Goal: Task Accomplishment & Management: Complete application form

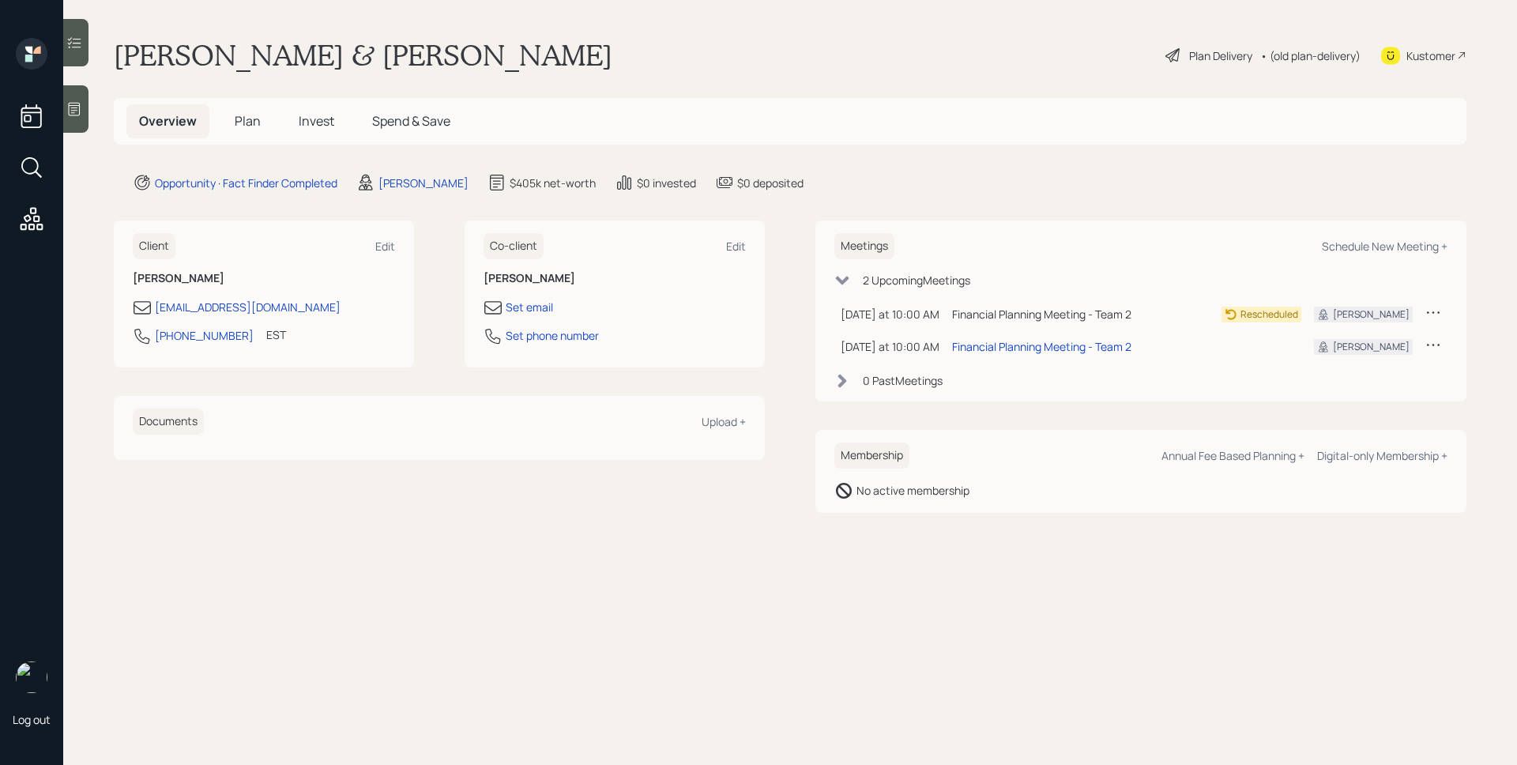
click at [1061, 228] on div "Meetings Schedule New Meeting + 2 Upcoming Meeting s [DATE] at 10:00 AM [DATE] …" at bounding box center [1140, 310] width 651 height 181
click at [1044, 351] on div "Financial Planning Meeting - Team 2" at bounding box center [1041, 346] width 179 height 17
click at [84, 103] on div at bounding box center [75, 108] width 25 height 47
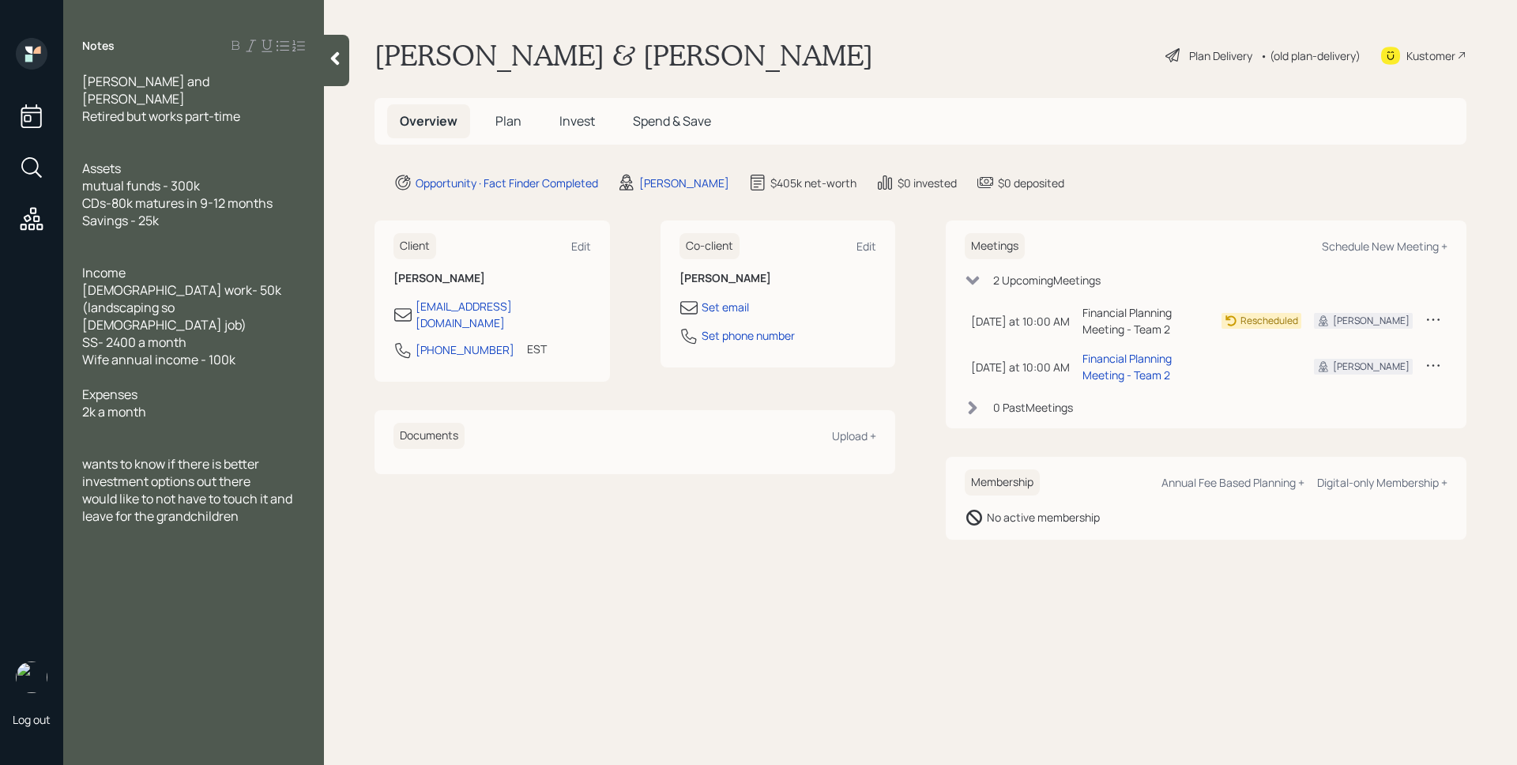
click at [503, 126] on span "Plan" at bounding box center [508, 120] width 26 height 17
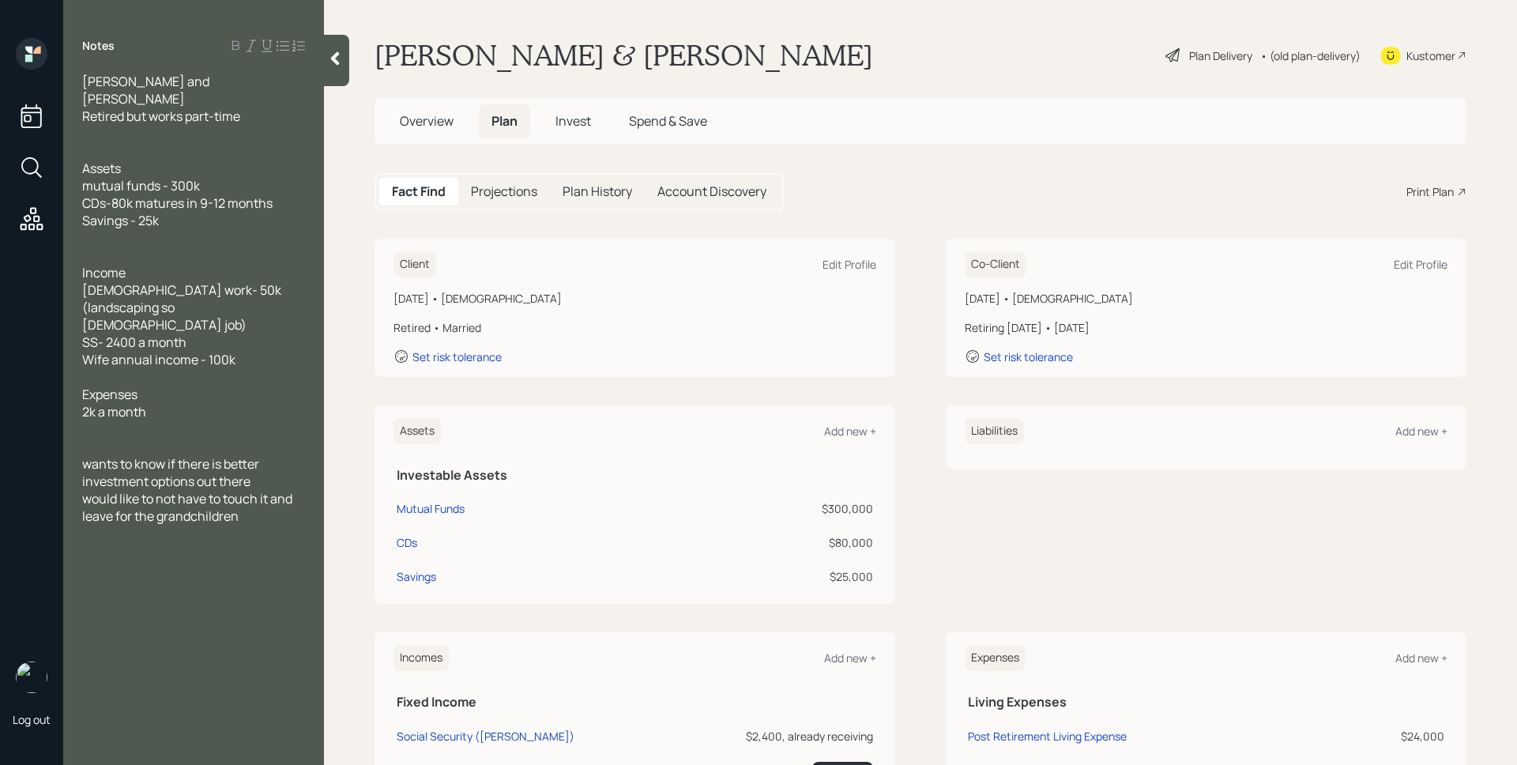
click at [936, 165] on main "Garry & Tammy Grier Plan Delivery • (old plan-delivery) Kustomer Overview Plan …" at bounding box center [920, 382] width 1193 height 765
click at [848, 261] on div "Edit Profile" at bounding box center [849, 264] width 54 height 15
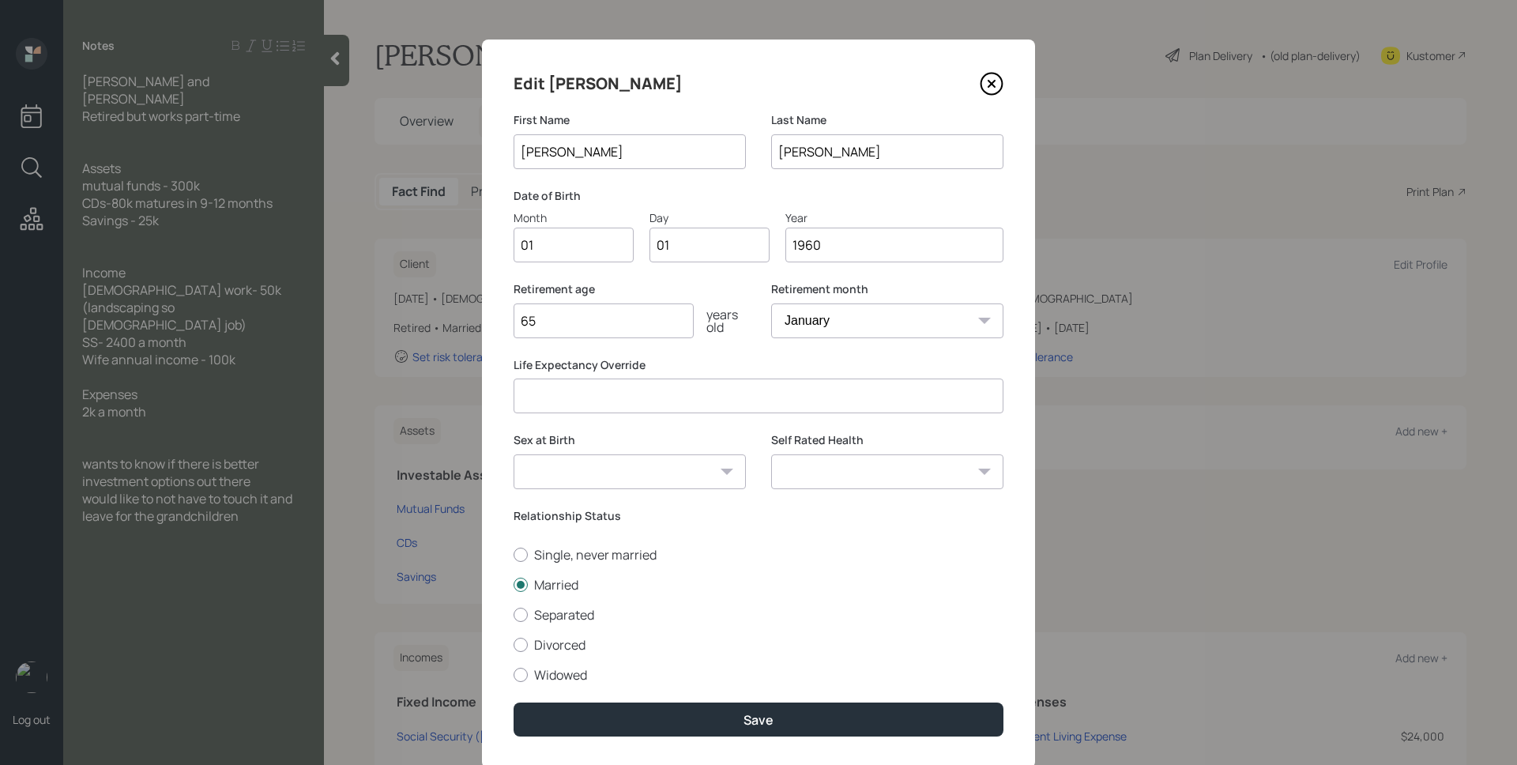
click at [577, 261] on input "01" at bounding box center [573, 245] width 120 height 35
click at [576, 258] on input "01" at bounding box center [573, 245] width 120 height 35
type input "12"
type input "0"
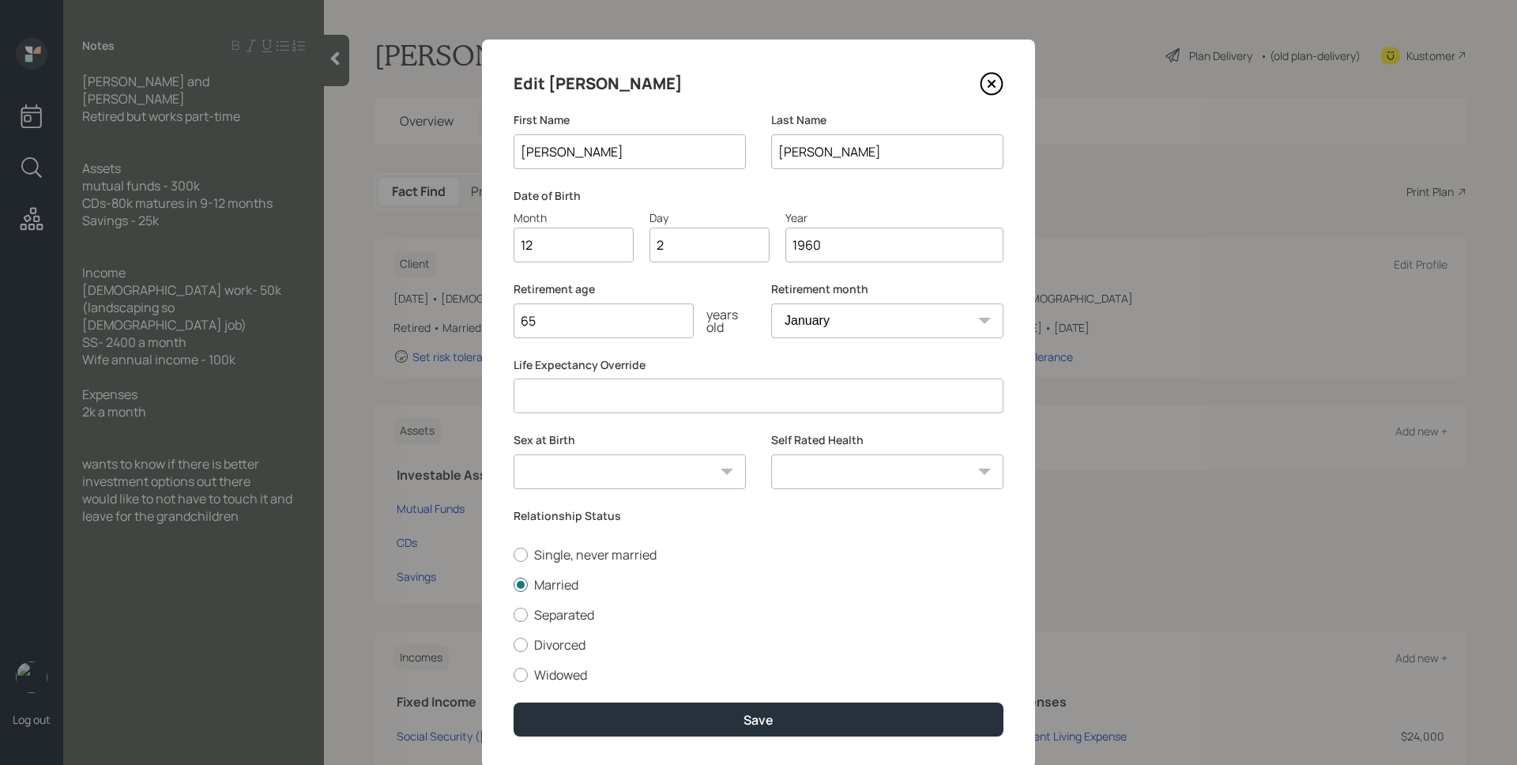
type input "25"
click at [573, 325] on input "65" at bounding box center [603, 320] width 180 height 35
type input "62"
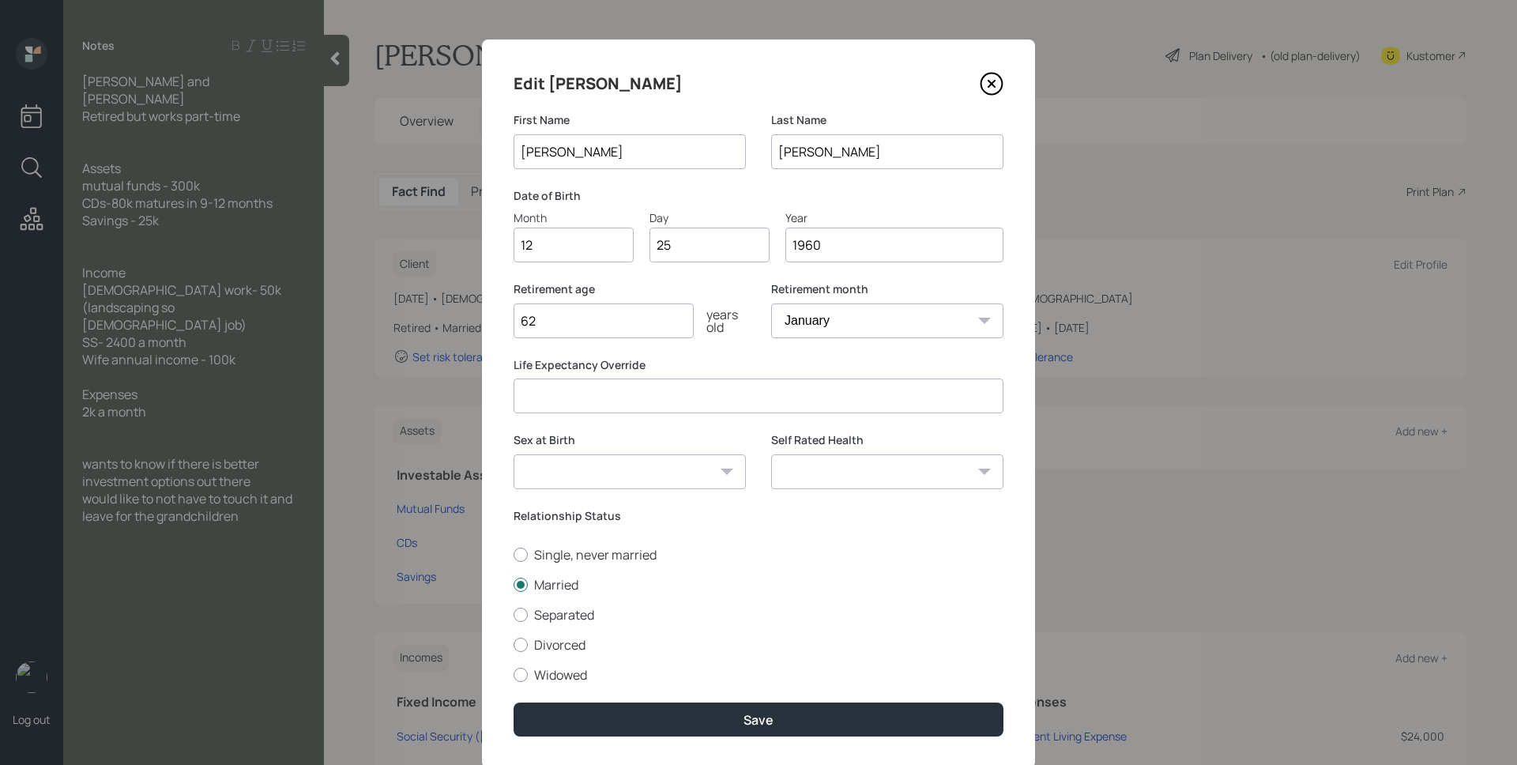
click at [905, 319] on select "January February March April May June July August September October November De…" at bounding box center [887, 320] width 232 height 35
select select "12"
click at [771, 303] on select "January February March April May June July August September October November De…" at bounding box center [887, 320] width 232 height 35
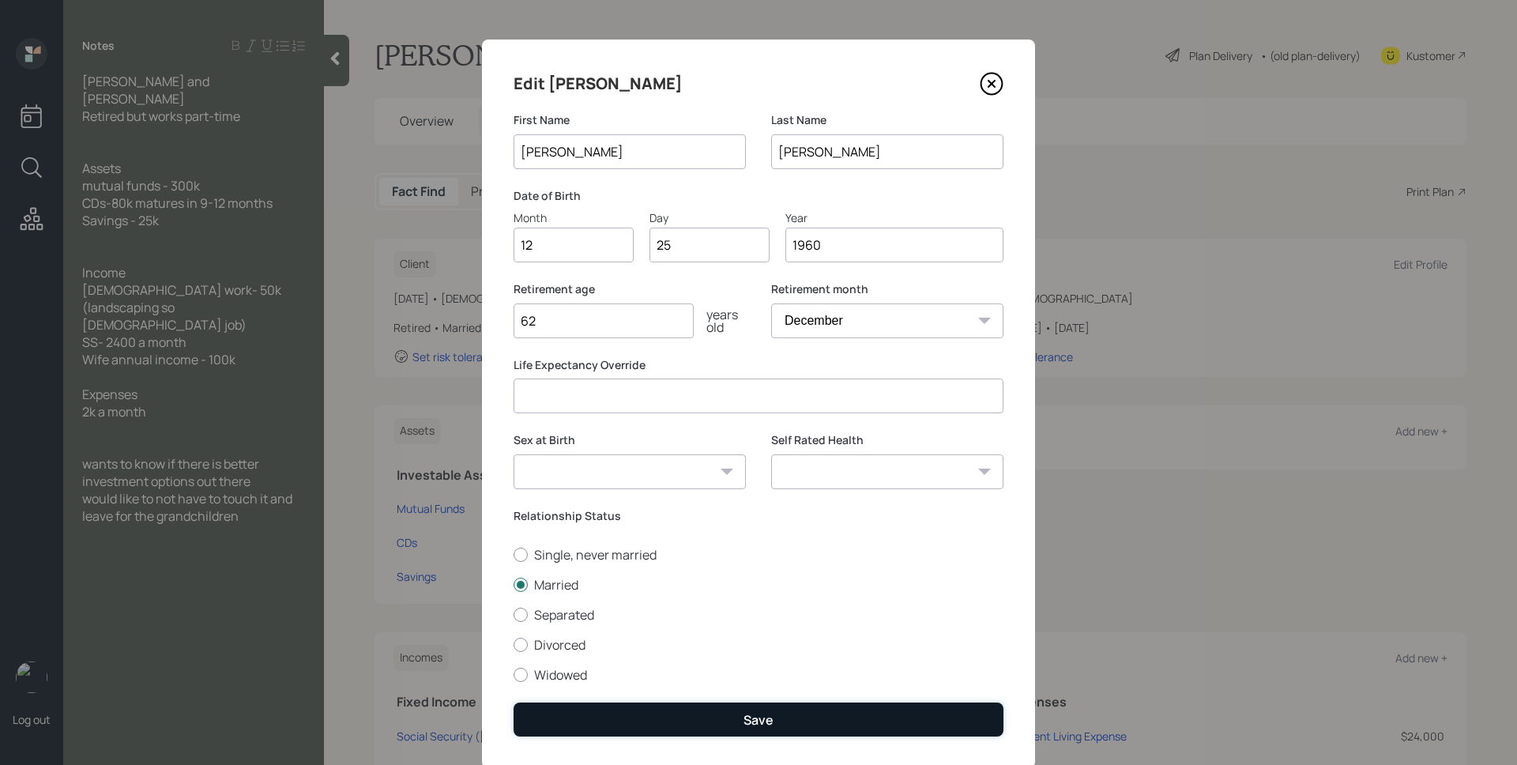
click at [799, 724] on button "Save" at bounding box center [758, 719] width 490 height 34
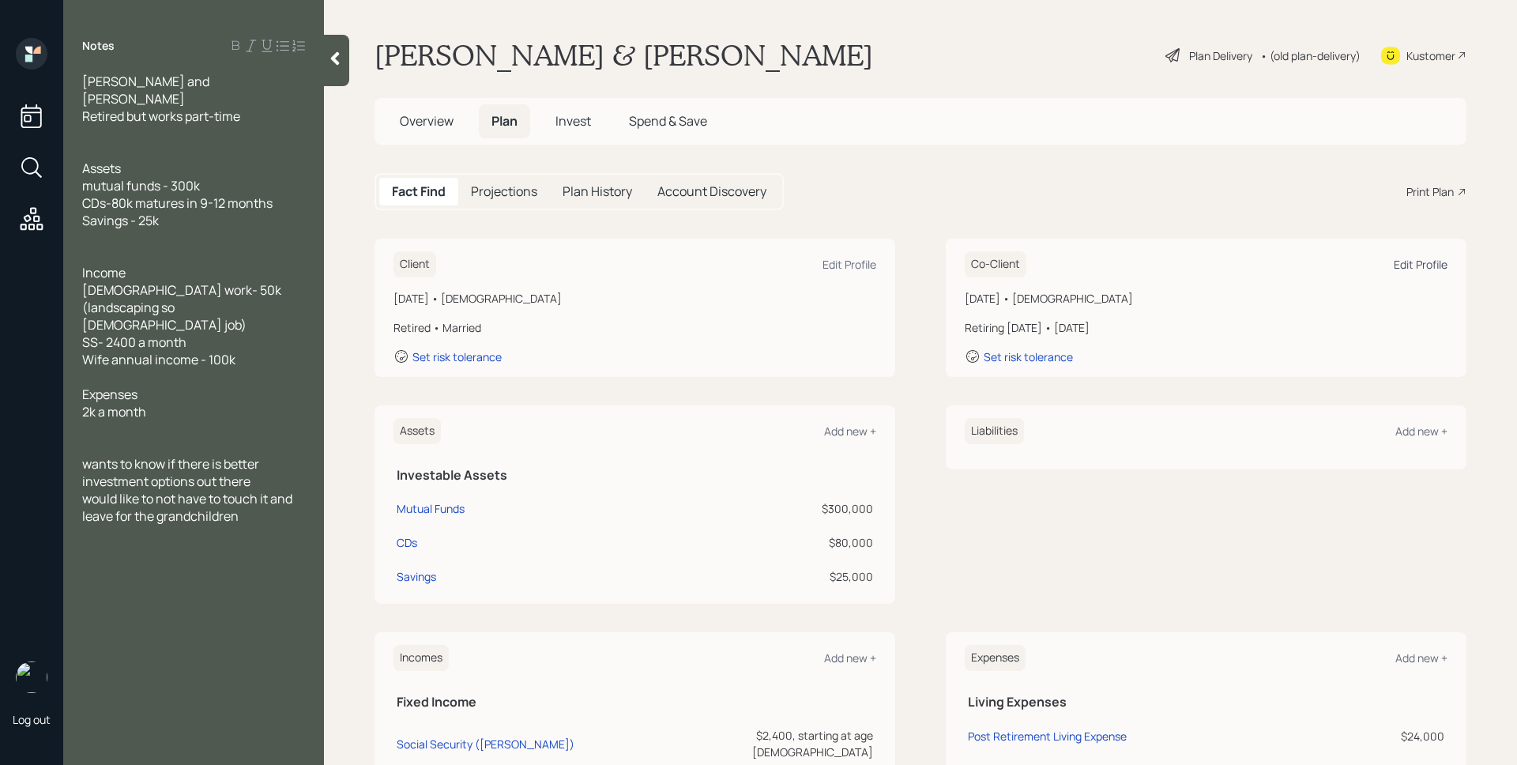
click at [1408, 259] on div "Edit Profile" at bounding box center [1420, 264] width 54 height 15
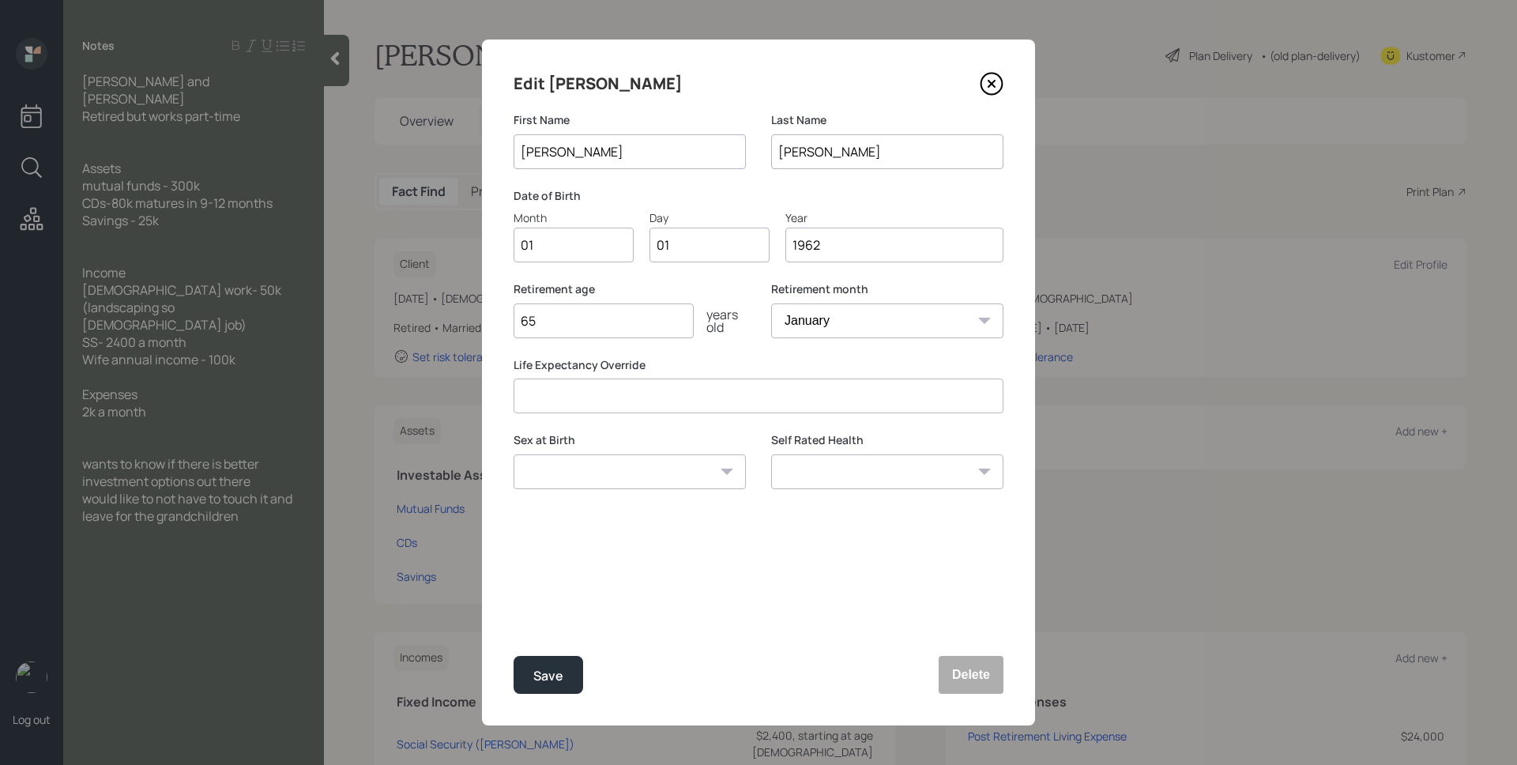
click at [598, 252] on input "01" at bounding box center [573, 245] width 120 height 35
click at [684, 243] on input "01" at bounding box center [709, 245] width 120 height 35
type input "06"
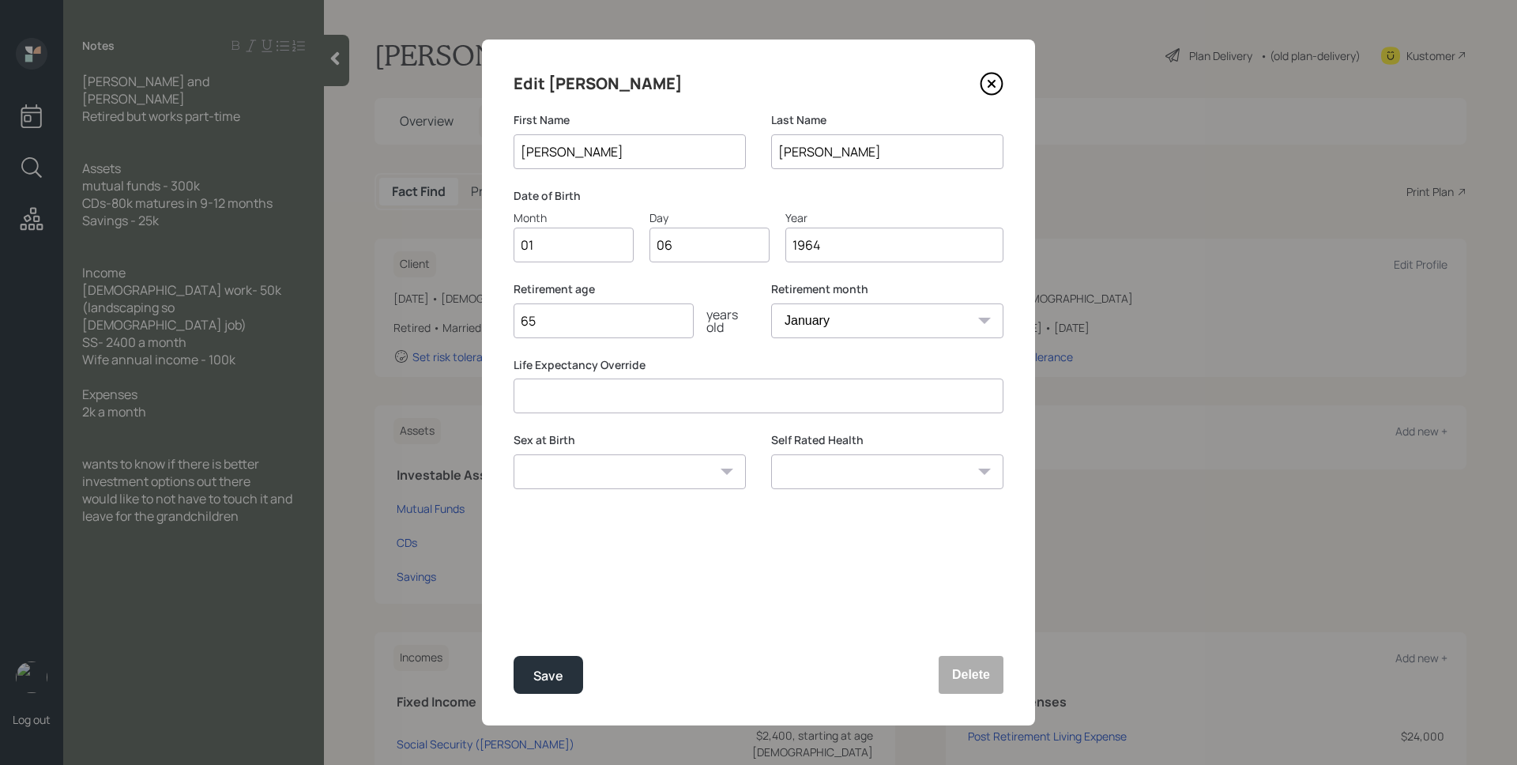
type input "1964"
click at [701, 280] on div "Edit Tammy First Name Tammy Last Name Grier Date of Birth Month 01 Day 06 Year …" at bounding box center [758, 382] width 553 height 686
click at [867, 326] on select "January February March April May June July August September October November De…" at bounding box center [887, 320] width 232 height 35
click at [771, 303] on select "January February March April May June July August September October November De…" at bounding box center [887, 320] width 232 height 35
click at [727, 299] on div "Retirement age 65 years old" at bounding box center [629, 309] width 232 height 57
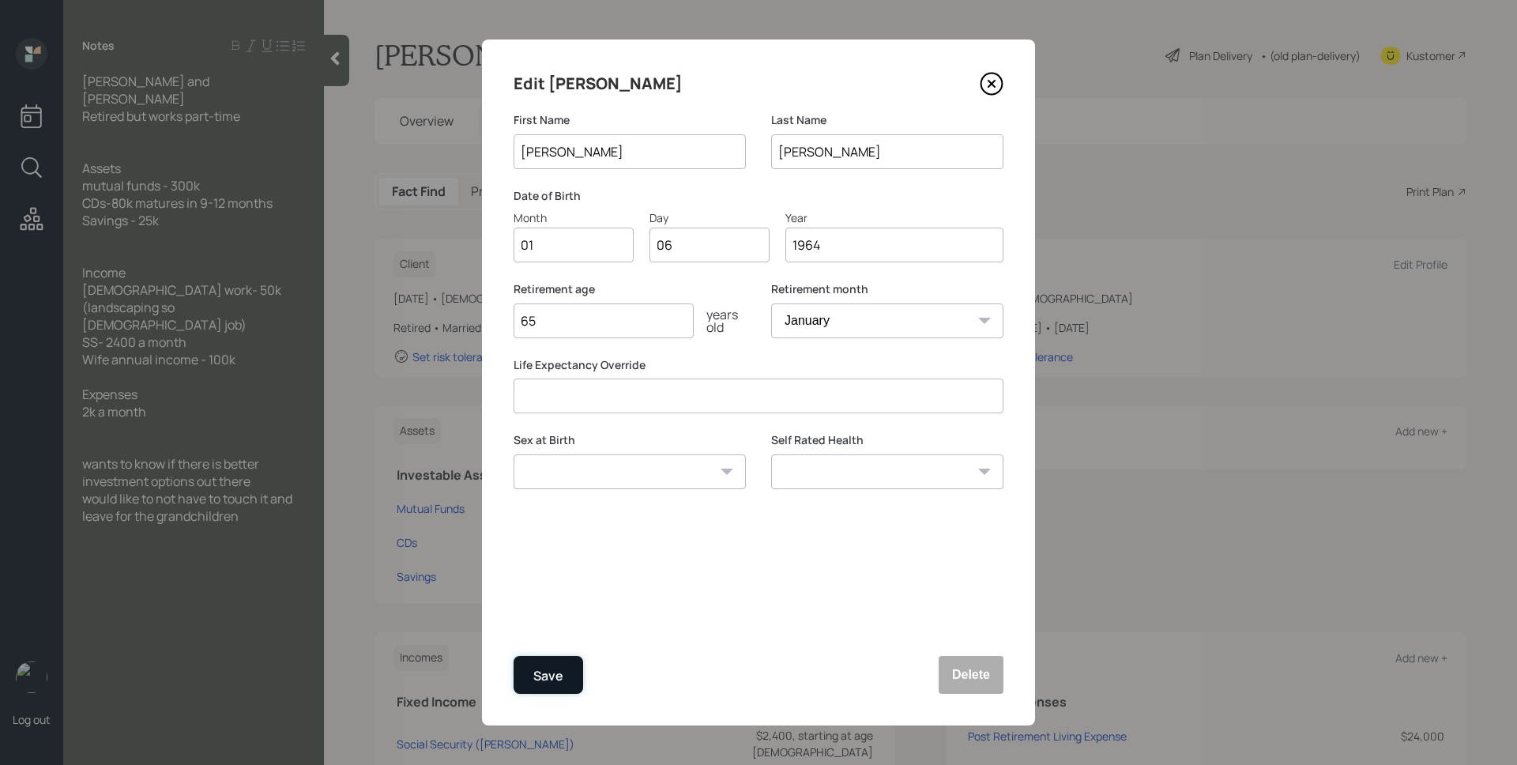
click at [561, 682] on div "Save" at bounding box center [548, 675] width 30 height 21
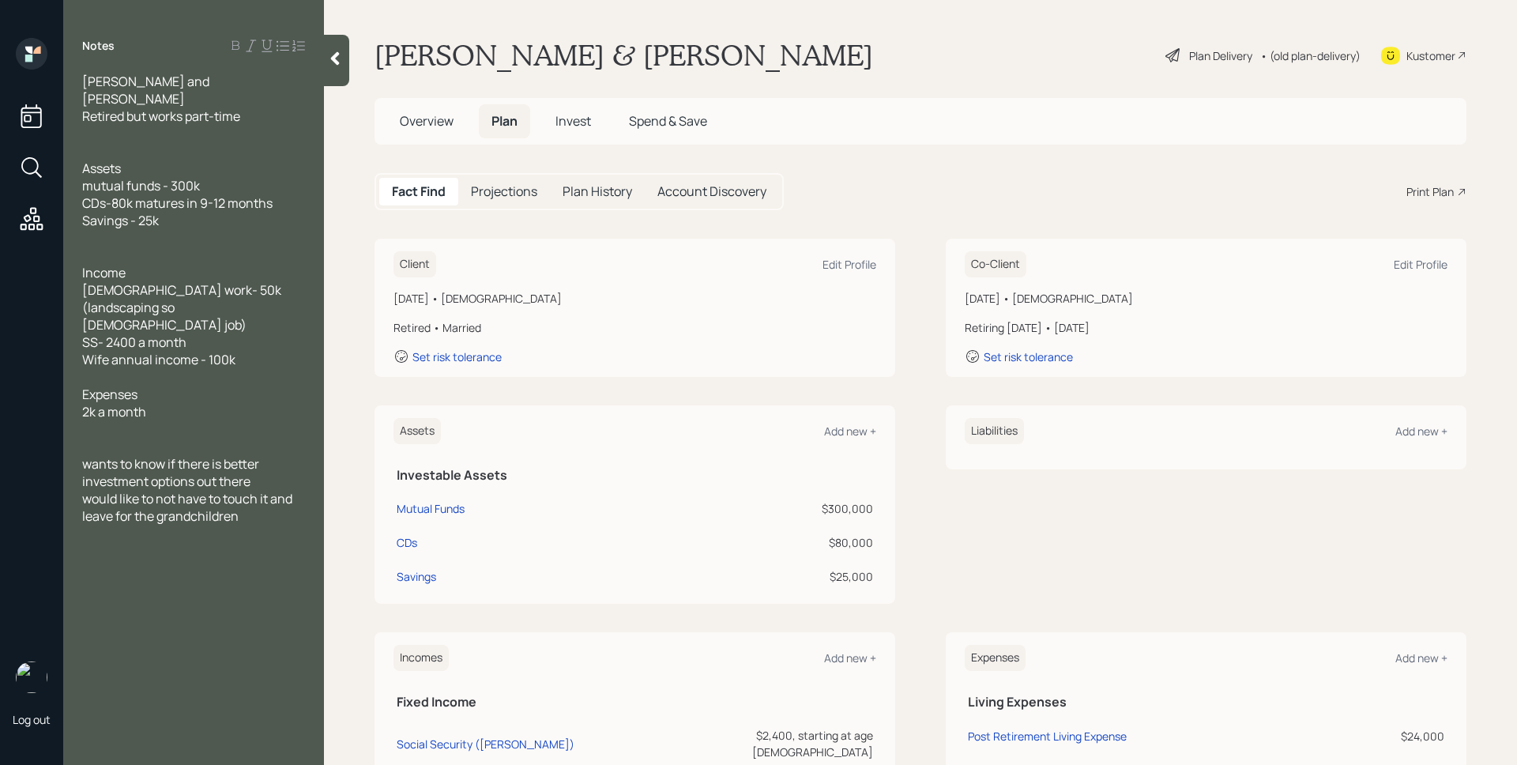
click at [1217, 51] on div "Plan Delivery" at bounding box center [1220, 55] width 63 height 17
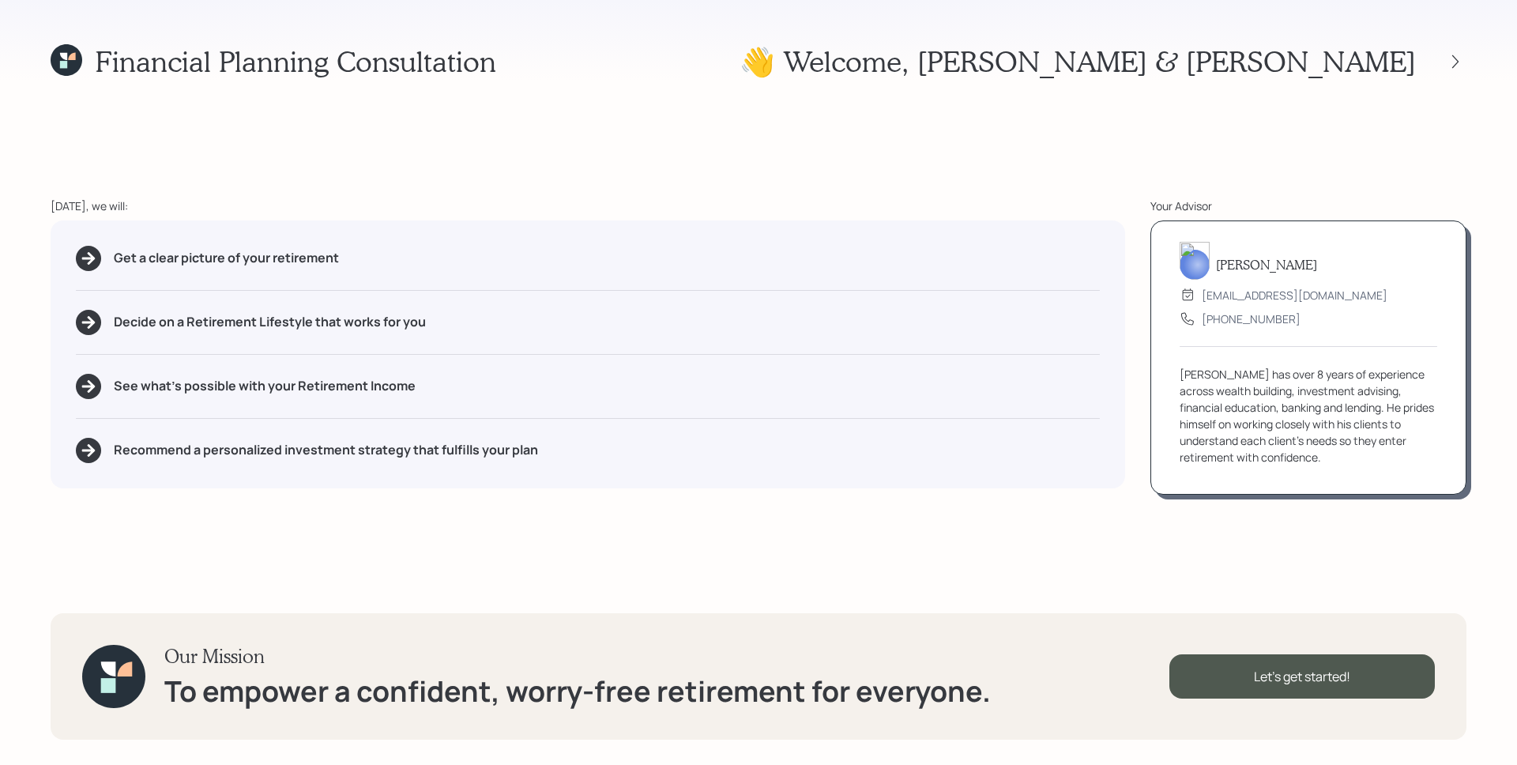
click at [1106, 190] on div "Financial Planning Consultation 👋 Welcome , Garry & Tammy Today, we will: Get a…" at bounding box center [758, 382] width 1517 height 765
click at [1044, 351] on div "Get a clear picture of your retirement Decide on a Retirement Lifestyle that wo…" at bounding box center [588, 354] width 1074 height 268
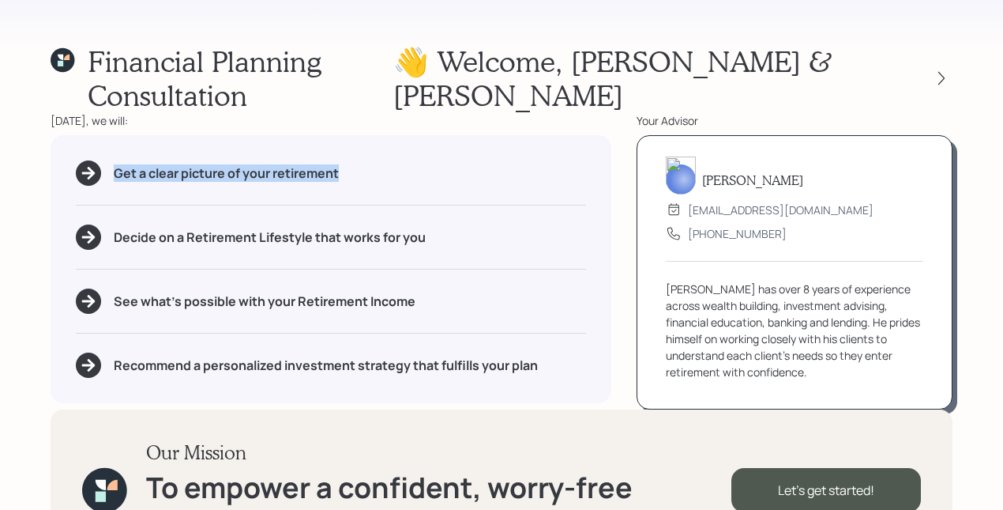
drag, startPoint x: 359, startPoint y: 137, endPoint x: 77, endPoint y: 129, distance: 282.1
click at [77, 160] on div "Get a clear picture of your retirement" at bounding box center [331, 172] width 510 height 25
click at [479, 224] on div "Decide on a Retirement Lifestyle that works for you" at bounding box center [331, 236] width 510 height 25
drag, startPoint x: 458, startPoint y: 210, endPoint x: 133, endPoint y: 224, distance: 325.8
click at [133, 224] on div "Get a clear picture of your retirement Decide on a Retirement Lifestyle that wo…" at bounding box center [331, 269] width 561 height 268
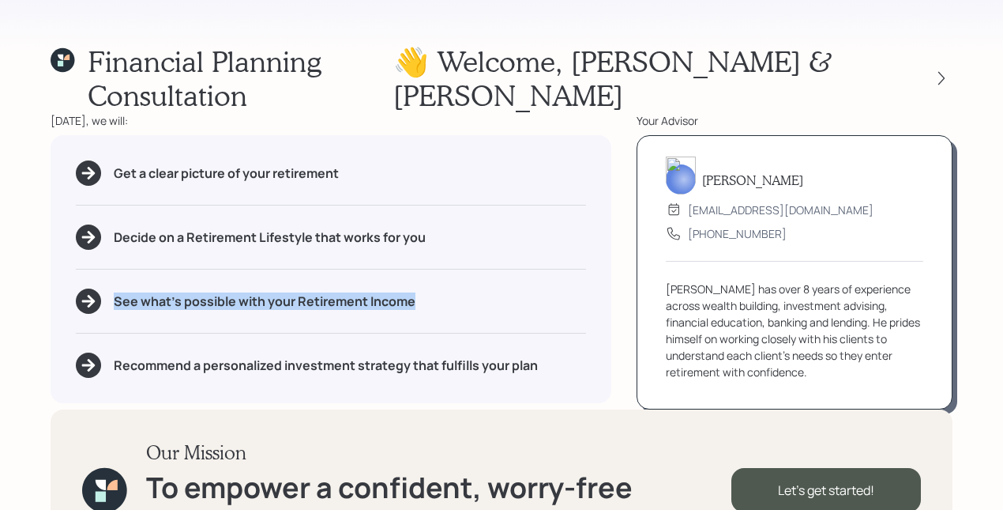
drag, startPoint x: 426, startPoint y: 269, endPoint x: 107, endPoint y: 271, distance: 319.2
click at [107, 288] on div "See what's possible with your Retirement Income" at bounding box center [331, 300] width 510 height 25
click at [95, 284] on div "Get a clear picture of your retirement Decide on a Retirement Lifestyle that wo…" at bounding box center [331, 269] width 561 height 268
drag, startPoint x: 836, startPoint y: 399, endPoint x: 847, endPoint y: 427, distance: 30.5
click at [836, 409] on div "Our Mission To empower a confident, worry-free retirement for everyone. Let's g…" at bounding box center [502, 489] width 902 height 160
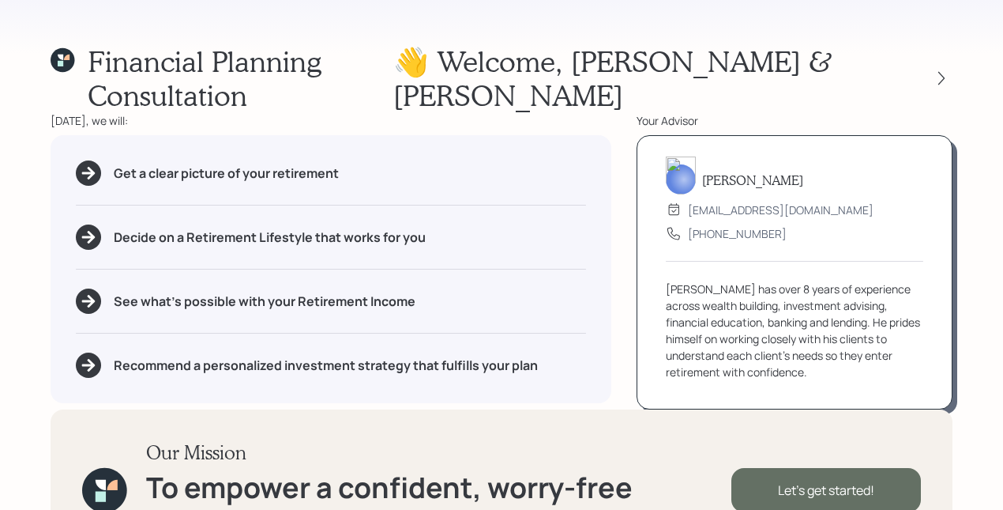
click at [850, 468] on div "Let's get started!" at bounding box center [827, 490] width 190 height 44
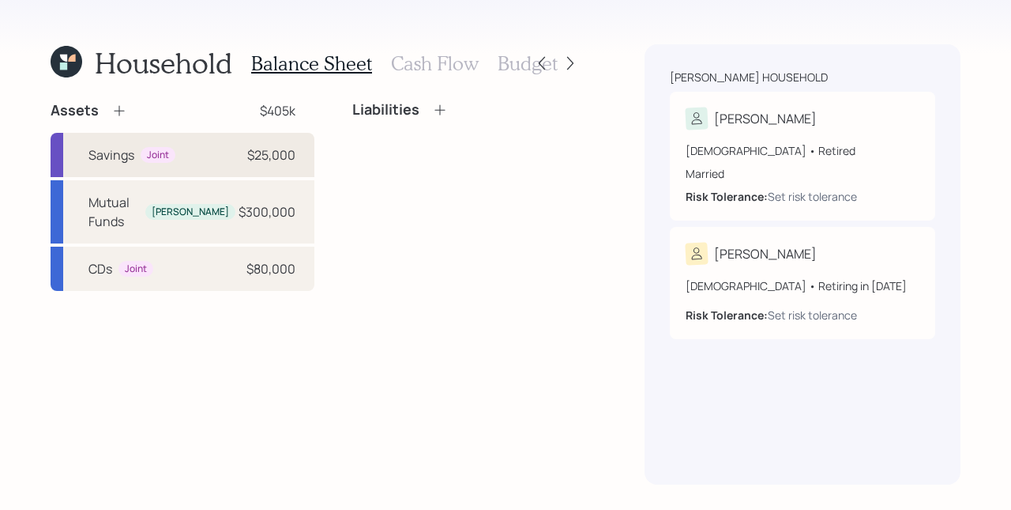
click at [197, 161] on div "Savings Joint $25,000" at bounding box center [183, 155] width 264 height 44
select select "emergency_fund"
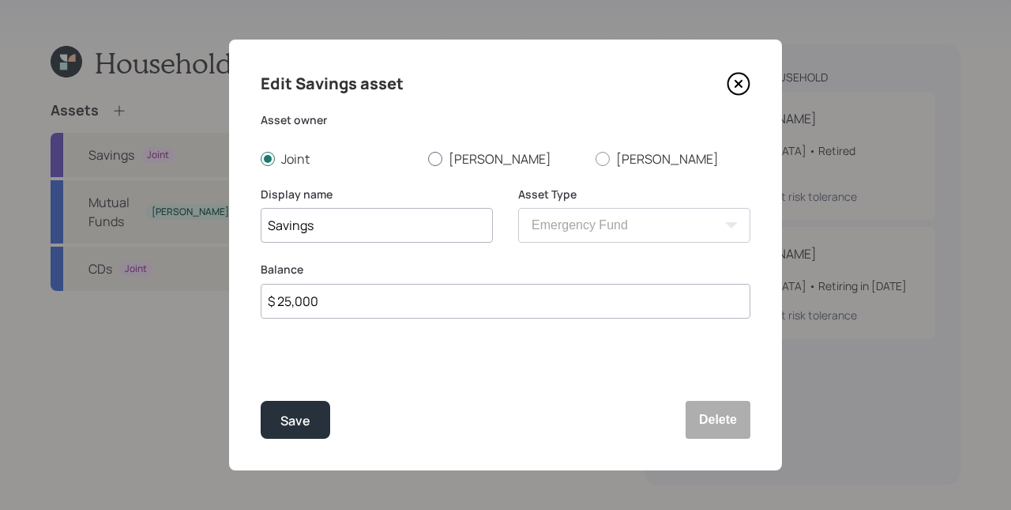
click at [457, 158] on label "[PERSON_NAME]" at bounding box center [505, 158] width 155 height 17
click at [428, 158] on input "[PERSON_NAME]" at bounding box center [427, 158] width 1 height 1
radio input "true"
click at [265, 228] on input "Savings" at bounding box center [377, 225] width 232 height 35
type input "[PERSON_NAME]'s Savings"
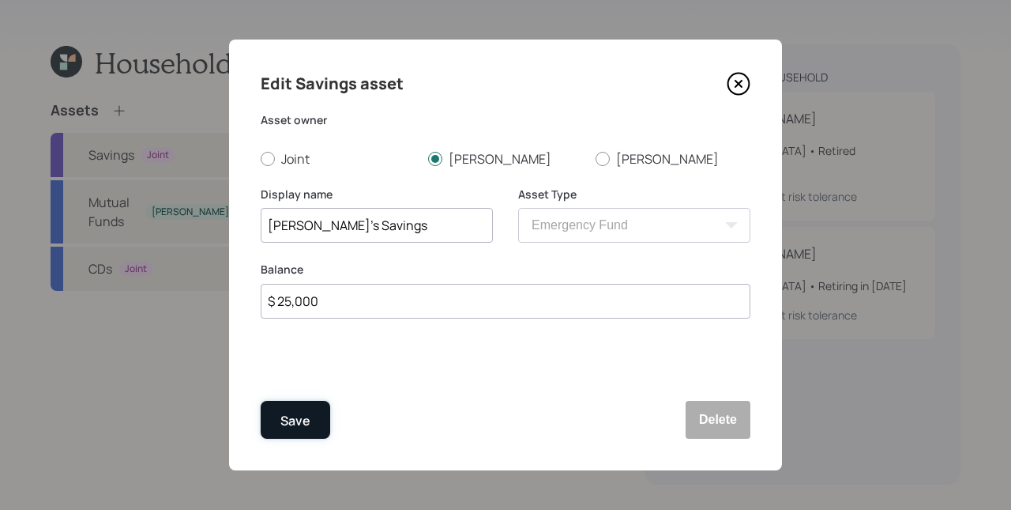
click at [306, 416] on div "Save" at bounding box center [295, 420] width 30 height 21
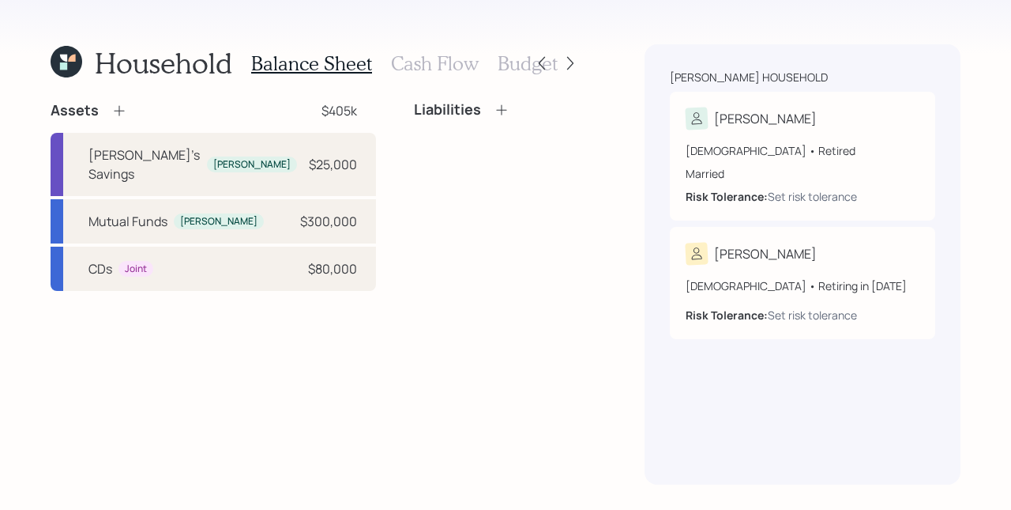
click at [118, 117] on icon at bounding box center [119, 111] width 16 height 16
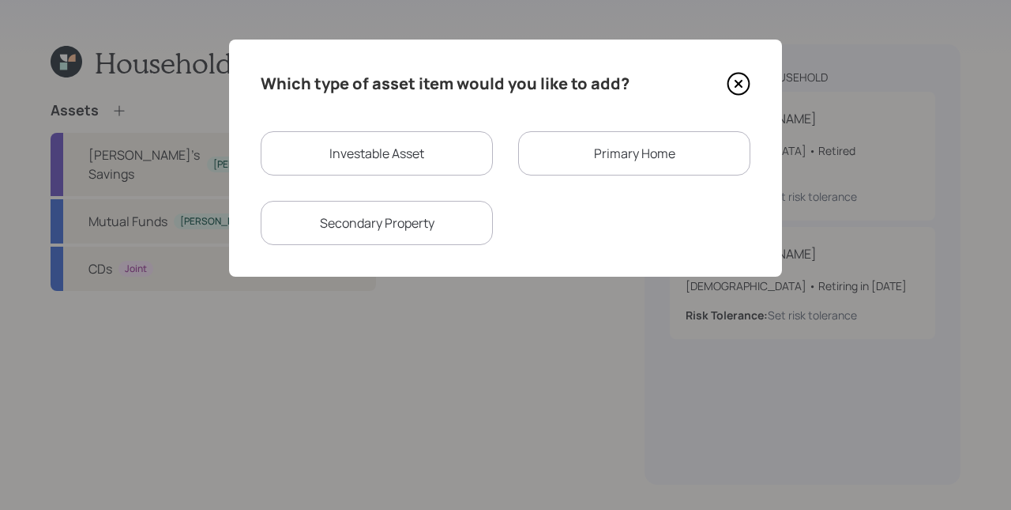
click at [376, 149] on div "Investable Asset" at bounding box center [377, 153] width 232 height 44
select select "taxable"
select select "balanced"
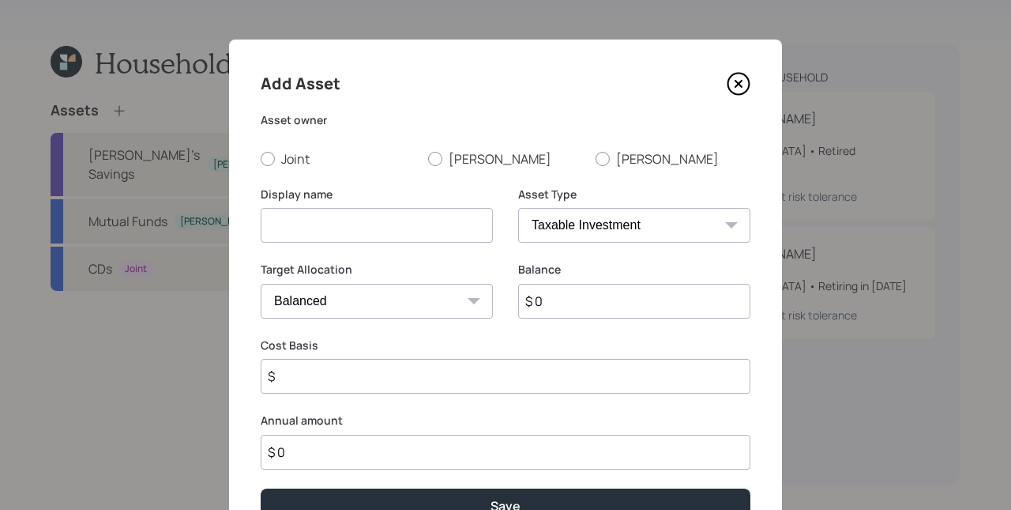
click at [383, 145] on div "Asset owner Joint Garry Tammy" at bounding box center [506, 139] width 490 height 55
click at [461, 162] on label "[PERSON_NAME]" at bounding box center [505, 158] width 155 height 17
click at [428, 159] on input "[PERSON_NAME]" at bounding box center [427, 158] width 1 height 1
radio input "true"
click at [398, 215] on input at bounding box center [377, 225] width 232 height 35
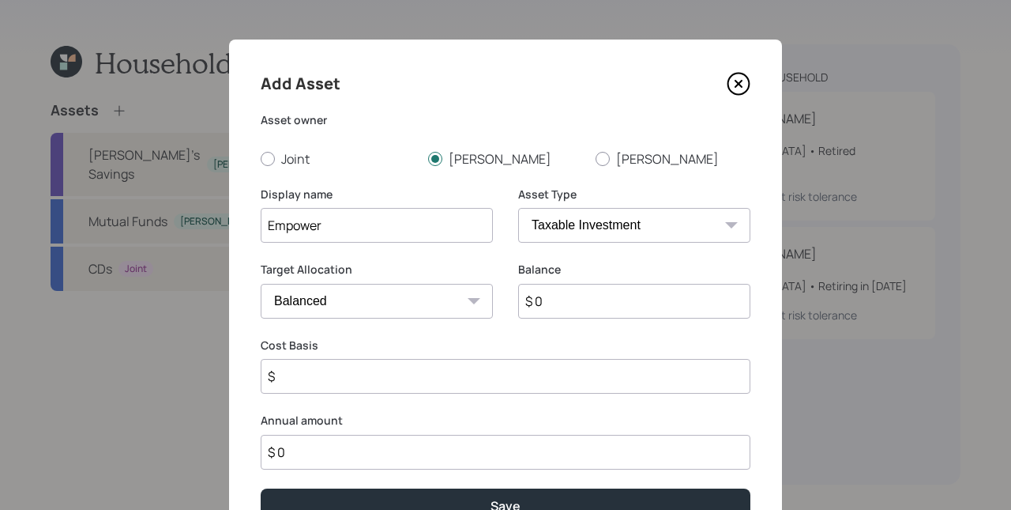
type input "Empower"
click at [608, 235] on select "SEP IRA IRA Roth IRA 401(k) Roth 401(k) 403(b) Roth 403(b) 457(b) Roth 457(b) H…" at bounding box center [634, 225] width 232 height 35
select select "ira"
click at [518, 208] on select "SEP IRA IRA Roth IRA 401(k) Roth 401(k) 403(b) Roth 403(b) 457(b) Roth 457(b) H…" at bounding box center [634, 225] width 232 height 35
type input "$"
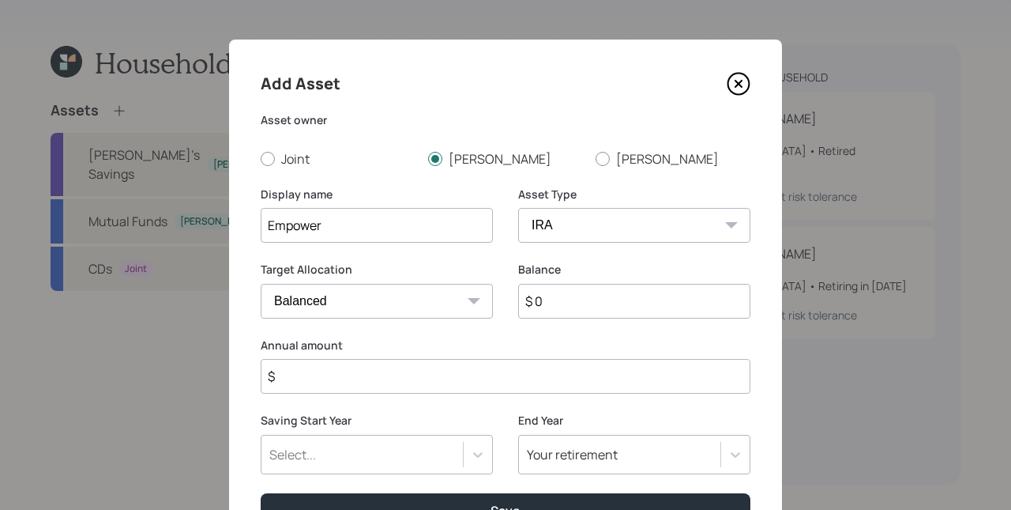
click at [604, 295] on input "$ 0" at bounding box center [634, 301] width 232 height 35
click at [472, 378] on input "$" at bounding box center [506, 376] width 490 height 35
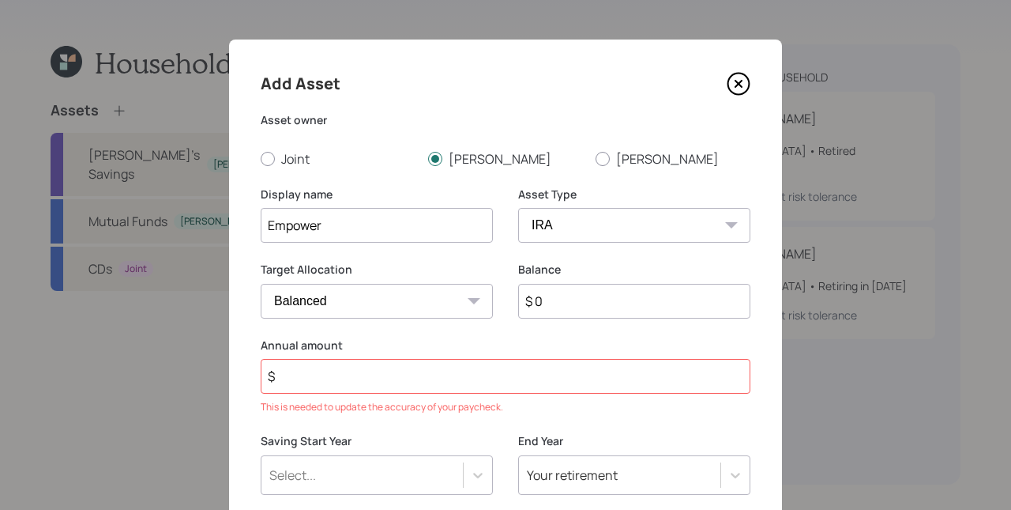
click at [564, 304] on input "$ 0" at bounding box center [634, 301] width 232 height 35
type input "$ 100,000"
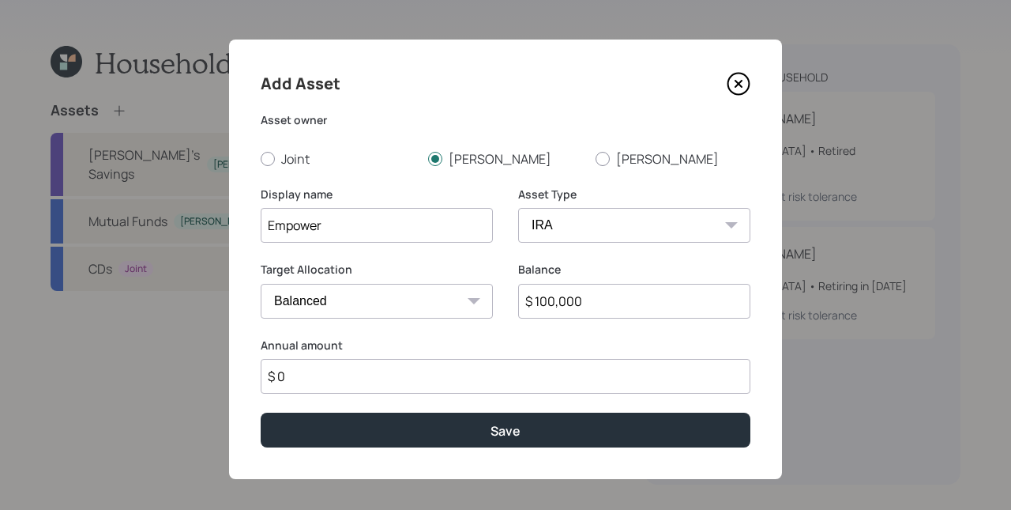
type input "$ 0"
click at [261, 412] on button "Save" at bounding box center [506, 429] width 490 height 34
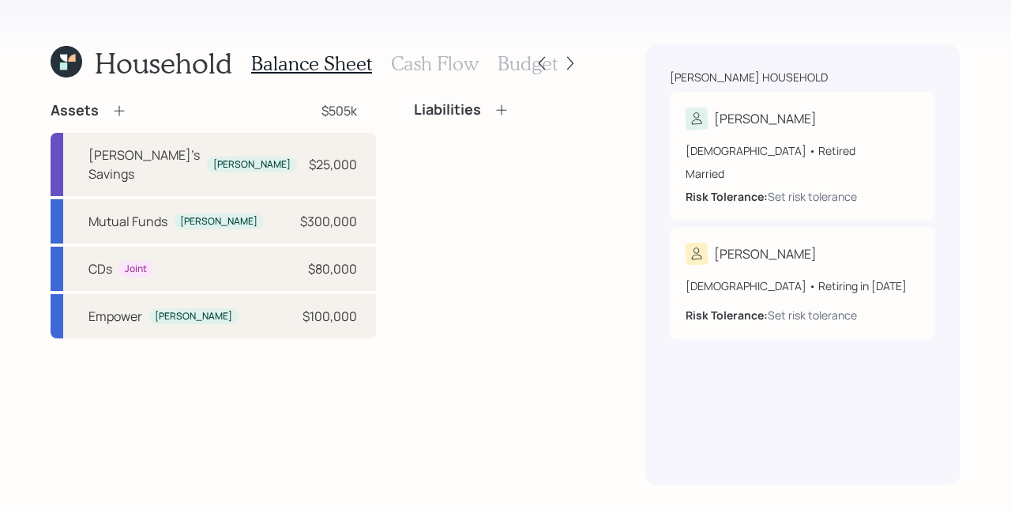
click at [123, 111] on icon at bounding box center [119, 111] width 16 height 16
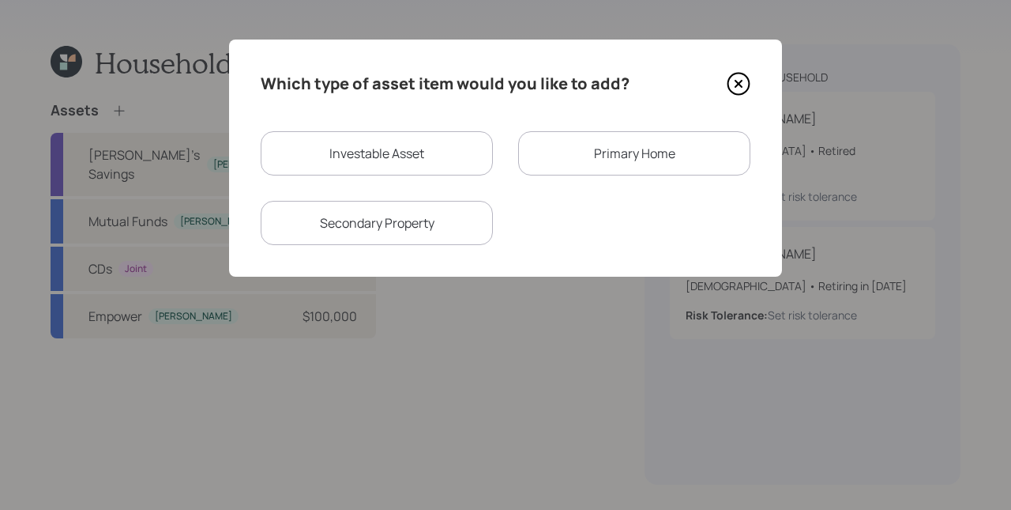
click at [393, 158] on div "Investable Asset" at bounding box center [377, 153] width 232 height 44
select select "taxable"
select select "balanced"
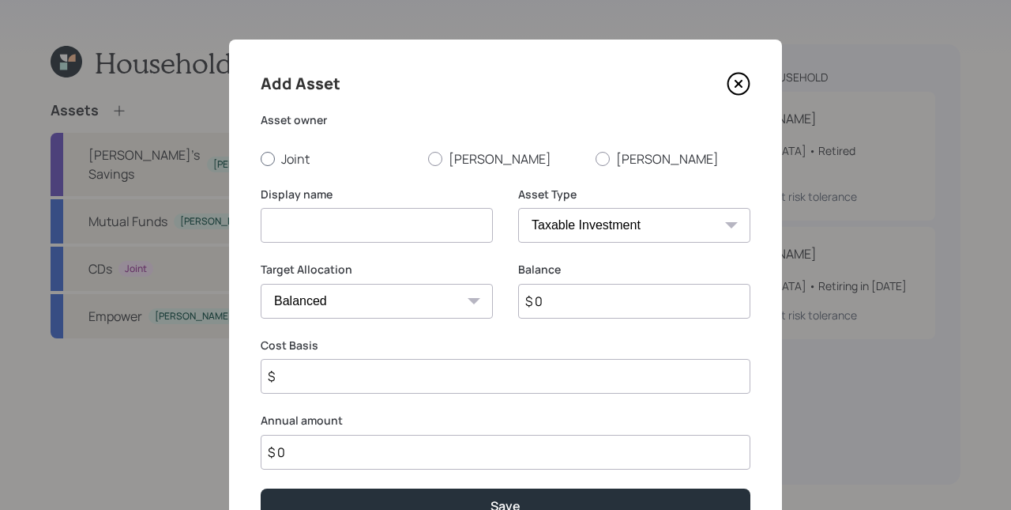
click at [365, 151] on label "Joint" at bounding box center [338, 158] width 155 height 17
click at [261, 158] on input "Joint" at bounding box center [260, 158] width 1 height 1
radio input "true"
click at [468, 160] on label "[PERSON_NAME]" at bounding box center [505, 158] width 155 height 17
click at [428, 159] on input "[PERSON_NAME]" at bounding box center [427, 158] width 1 height 1
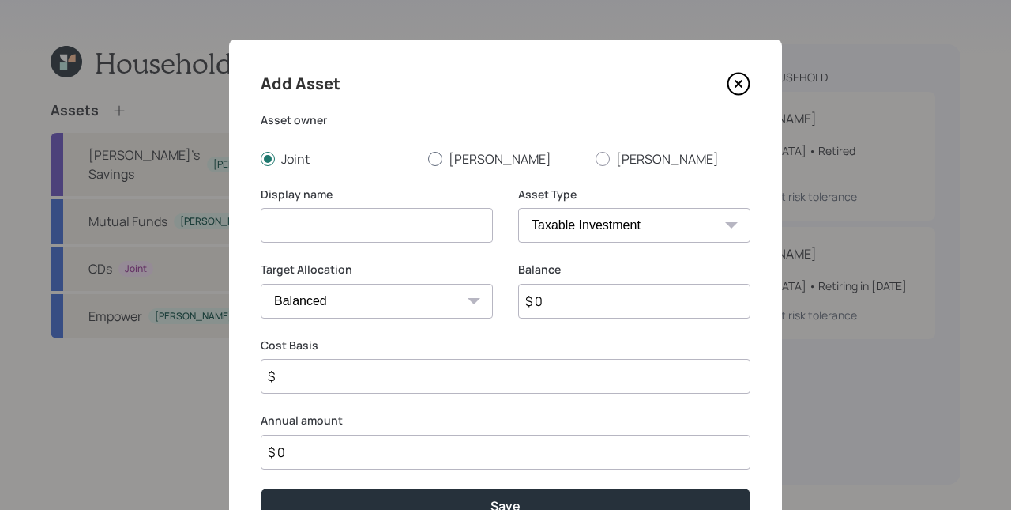
radio input "true"
drag, startPoint x: 392, startPoint y: 215, endPoint x: 392, endPoint y: 228, distance: 12.6
click at [392, 216] on input at bounding box center [377, 225] width 232 height 35
type input "Vanguard"
click at [660, 231] on select "SEP IRA IRA Roth IRA 401(k) Roth 401(k) 403(b) Roth 403(b) 457(b) Roth 457(b) H…" at bounding box center [634, 225] width 232 height 35
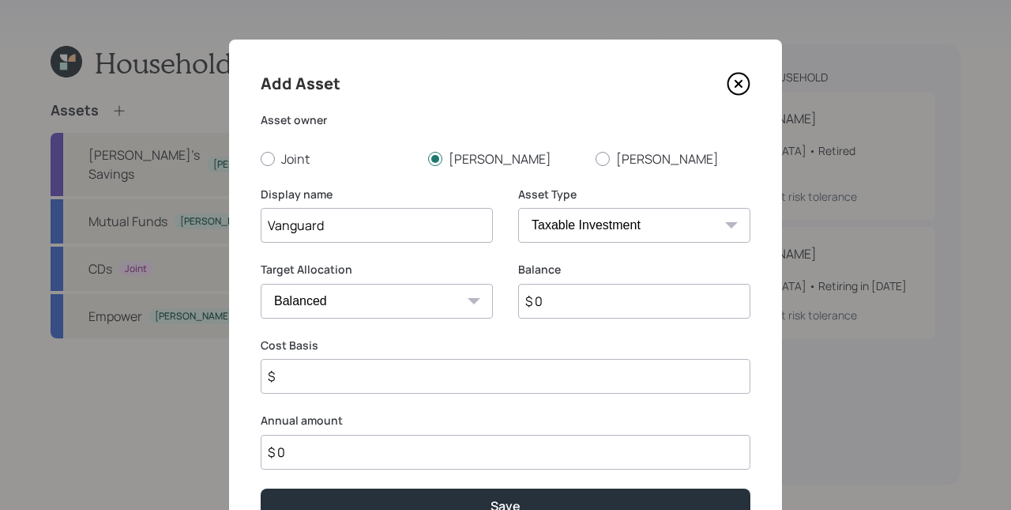
select select "ira"
click at [518, 208] on select "SEP IRA IRA Roth IRA 401(k) Roth 401(k) 403(b) Roth 403(b) 457(b) Roth 457(b) H…" at bounding box center [634, 225] width 232 height 35
type input "$"
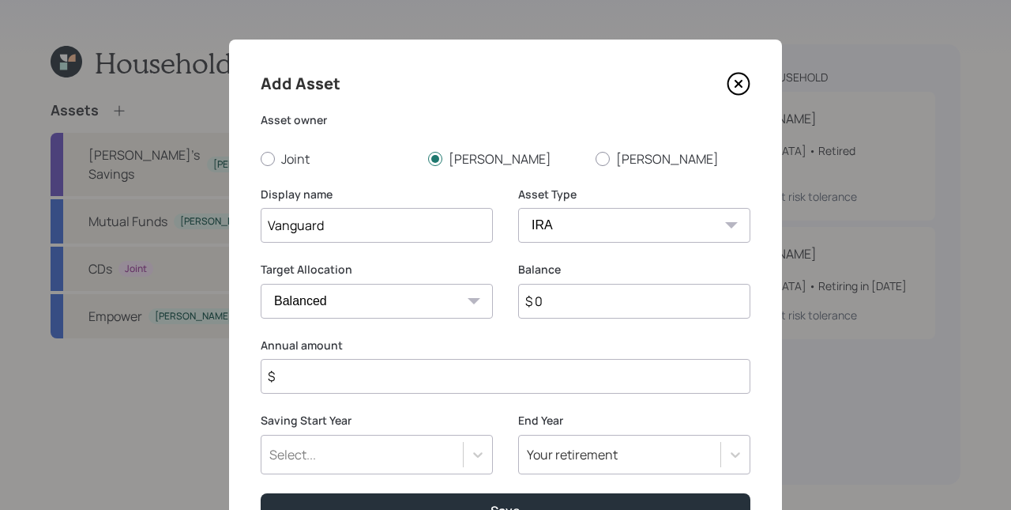
click at [377, 224] on input "Vanguard" at bounding box center [377, 225] width 232 height 35
click at [409, 225] on input "Vanguard" at bounding box center [377, 225] width 232 height 35
type input "Vanguard Former 401k"
click at [582, 295] on input "$ 0" at bounding box center [634, 301] width 232 height 35
type input "$ 100,000"
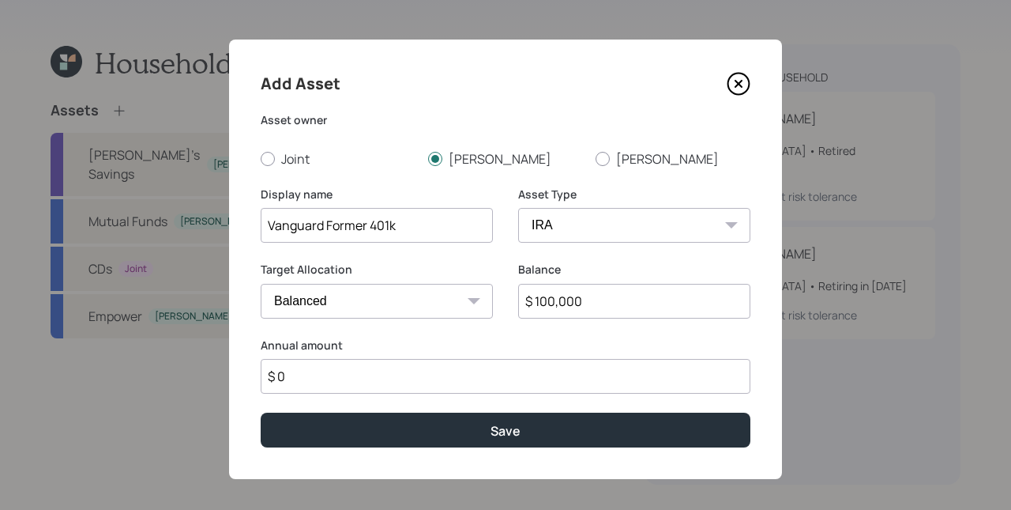
type input "$ 0"
click at [261, 412] on button "Save" at bounding box center [506, 429] width 490 height 34
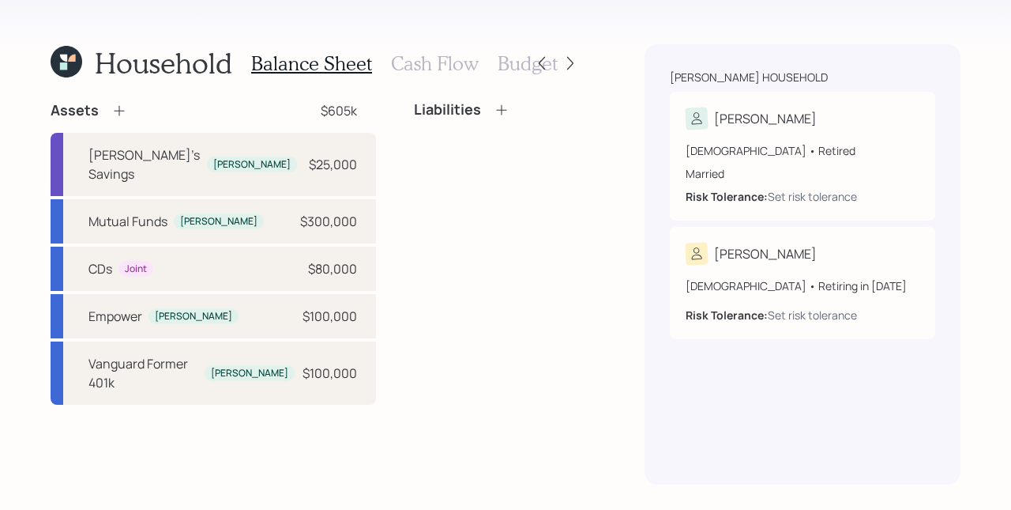
click at [123, 108] on icon at bounding box center [119, 111] width 16 height 16
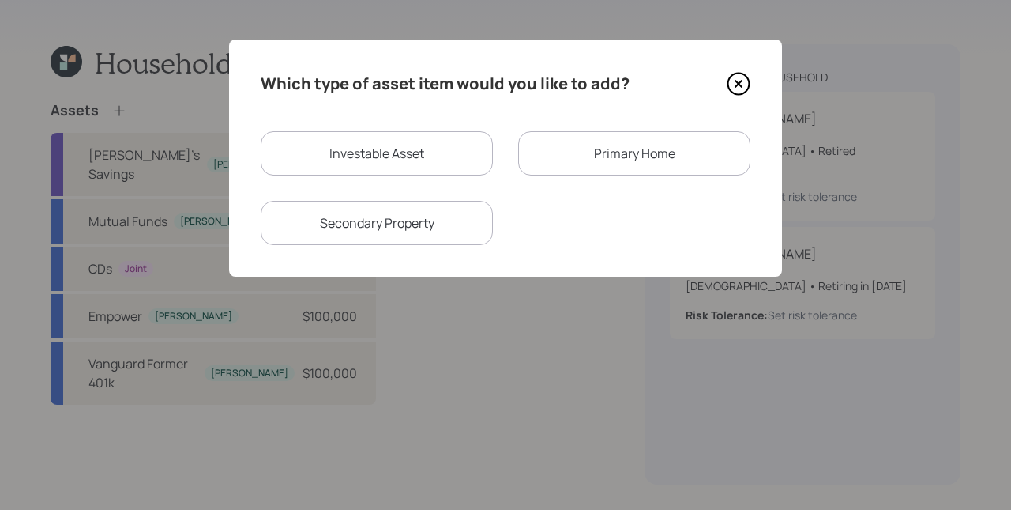
click at [386, 145] on div "Investable Asset" at bounding box center [377, 153] width 232 height 44
select select "taxable"
select select "balanced"
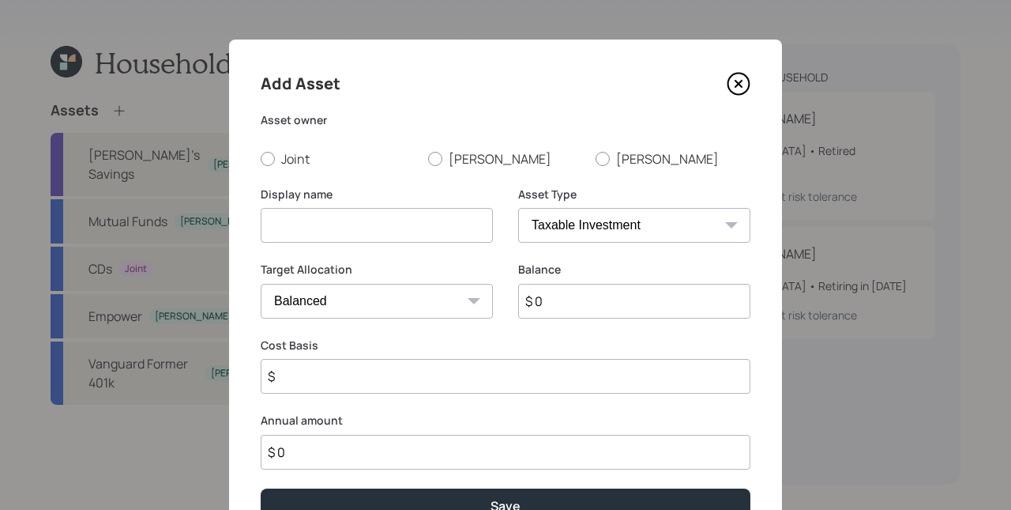
click at [390, 224] on input at bounding box center [377, 225] width 232 height 35
click at [449, 166] on label "[PERSON_NAME]" at bounding box center [505, 158] width 155 height 17
click at [428, 159] on input "[PERSON_NAME]" at bounding box center [427, 158] width 1 height 1
radio input "true"
click at [410, 229] on input at bounding box center [377, 225] width 232 height 35
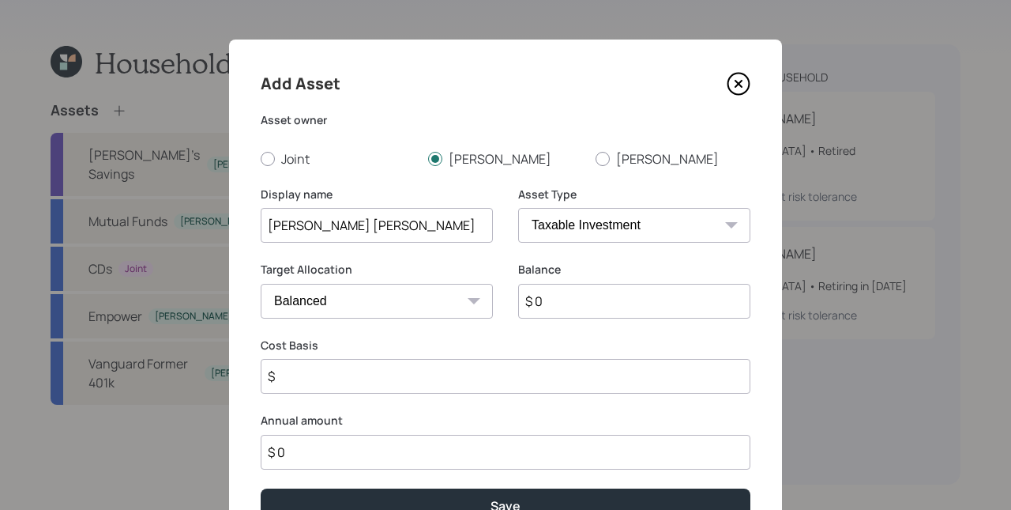
type input "[PERSON_NAME] [PERSON_NAME]"
click at [701, 243] on div "Asset Type SEP IRA IRA Roth IRA 401(k) Roth 401(k) 403(b) Roth 403(b) 457(b) Ro…" at bounding box center [634, 224] width 232 height 76
click at [633, 239] on select "SEP IRA IRA Roth IRA 401(k) Roth 401(k) 403(b) Roth 403(b) 457(b) Roth 457(b) H…" at bounding box center [634, 225] width 232 height 35
select select "ira"
click at [518, 208] on select "SEP IRA IRA Roth IRA 401(k) Roth 401(k) 403(b) Roth 403(b) 457(b) Roth 457(b) H…" at bounding box center [634, 225] width 232 height 35
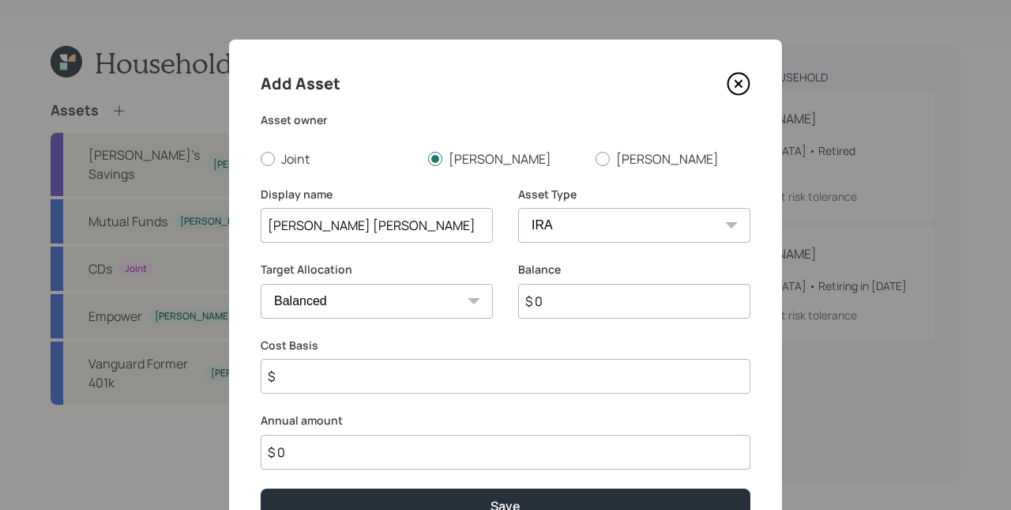
type input "$"
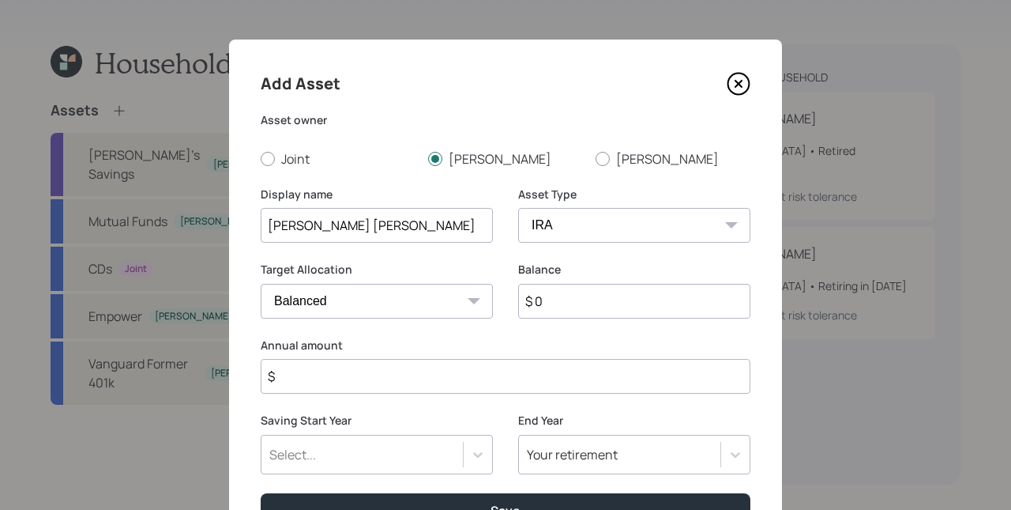
click at [581, 302] on input "$ 0" at bounding box center [634, 301] width 232 height 35
type input "$ 100,000"
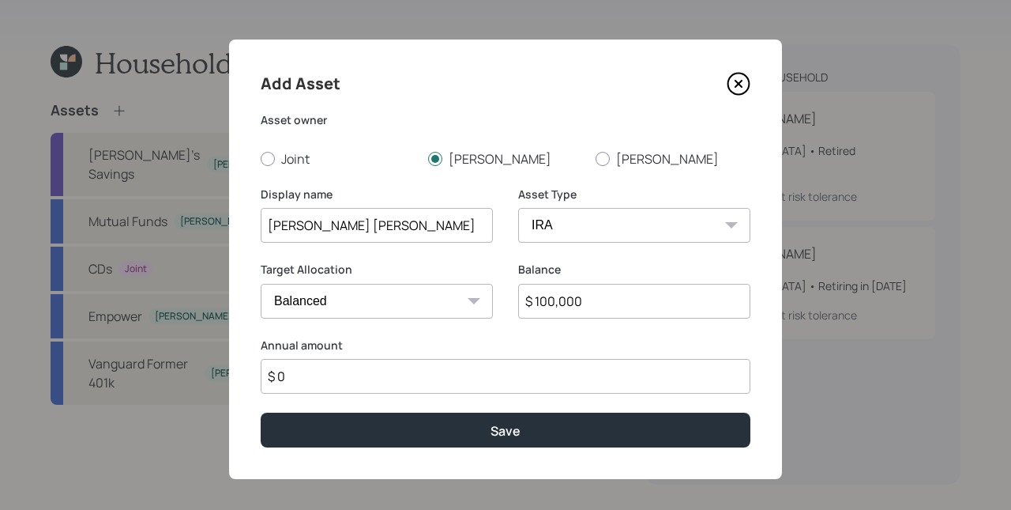
type input "$ 0"
click at [261, 412] on button "Save" at bounding box center [506, 429] width 490 height 34
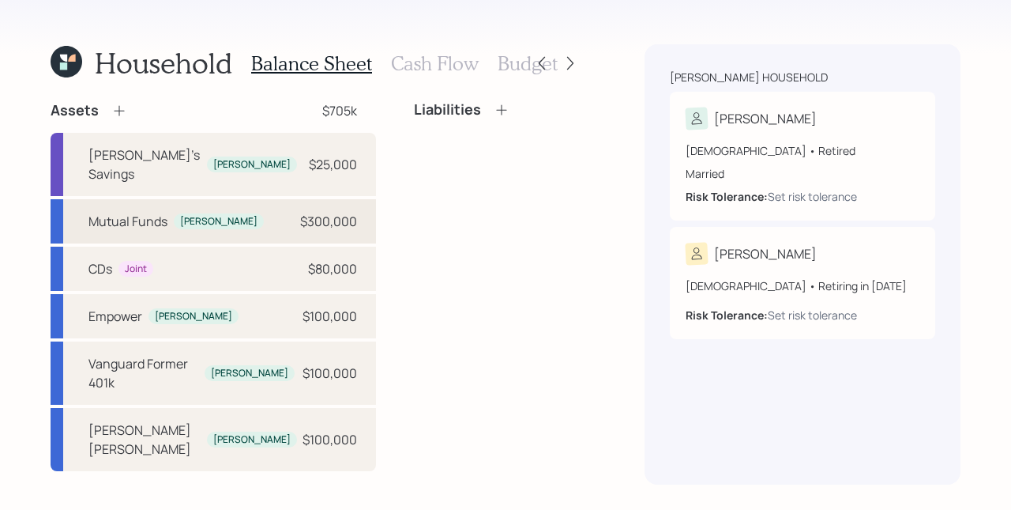
click at [300, 231] on div "$300,000" at bounding box center [328, 221] width 57 height 19
select select "ira"
select select "balanced"
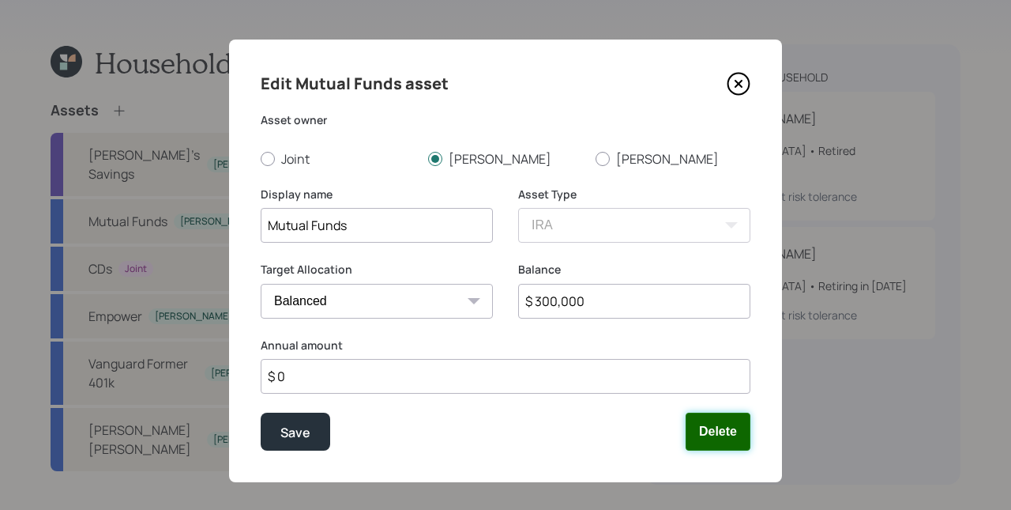
click at [718, 435] on button "Delete" at bounding box center [718, 431] width 65 height 38
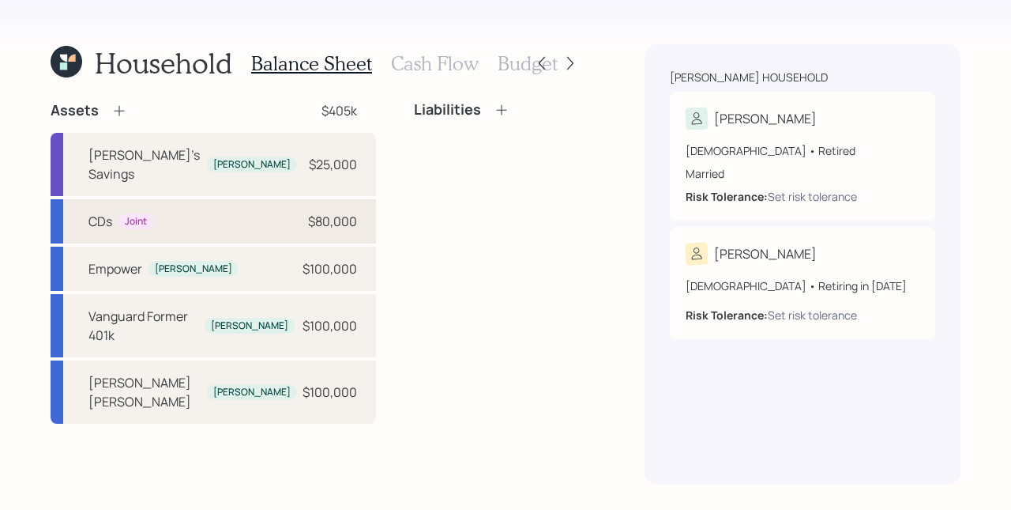
click at [89, 215] on div "CDs" at bounding box center [100, 221] width 24 height 19
select select "taxable"
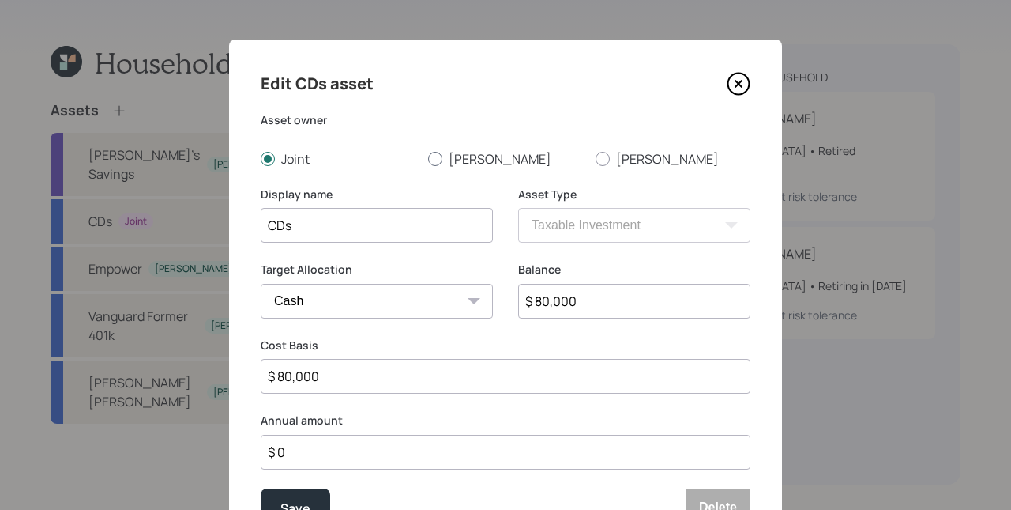
click at [429, 157] on div at bounding box center [435, 159] width 14 height 14
click at [428, 158] on input "[PERSON_NAME]" at bounding box center [427, 158] width 1 height 1
radio input "true"
click at [263, 224] on input "CDs" at bounding box center [377, 225] width 232 height 35
type input "[PERSON_NAME]'s CDs"
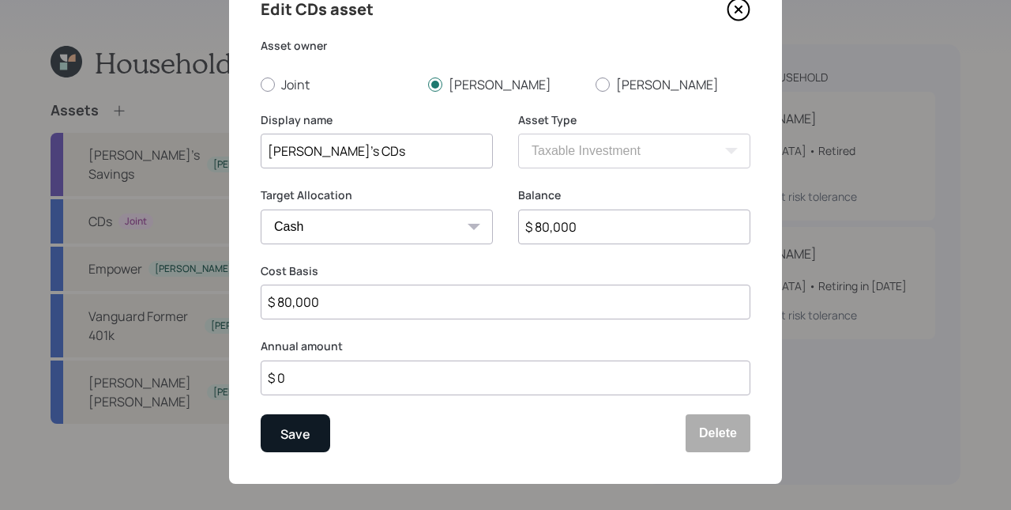
scroll to position [87, 0]
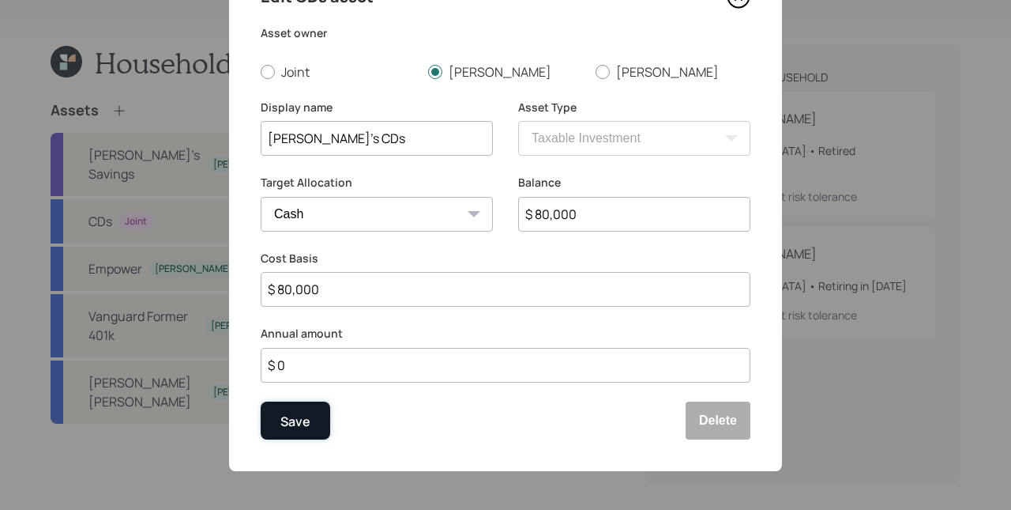
click at [273, 419] on button "Save" at bounding box center [296, 420] width 70 height 38
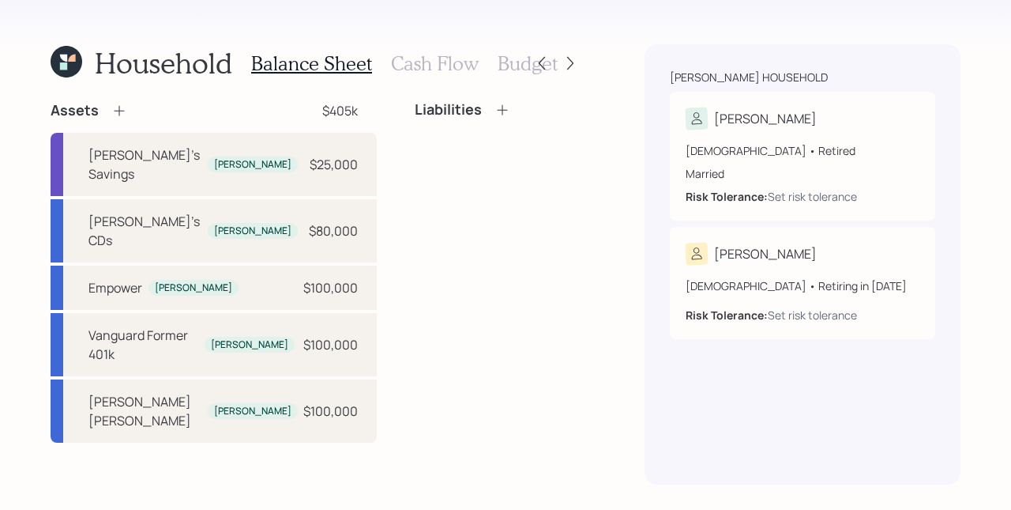
click at [119, 108] on icon at bounding box center [119, 111] width 16 height 16
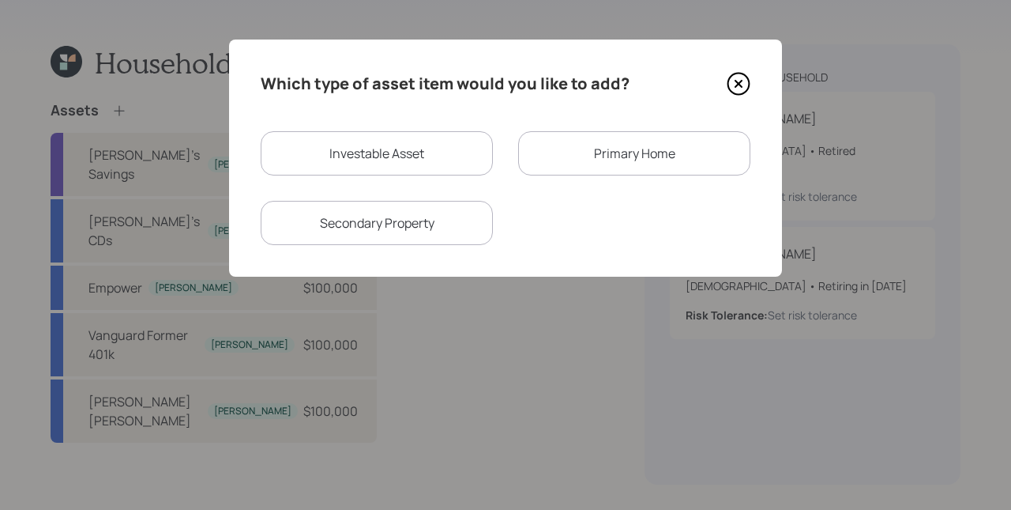
click at [608, 150] on div "Primary Home" at bounding box center [634, 153] width 232 height 44
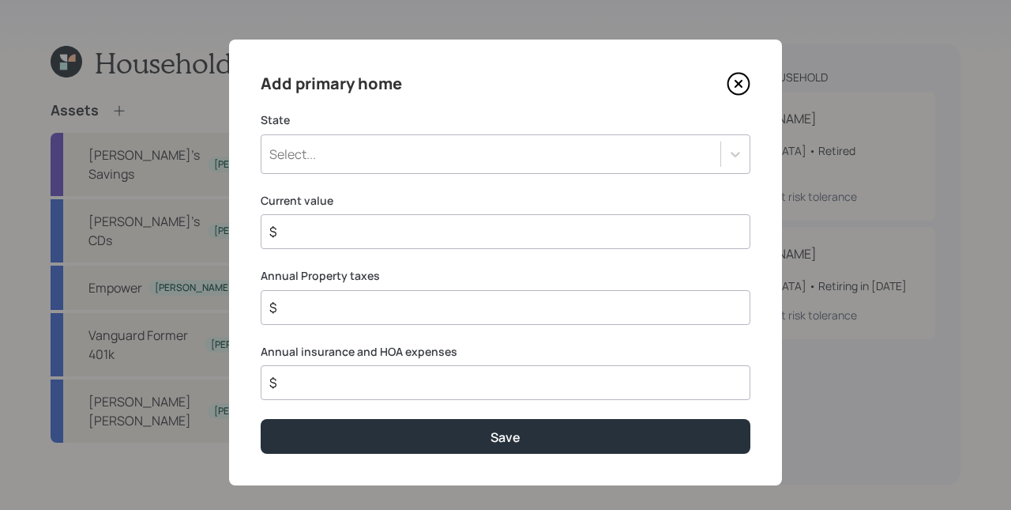
click at [488, 156] on div "Select..." at bounding box center [490, 154] width 459 height 27
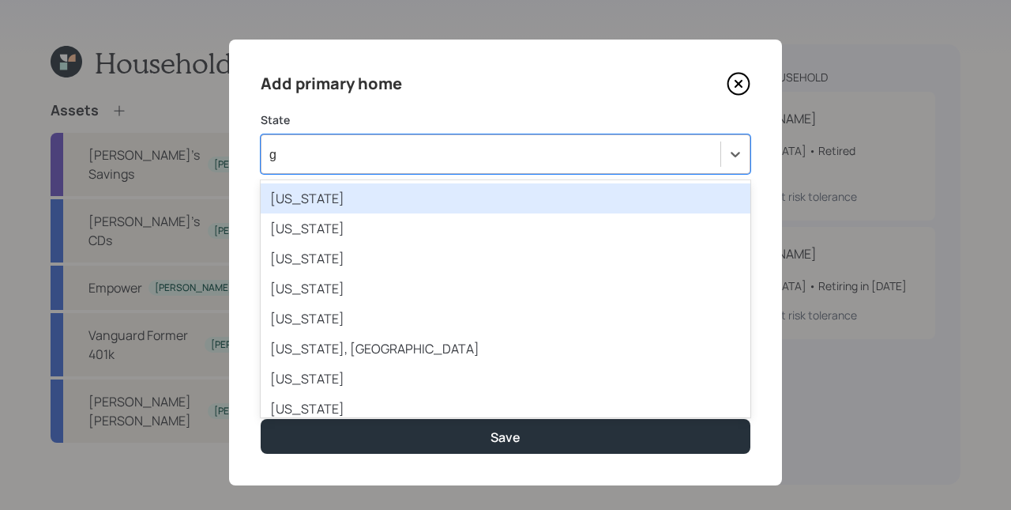
type input "ge"
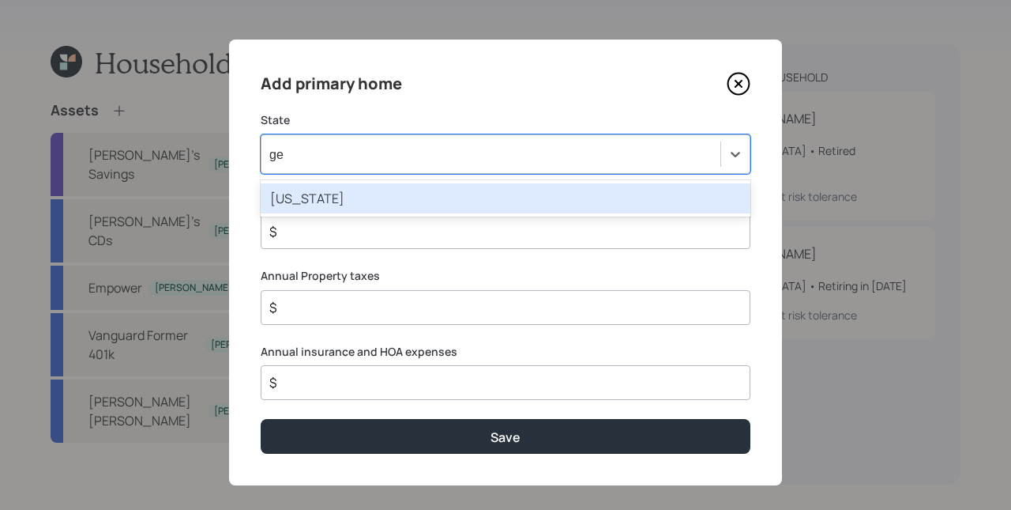
click at [384, 202] on div "Georgia" at bounding box center [506, 198] width 490 height 30
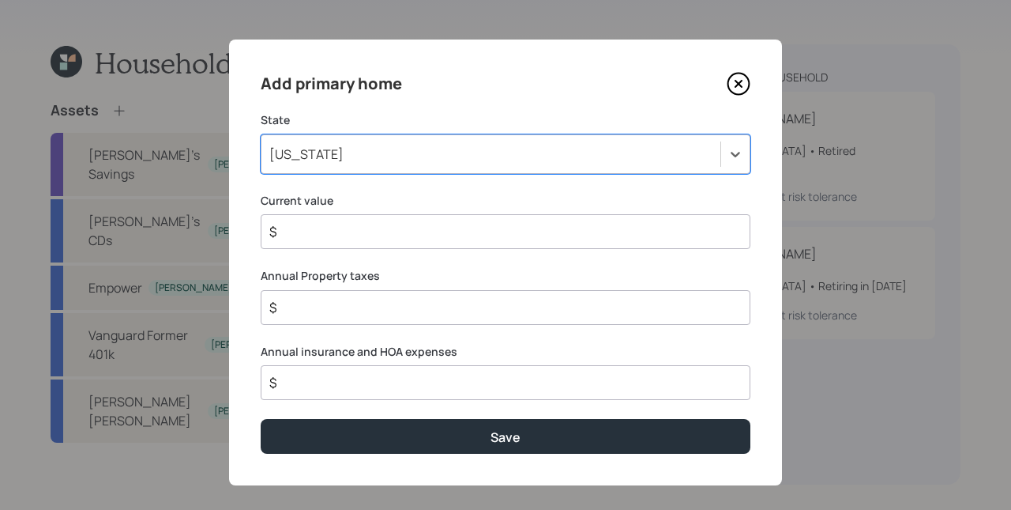
click at [363, 233] on input "$" at bounding box center [499, 231] width 463 height 19
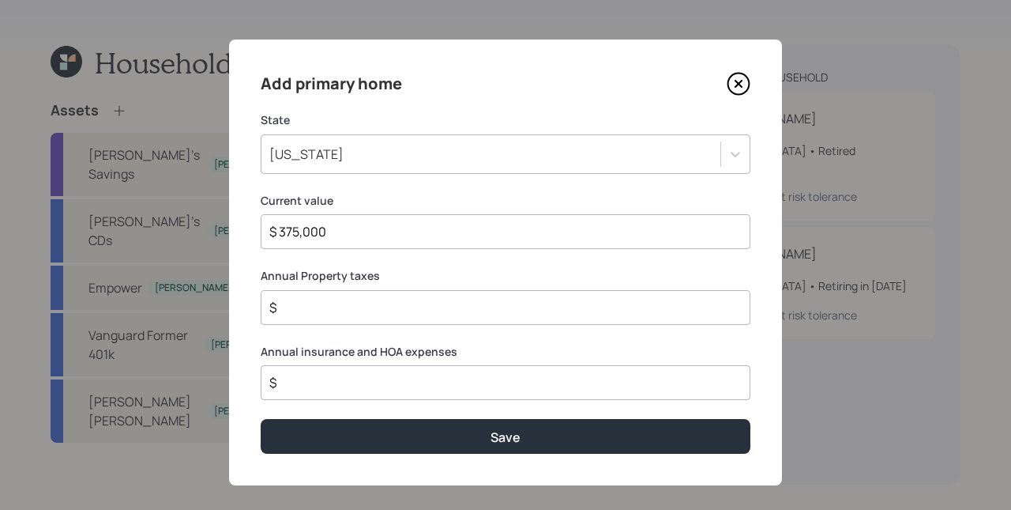
type input "$ 375,000"
click at [483, 281] on label "Annual Property taxes" at bounding box center [506, 276] width 490 height 16
click at [473, 310] on input "$" at bounding box center [499, 307] width 463 height 19
click at [480, 315] on input "$" at bounding box center [499, 307] width 463 height 19
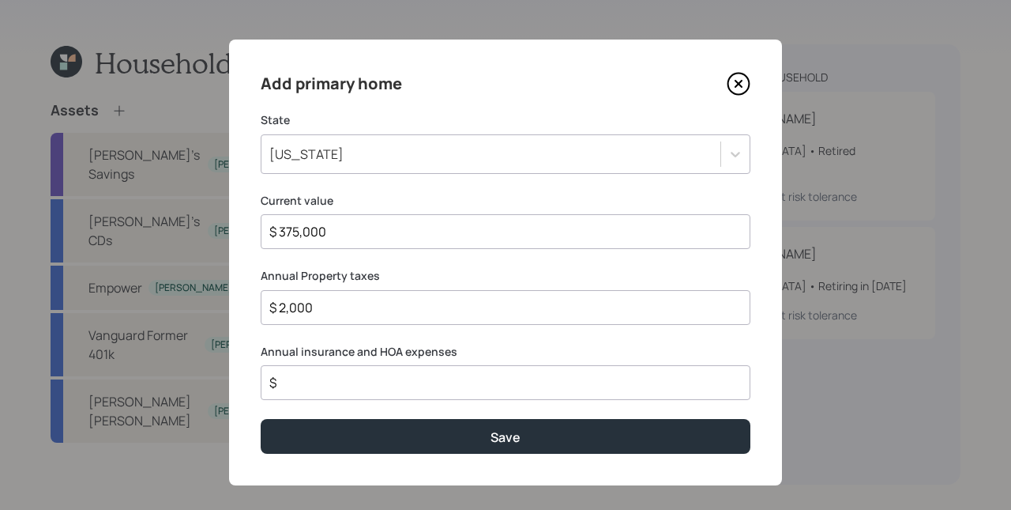
type input "$ 2,000"
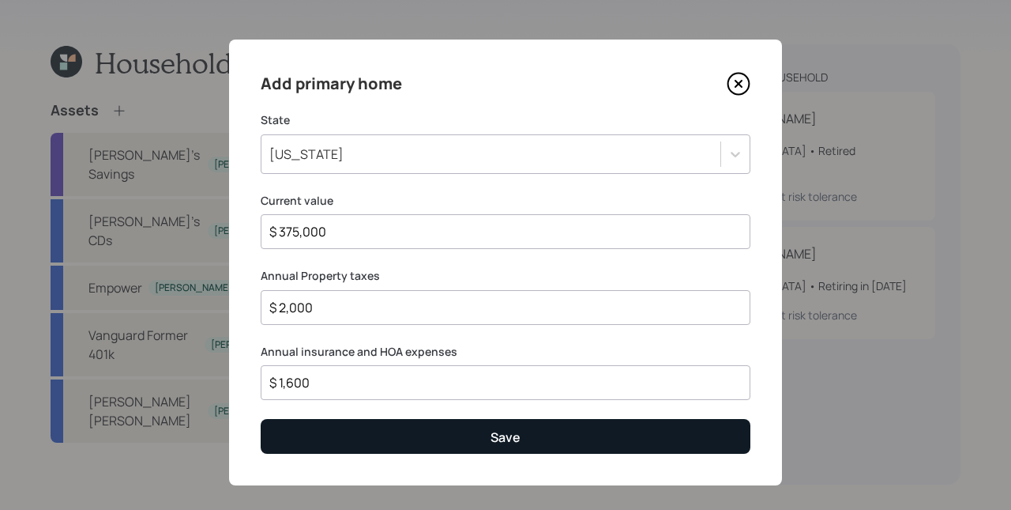
type input "$ 1,600"
click at [475, 442] on button "Save" at bounding box center [506, 436] width 490 height 34
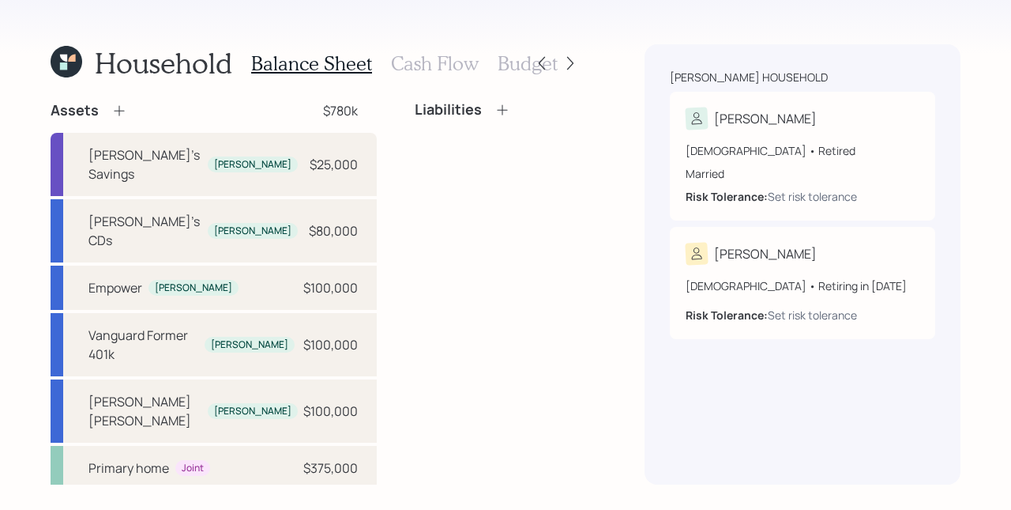
click at [495, 111] on icon at bounding box center [503, 110] width 16 height 16
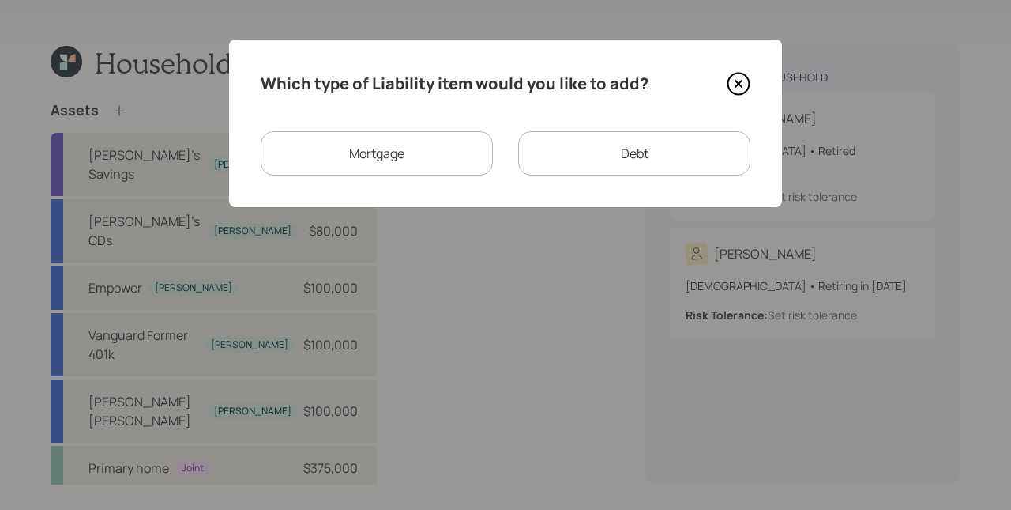
click at [379, 145] on div "Mortgage" at bounding box center [377, 153] width 232 height 44
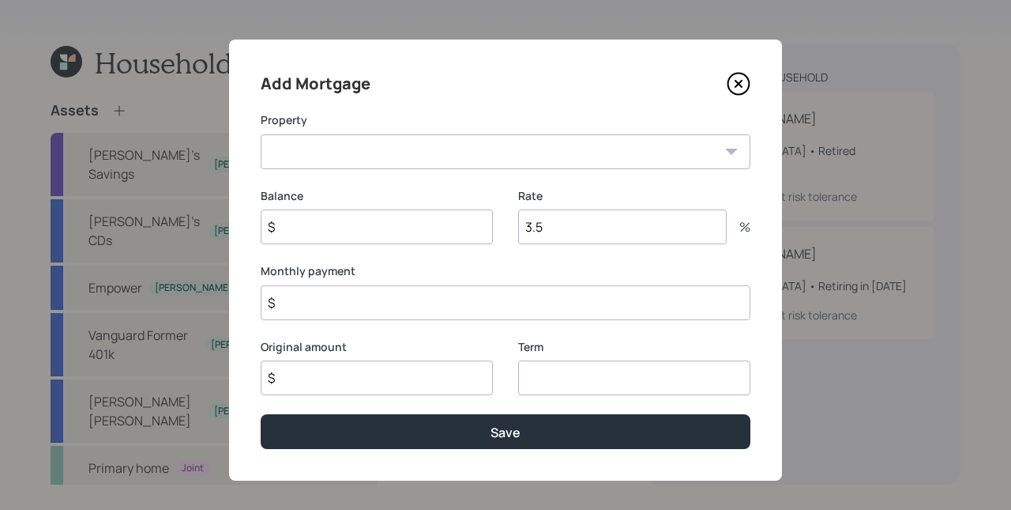
click at [409, 149] on select "GA Primary home" at bounding box center [506, 151] width 490 height 35
select select "22b1e600-33b5-4a37-aae7-fae7273bee24"
click at [261, 134] on select "GA Primary home" at bounding box center [506, 151] width 490 height 35
click at [367, 229] on input "$" at bounding box center [377, 226] width 232 height 35
type input "$ 100,000"
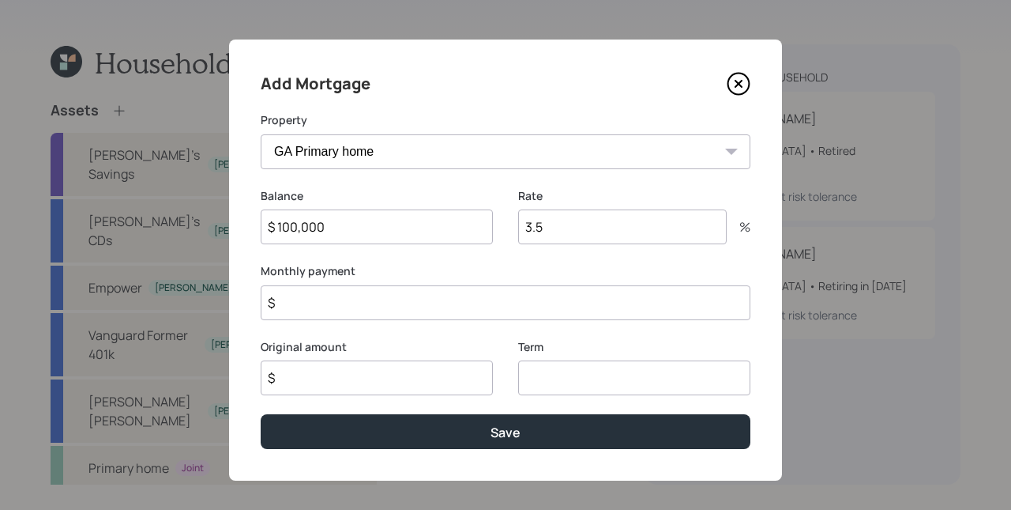
click at [512, 185] on div "Add Mortgage Property GA Primary home Balance $ 100,000 Rate 3.5 % Monthly paym…" at bounding box center [505, 259] width 553 height 441
click at [604, 241] on input "3.5" at bounding box center [622, 226] width 209 height 35
click at [599, 239] on input "3.5" at bounding box center [622, 226] width 209 height 35
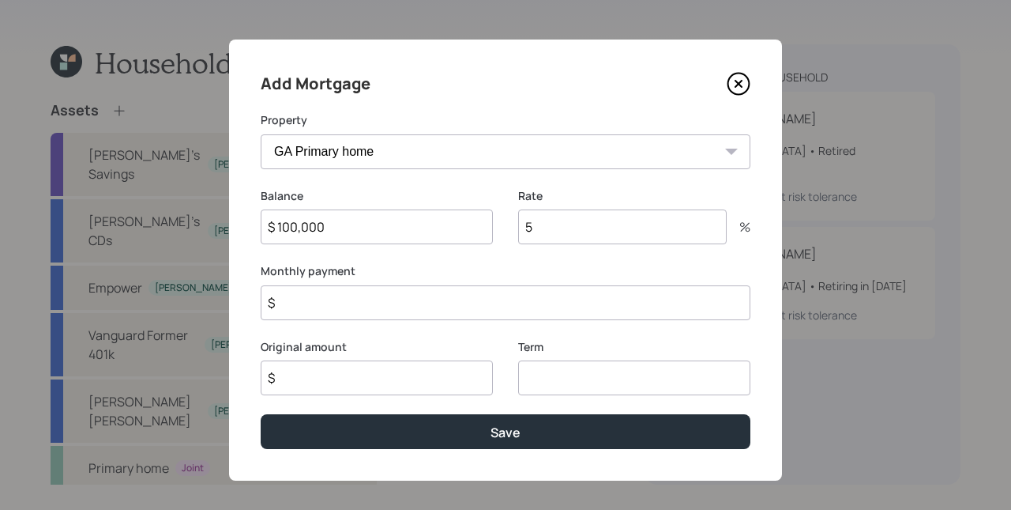
type input "5"
click at [389, 265] on label "Monthly payment" at bounding box center [506, 271] width 490 height 16
click at [380, 307] on input "$" at bounding box center [506, 302] width 490 height 35
click at [378, 302] on input "$" at bounding box center [506, 302] width 490 height 35
type input "$ 900"
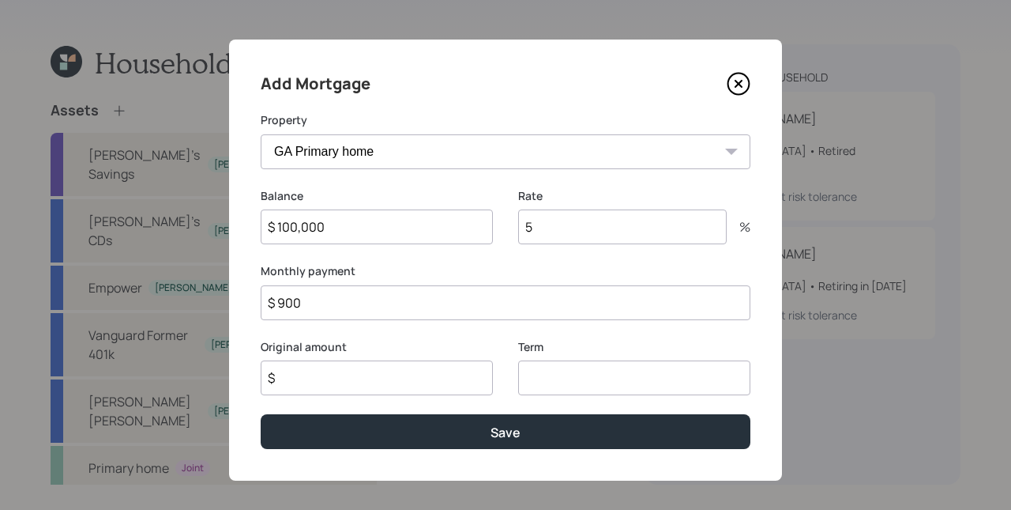
click at [396, 273] on label "Monthly payment" at bounding box center [506, 271] width 490 height 16
click at [350, 368] on input "$" at bounding box center [377, 377] width 232 height 35
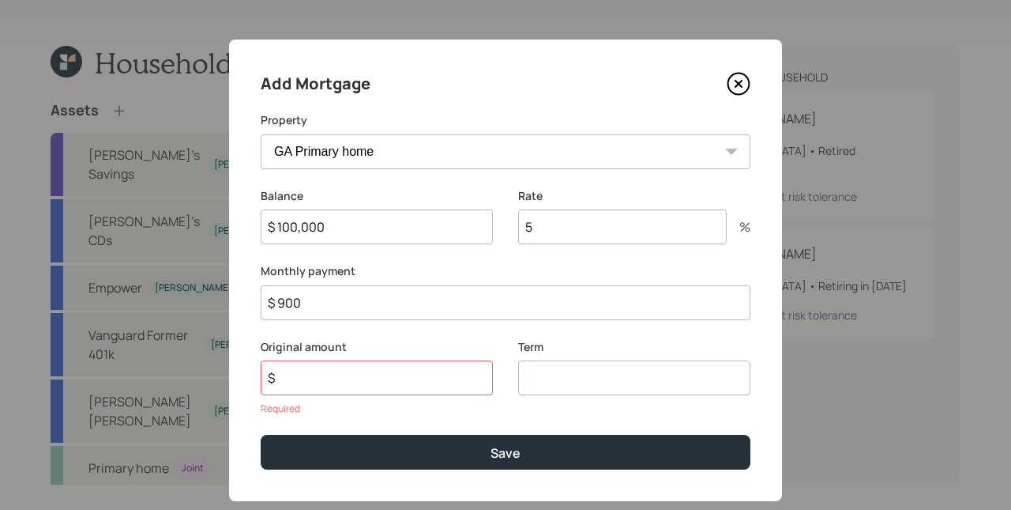
click at [573, 381] on input "number" at bounding box center [634, 377] width 232 height 35
type input "15"
click at [424, 379] on input "$" at bounding box center [377, 377] width 232 height 35
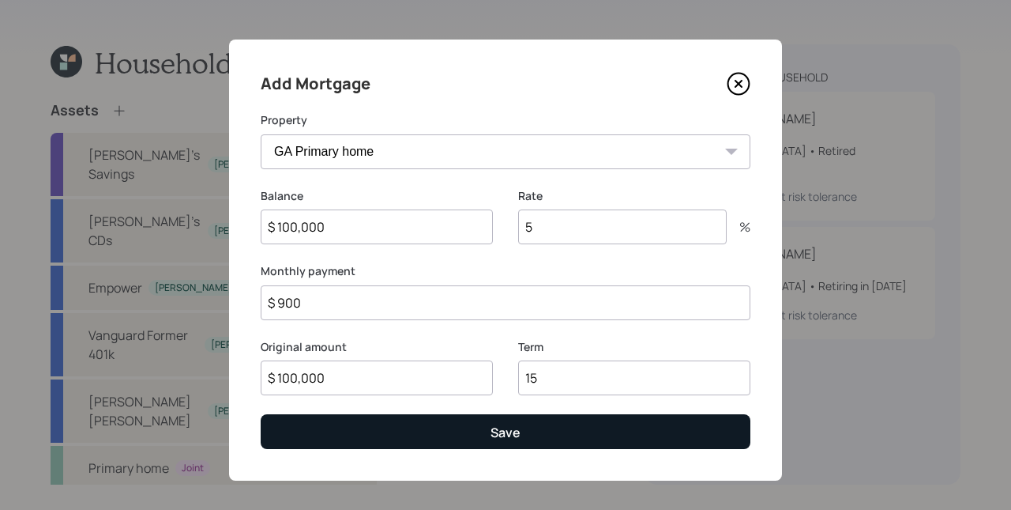
type input "$ 100,000"
click at [488, 422] on button "Save" at bounding box center [506, 431] width 490 height 34
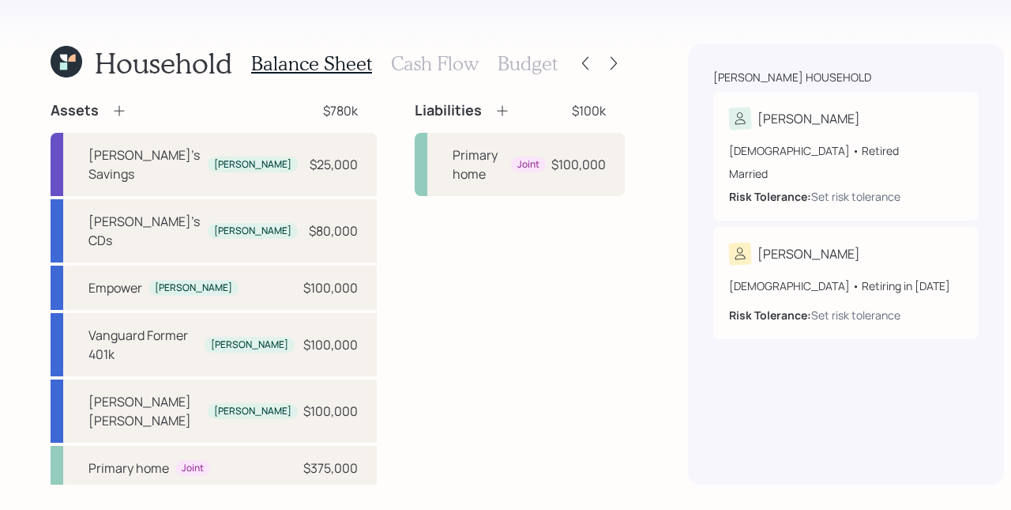
click at [514, 247] on div "Liabilities $100k Primary home Joint $100,000" at bounding box center [520, 295] width 210 height 389
click at [446, 66] on h3 "Cash Flow" at bounding box center [435, 63] width 88 height 23
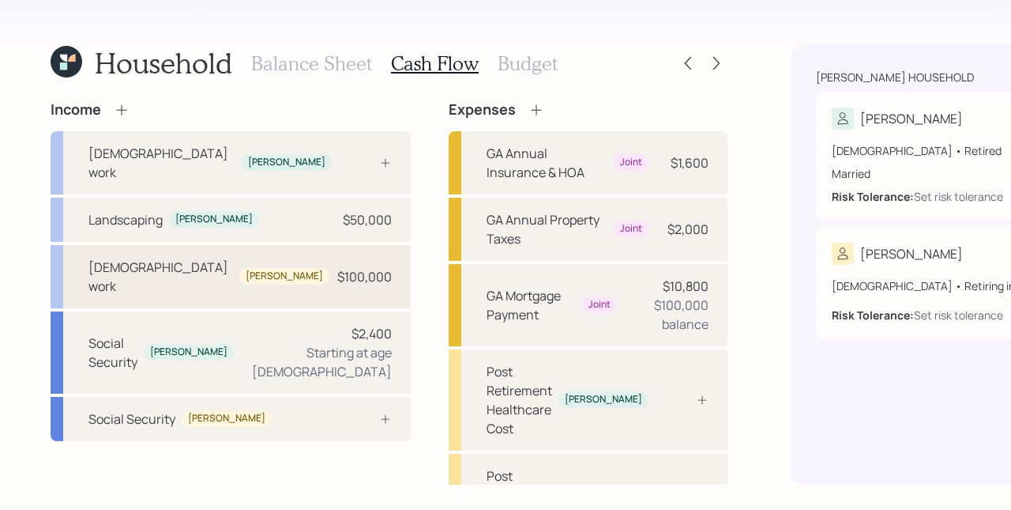
click at [337, 267] on div "$100,000" at bounding box center [364, 276] width 55 height 19
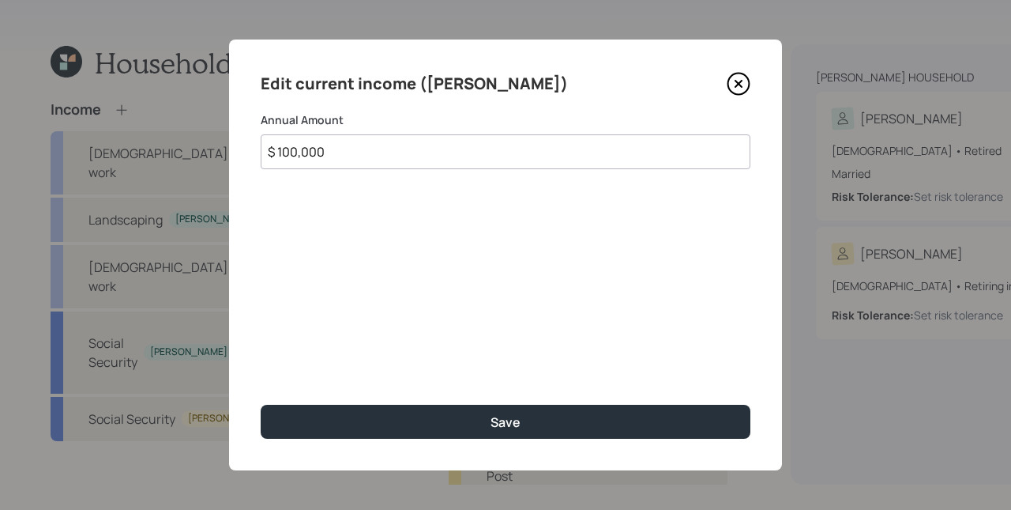
click at [363, 149] on input "$ 100,000" at bounding box center [506, 151] width 490 height 35
type input "$ 0"
click at [261, 404] on button "Save" at bounding box center [506, 421] width 490 height 34
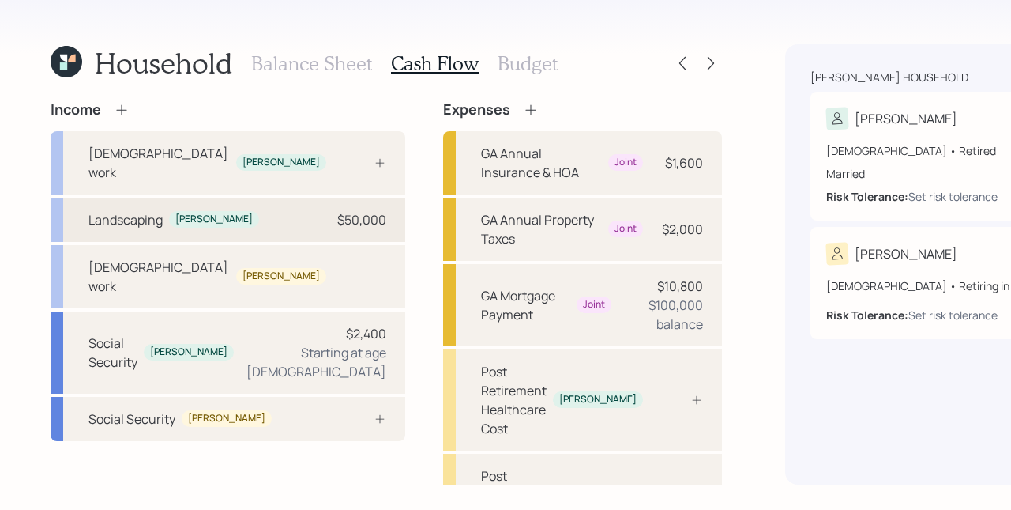
click at [337, 210] on div "$50,000" at bounding box center [361, 219] width 49 height 19
select select "part_time"
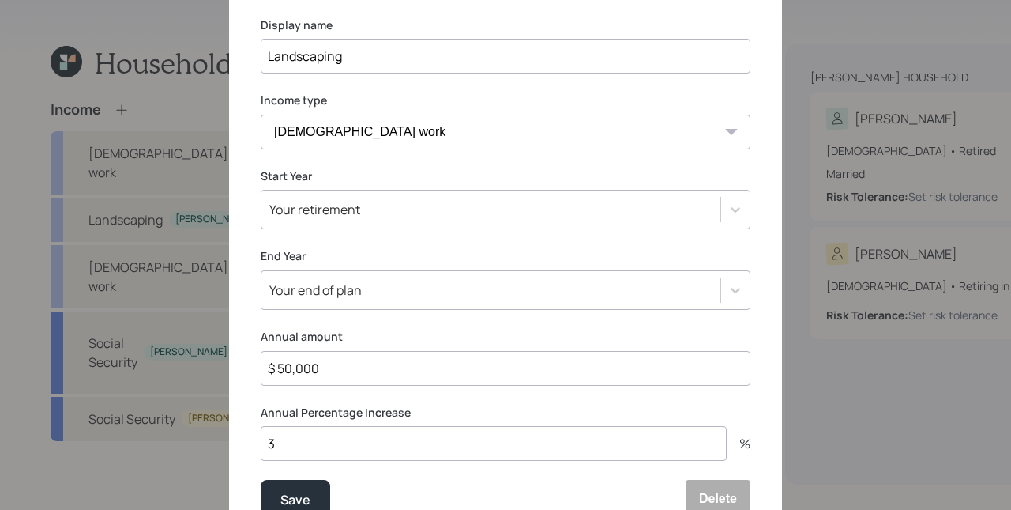
scroll to position [219, 0]
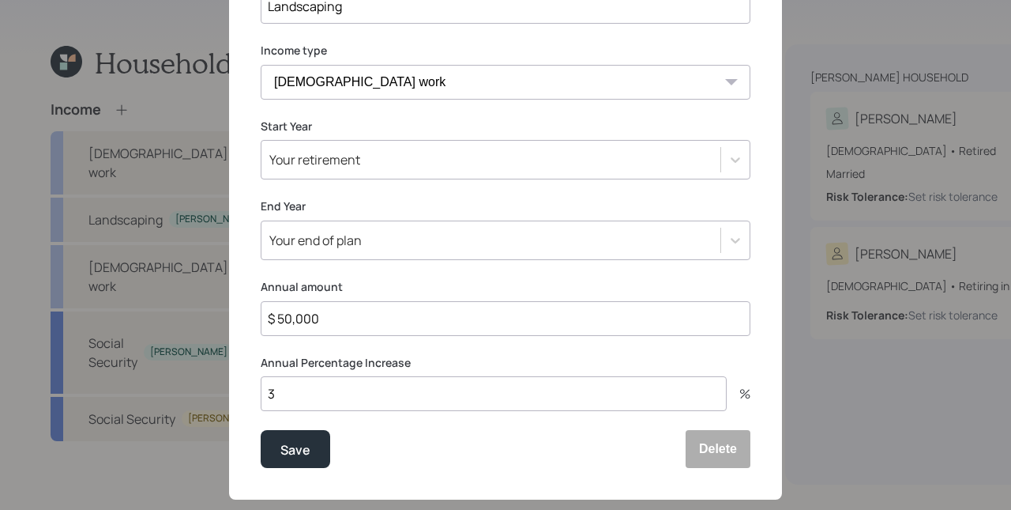
click at [324, 260] on div "Your end of plan" at bounding box center [506, 239] width 490 height 39
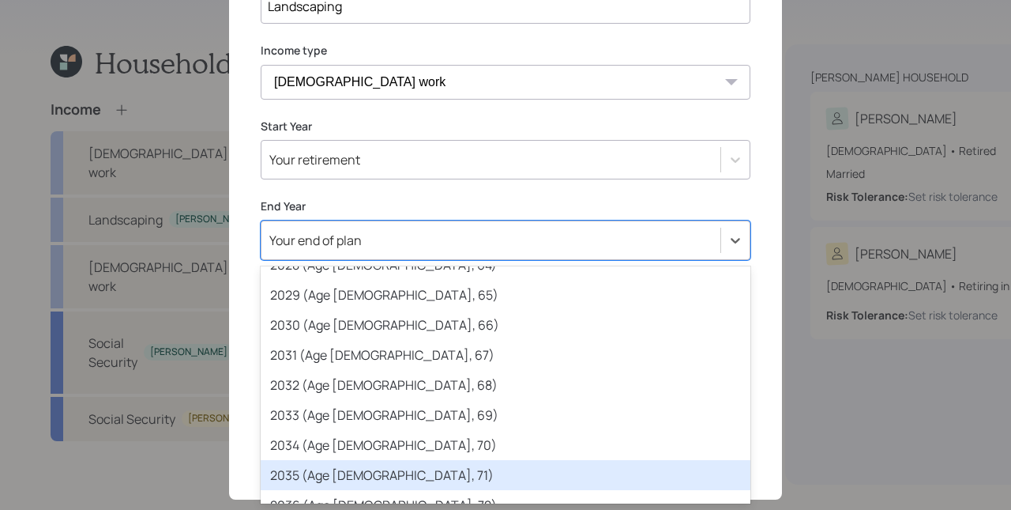
scroll to position [311, 0]
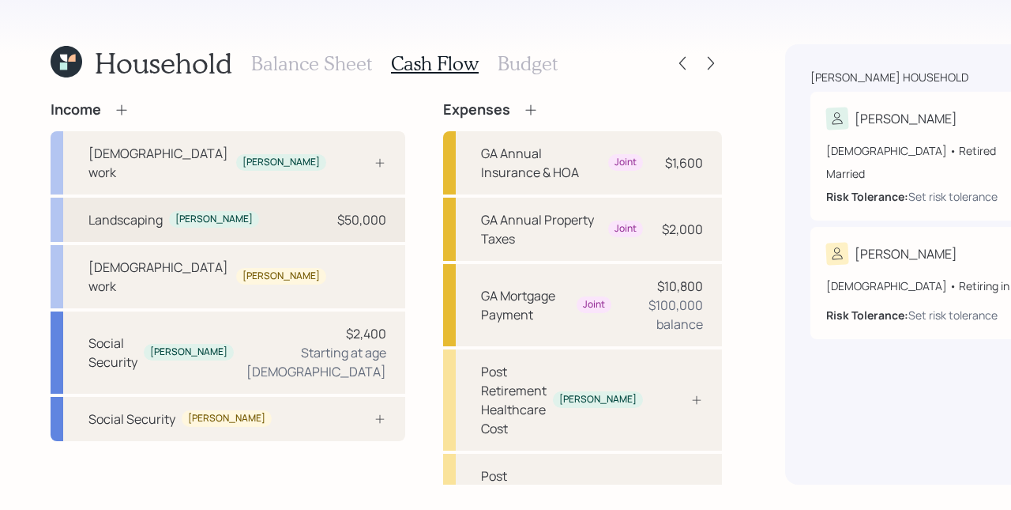
click at [337, 210] on div "$50,000" at bounding box center [361, 219] width 49 height 19
select select "part_time"
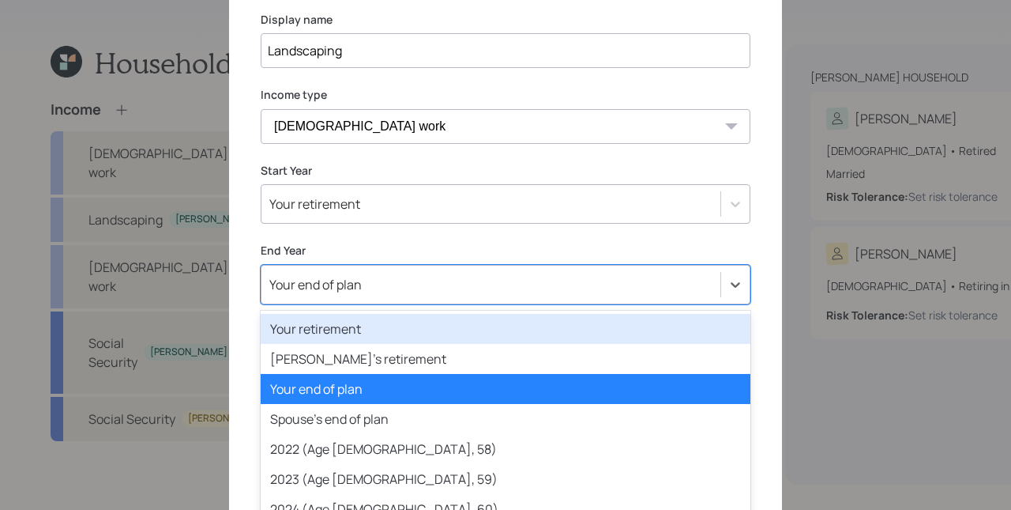
scroll to position [219, 0]
click at [328, 288] on div "option Your retirement focused, 1 of 82. 82 results available. Use Up and Down …" at bounding box center [506, 284] width 490 height 39
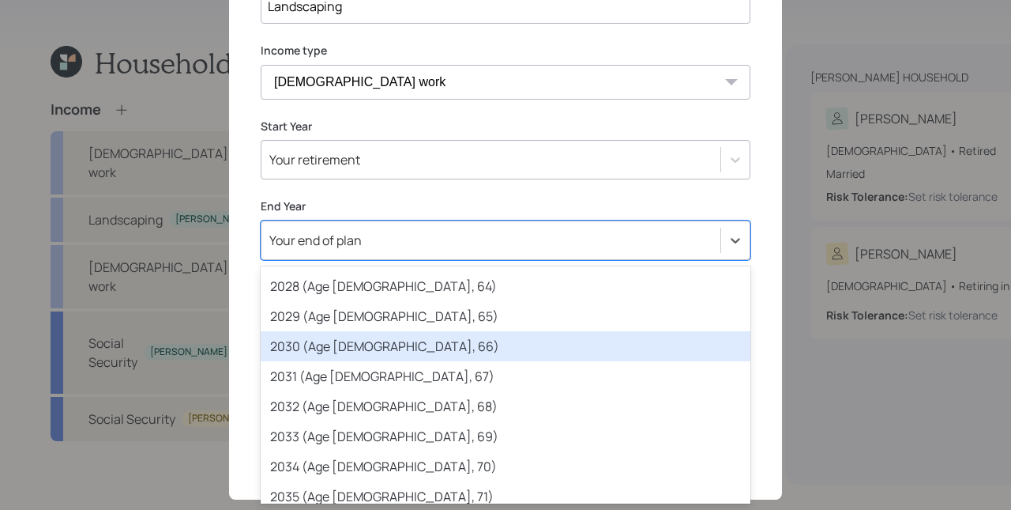
scroll to position [332, 0]
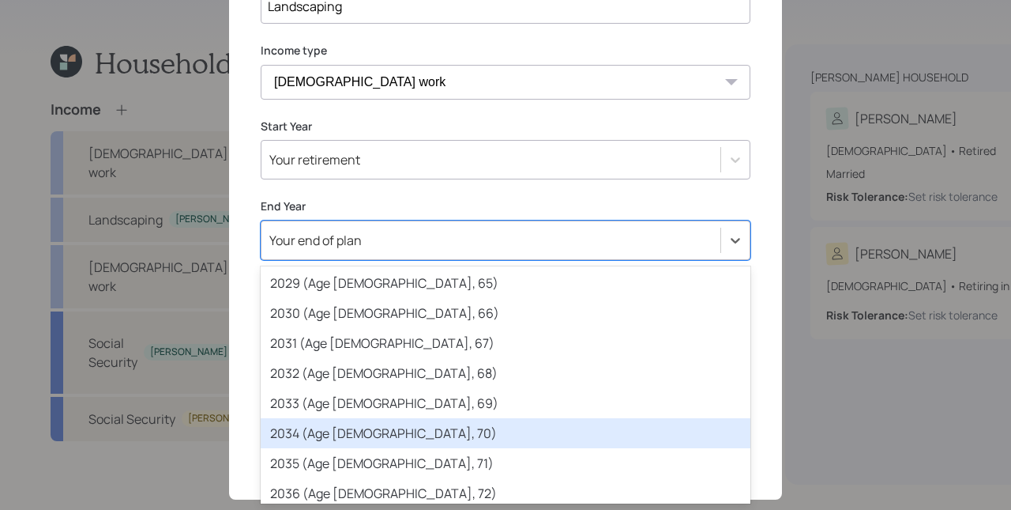
click at [371, 433] on div "2034 (Age 74, 70)" at bounding box center [506, 433] width 490 height 30
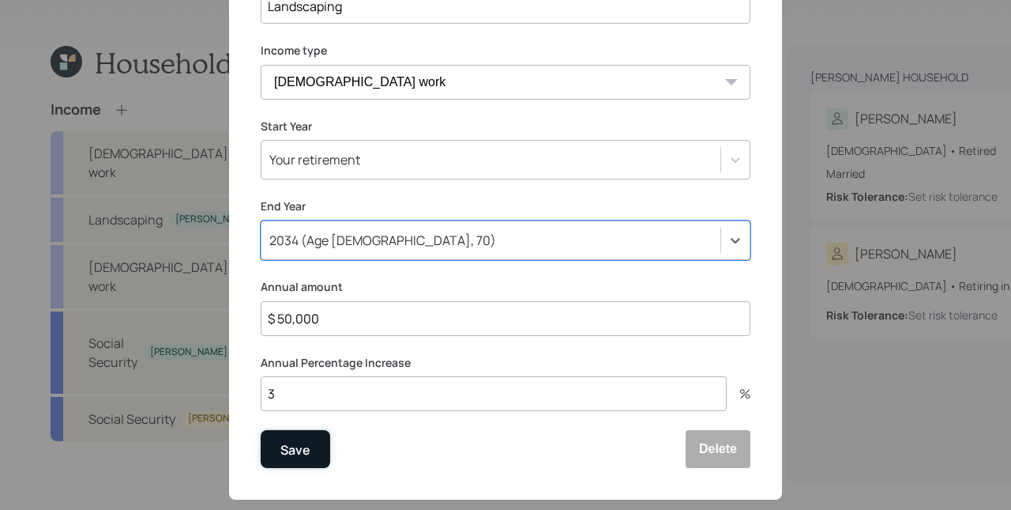
click at [302, 453] on div "Save" at bounding box center [295, 449] width 30 height 21
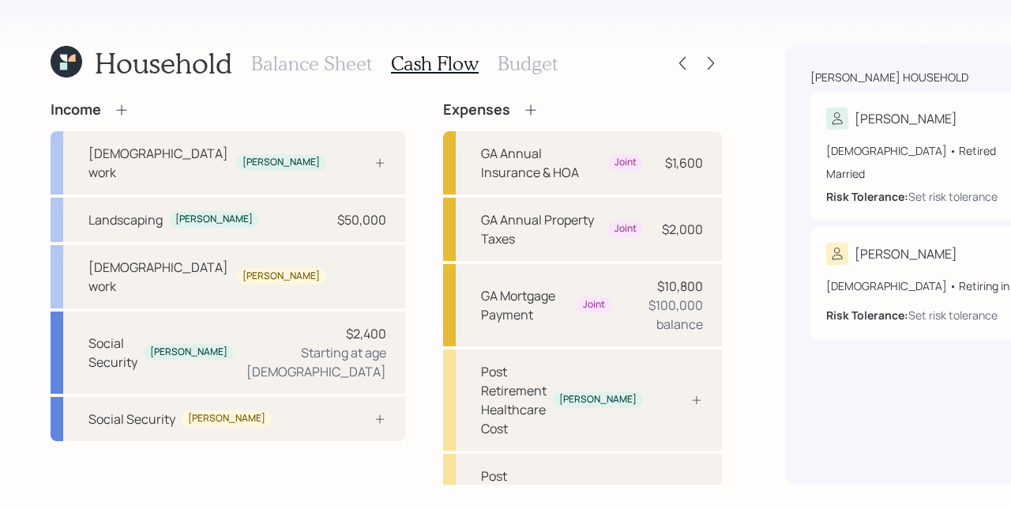
click at [523, 108] on icon at bounding box center [531, 110] width 16 height 16
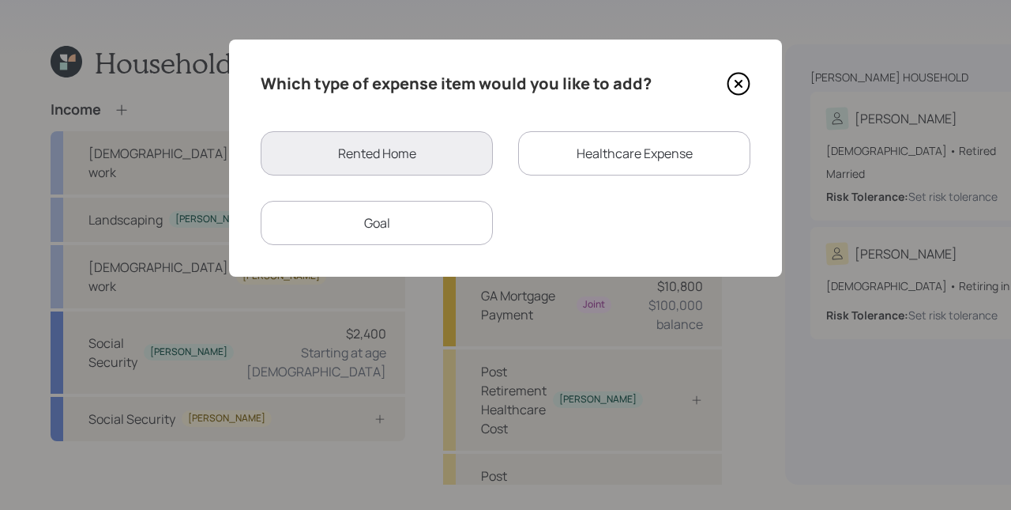
click at [622, 145] on div "Healthcare Expense" at bounding box center [634, 153] width 232 height 44
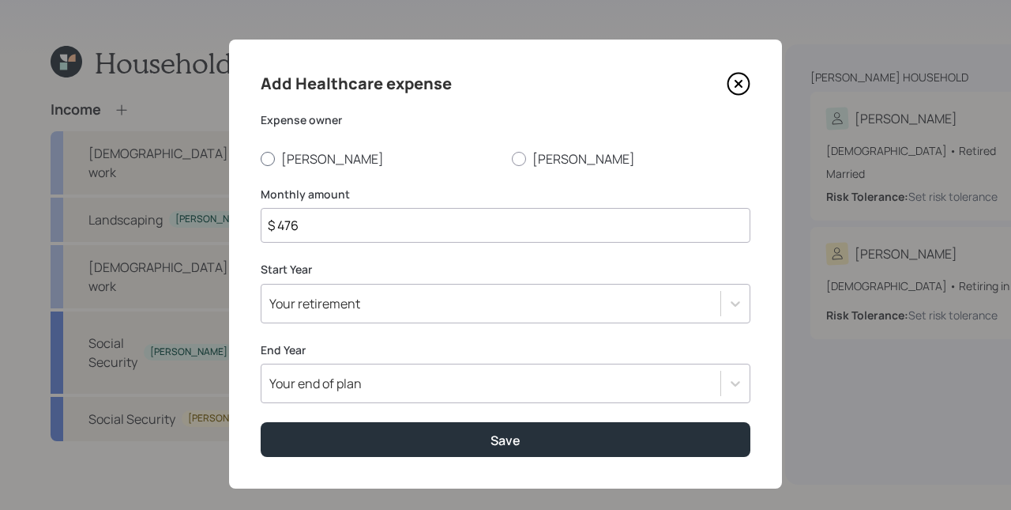
click at [310, 158] on label "[PERSON_NAME]" at bounding box center [380, 158] width 239 height 17
click at [261, 158] on input "[PERSON_NAME]" at bounding box center [260, 158] width 1 height 1
radio input "true"
click at [431, 227] on input "$ 476" at bounding box center [506, 225] width 490 height 35
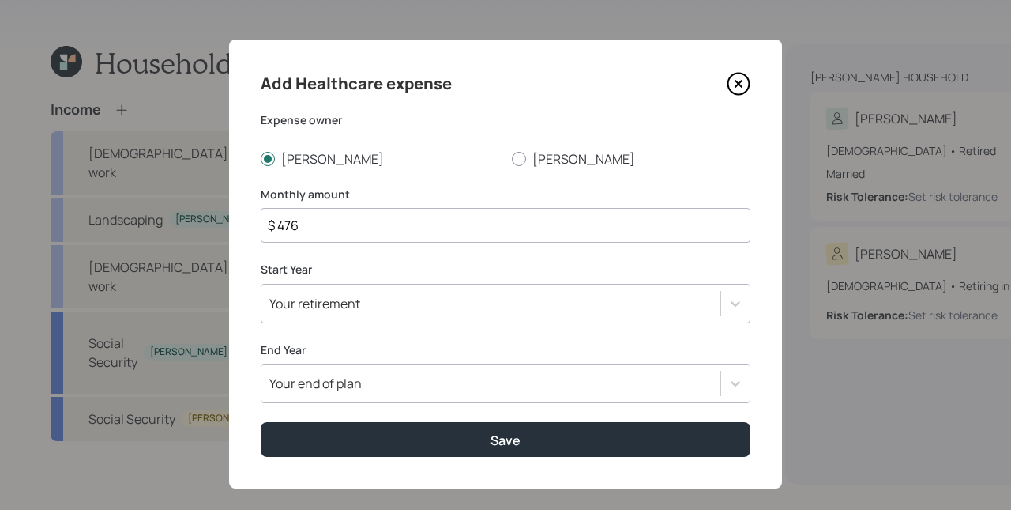
click at [431, 227] on input "$ 476" at bounding box center [506, 225] width 490 height 35
type input "$ 458"
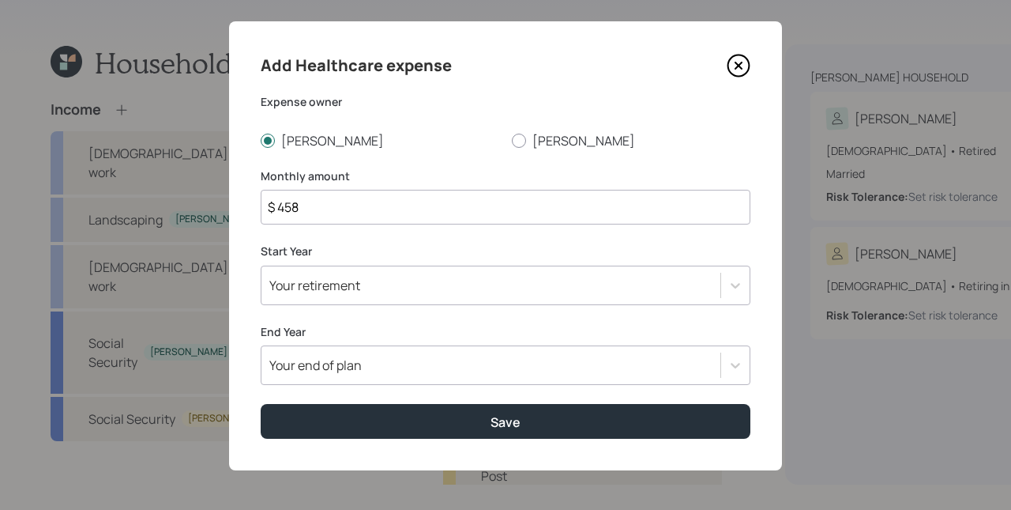
click at [382, 299] on div "Your retirement" at bounding box center [506, 284] width 490 height 39
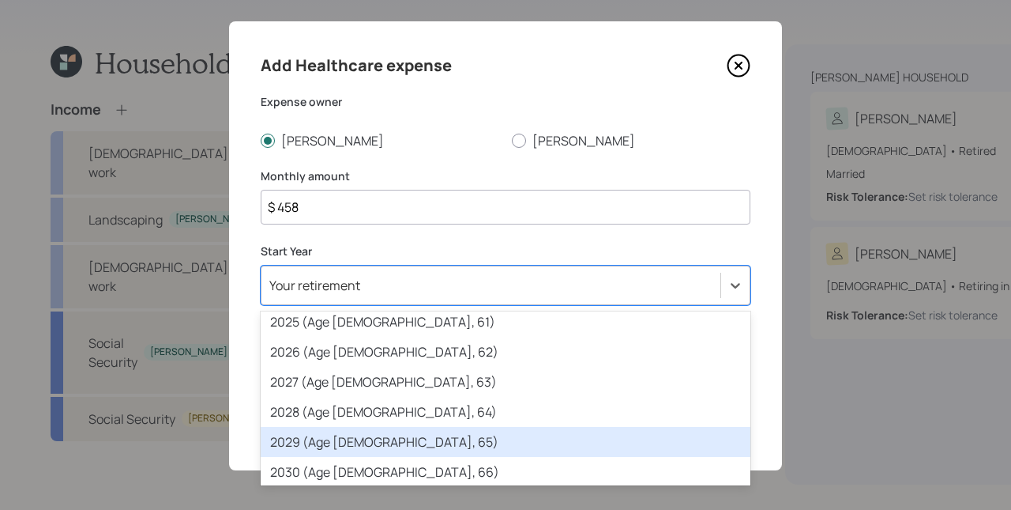
scroll to position [198, 0]
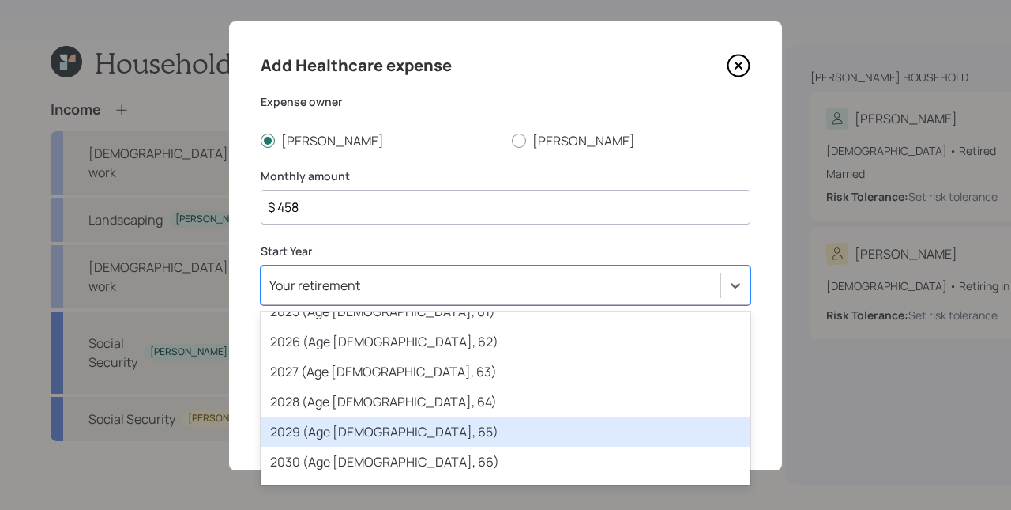
click at [382, 431] on div "2029 (Age 69, 65)" at bounding box center [506, 431] width 490 height 30
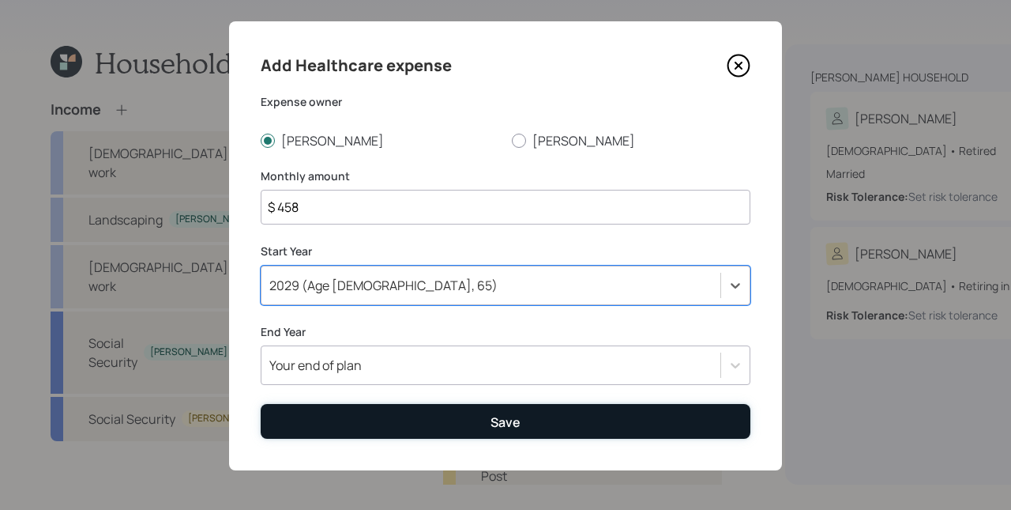
click at [472, 418] on button "Save" at bounding box center [506, 421] width 490 height 34
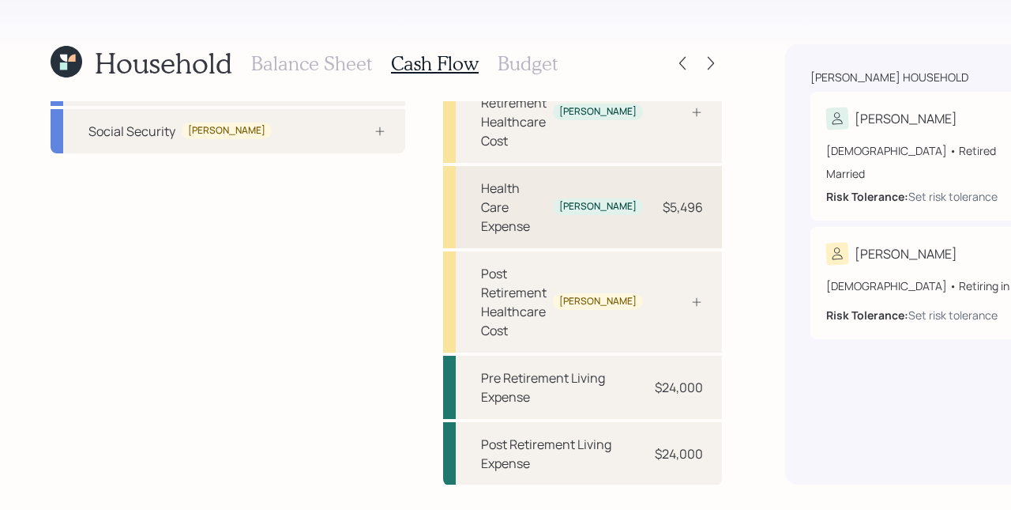
scroll to position [307, 0]
click at [655, 446] on div "$24,000" at bounding box center [679, 452] width 48 height 19
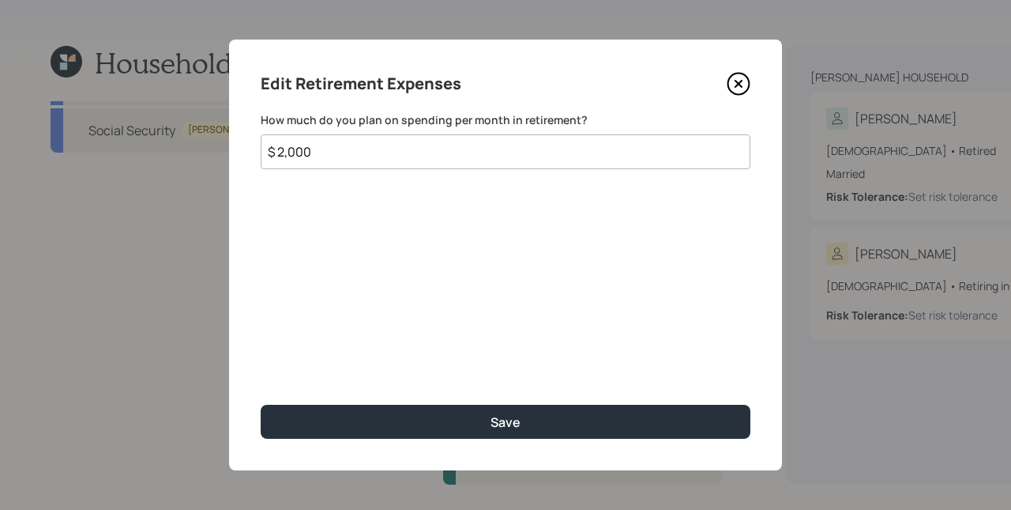
click at [424, 151] on input "$ 2,000" at bounding box center [506, 151] width 490 height 35
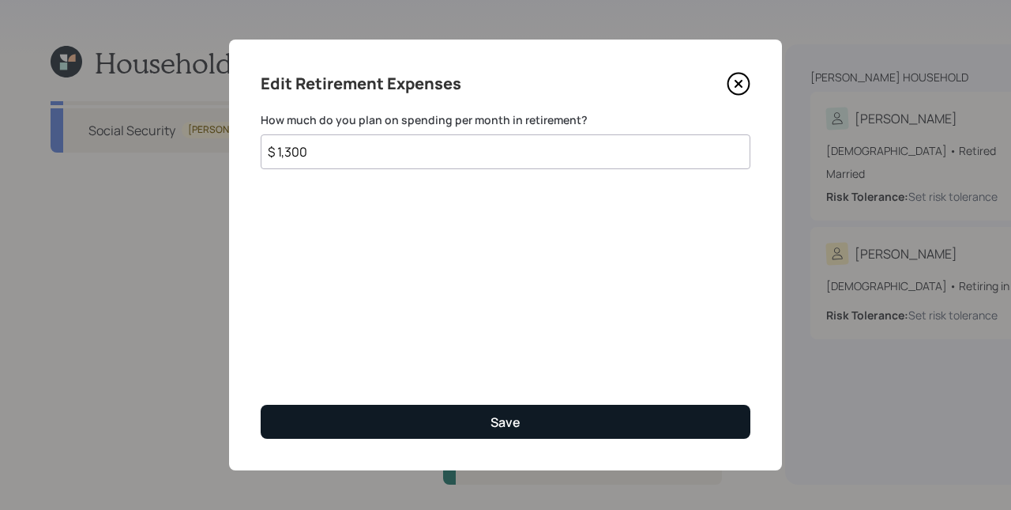
type input "$ 1,300"
click at [577, 417] on button "Save" at bounding box center [506, 421] width 490 height 34
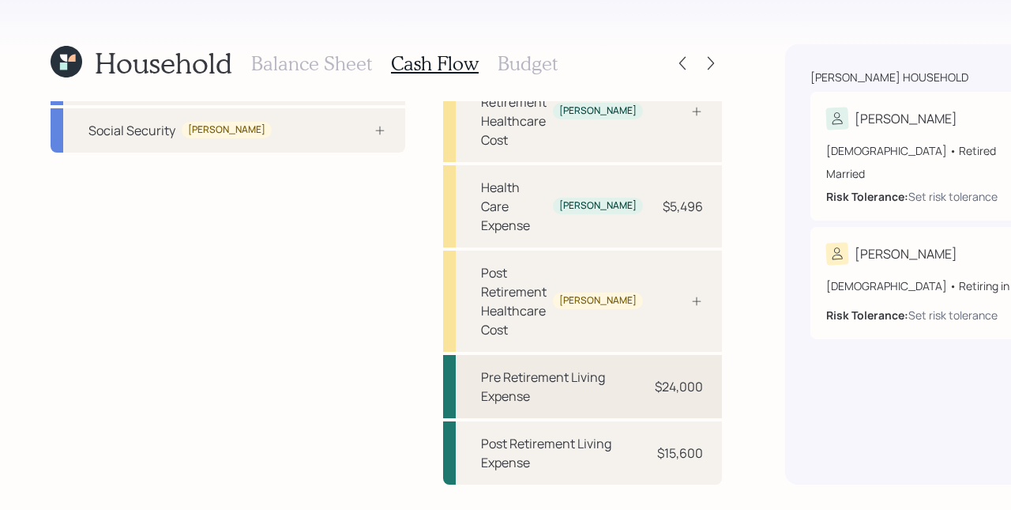
click at [481, 383] on div "Pre Retirement Living Expense" at bounding box center [562, 386] width 162 height 38
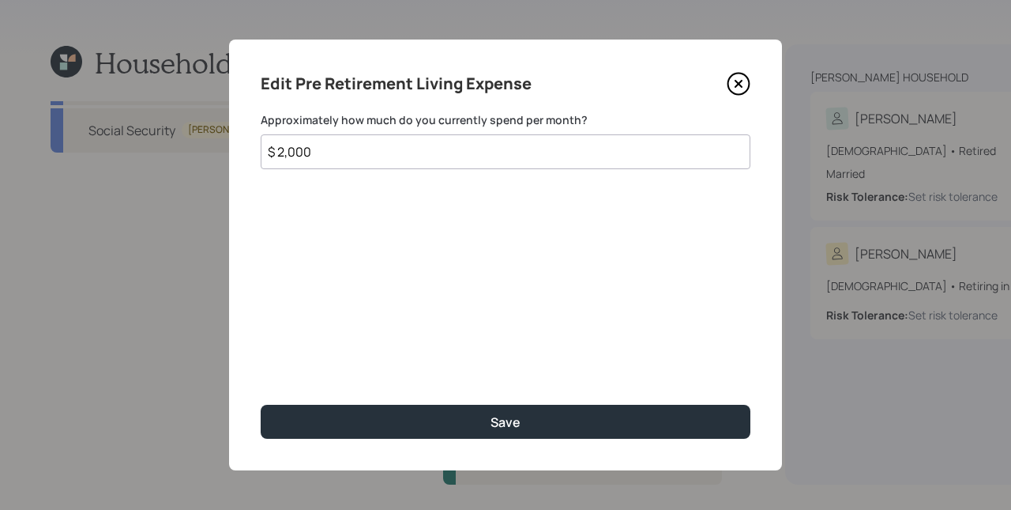
click at [376, 151] on input "$ 2,000" at bounding box center [506, 151] width 490 height 35
type input "$ 1,300"
click at [261, 404] on button "Save" at bounding box center [506, 421] width 490 height 34
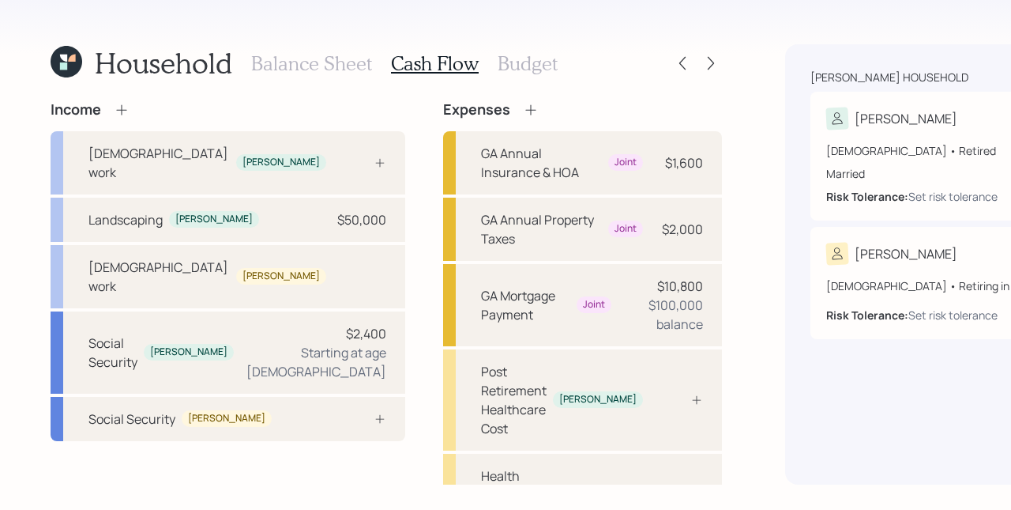
click at [325, 62] on h3 "Balance Sheet" at bounding box center [311, 63] width 121 height 23
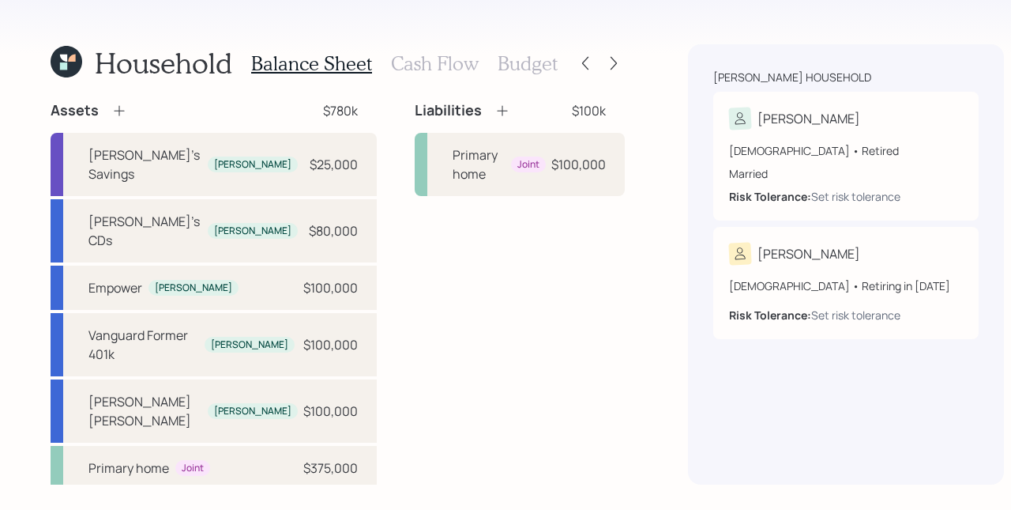
click at [413, 65] on h3 "Cash Flow" at bounding box center [435, 63] width 88 height 23
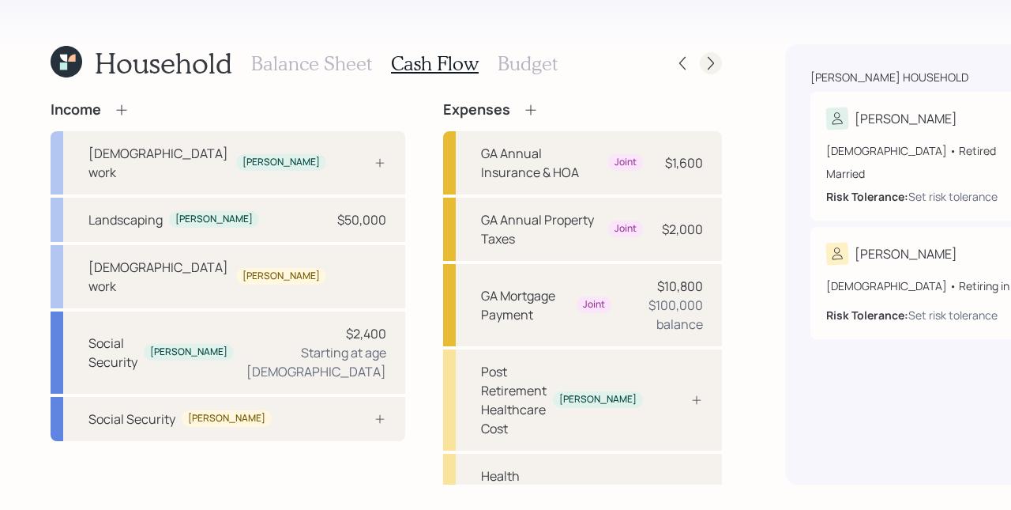
click at [703, 61] on icon at bounding box center [711, 63] width 16 height 16
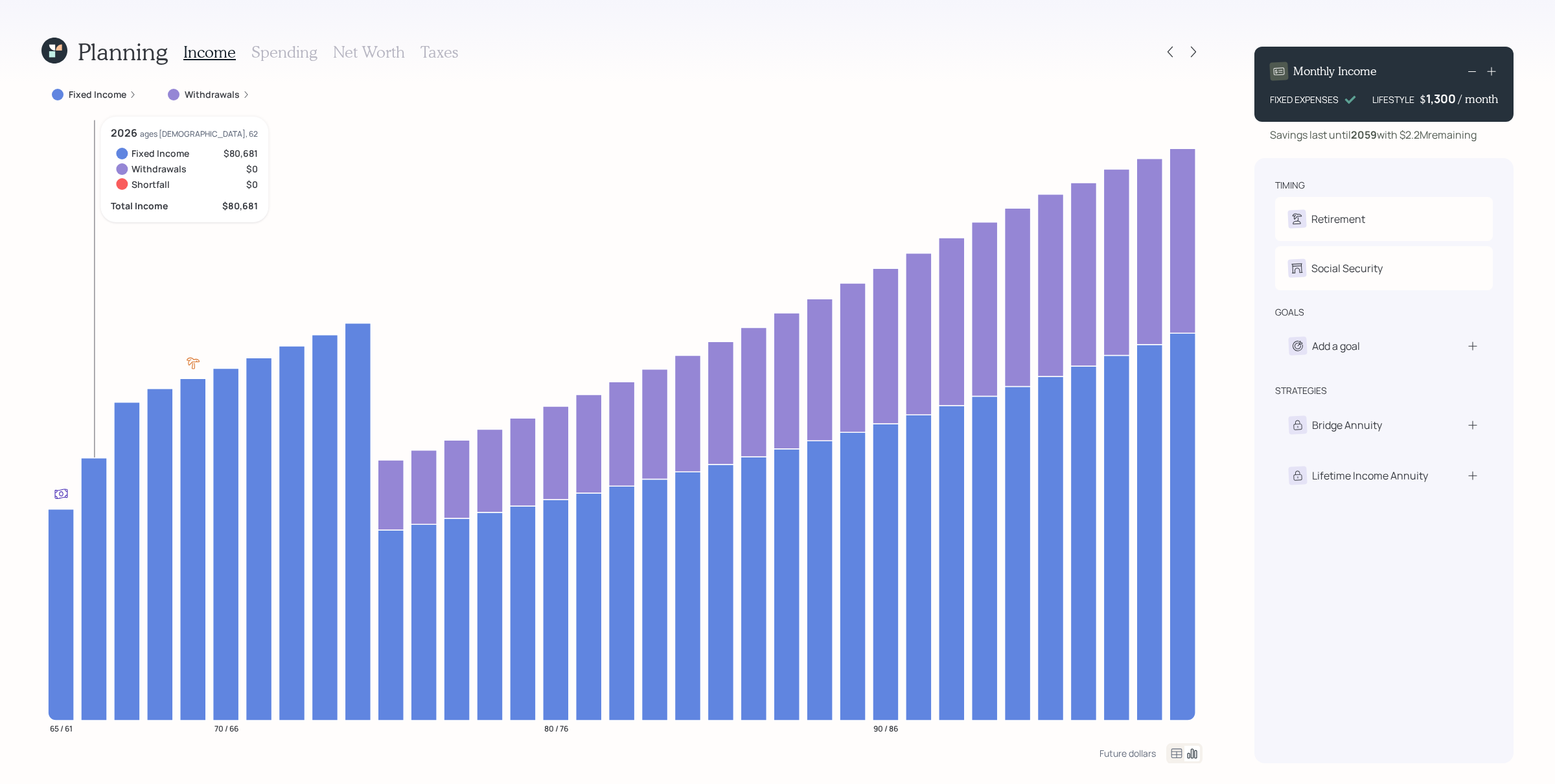
click at [122, 95] on label "Fixed Income" at bounding box center [98, 94] width 57 height 13
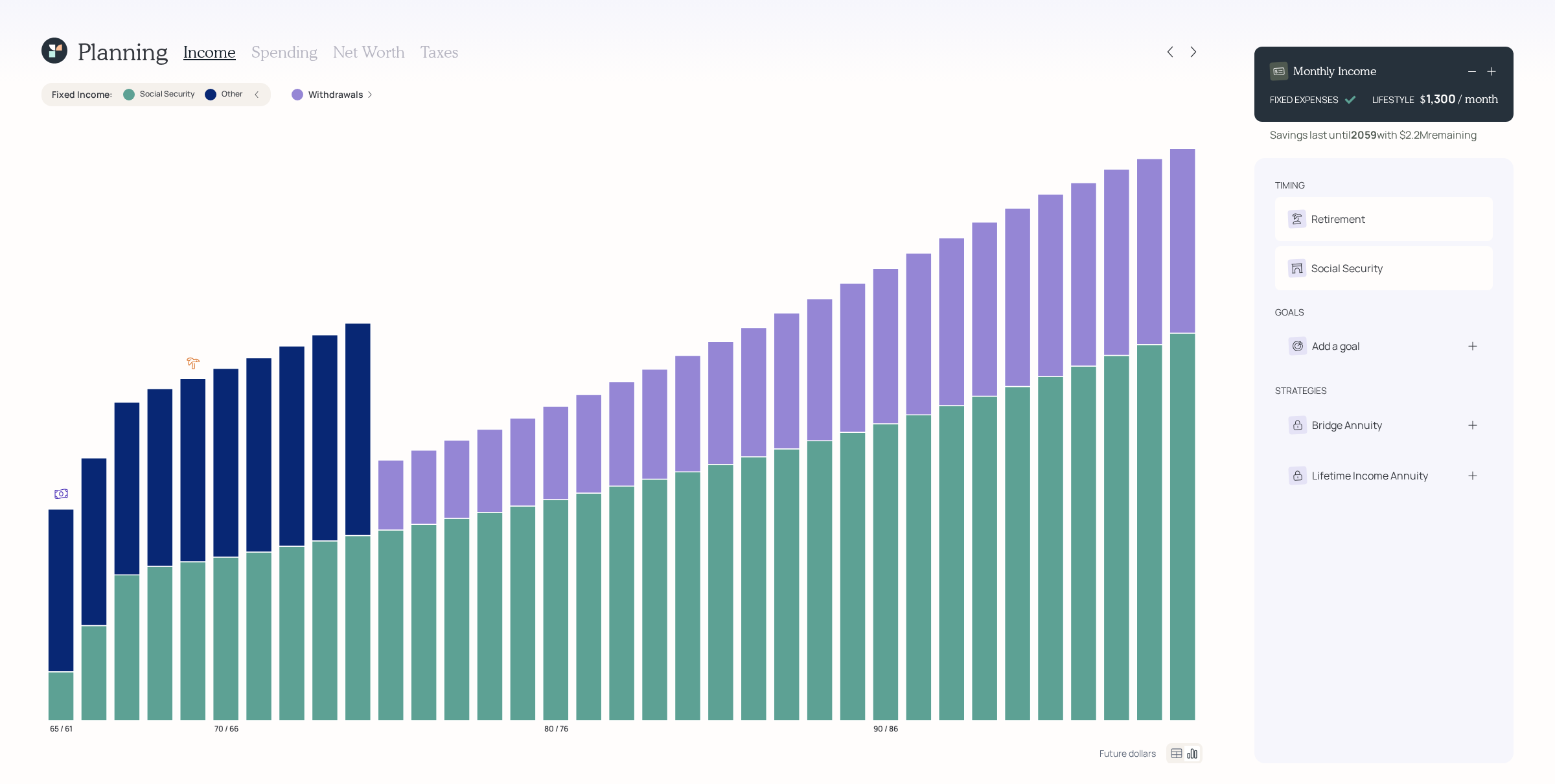
click at [249, 97] on div "Fixed Income : Social Security Other" at bounding box center [156, 94] width 208 height 13
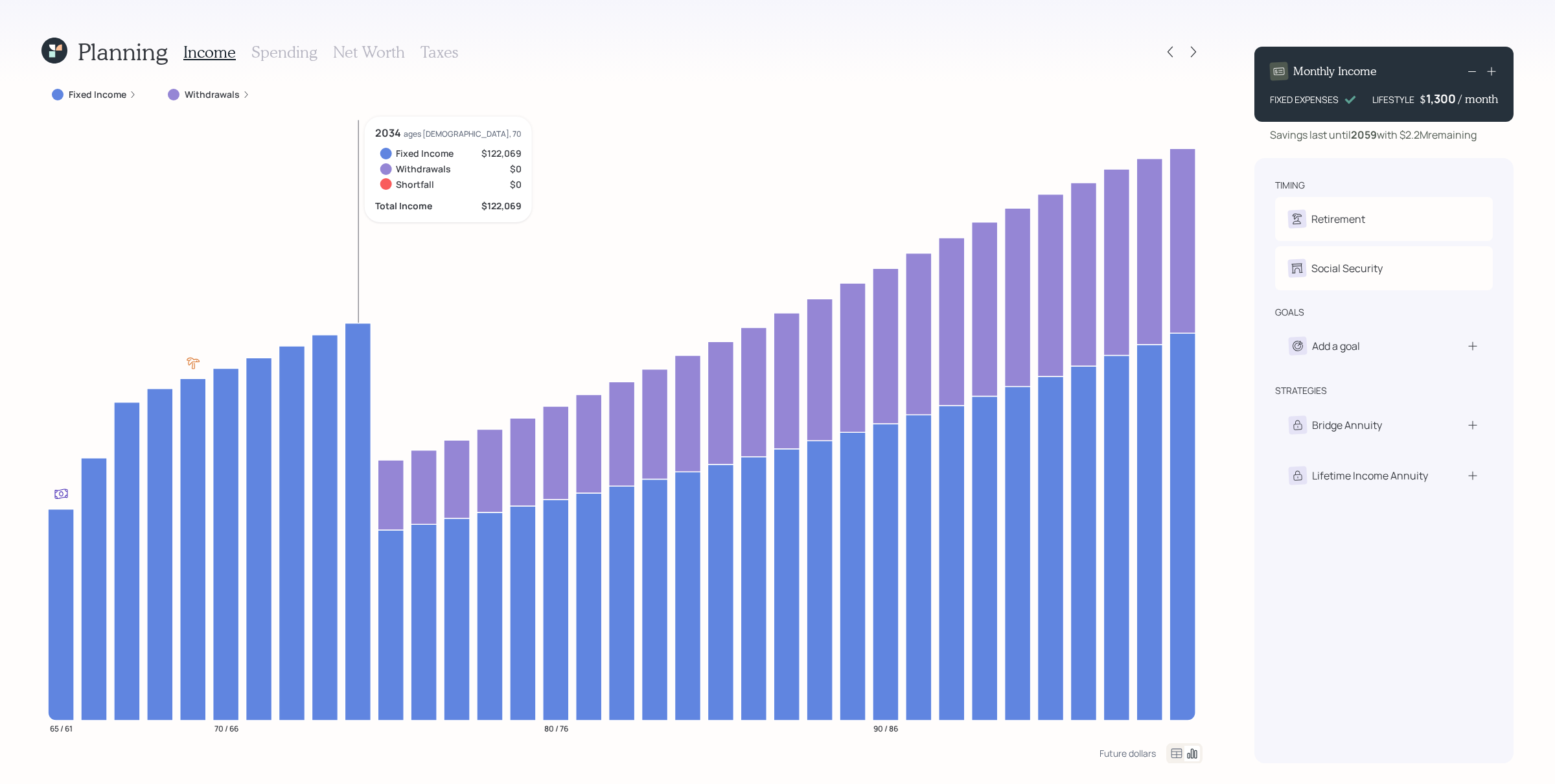
click at [233, 98] on label "Withdrawals" at bounding box center [212, 94] width 55 height 13
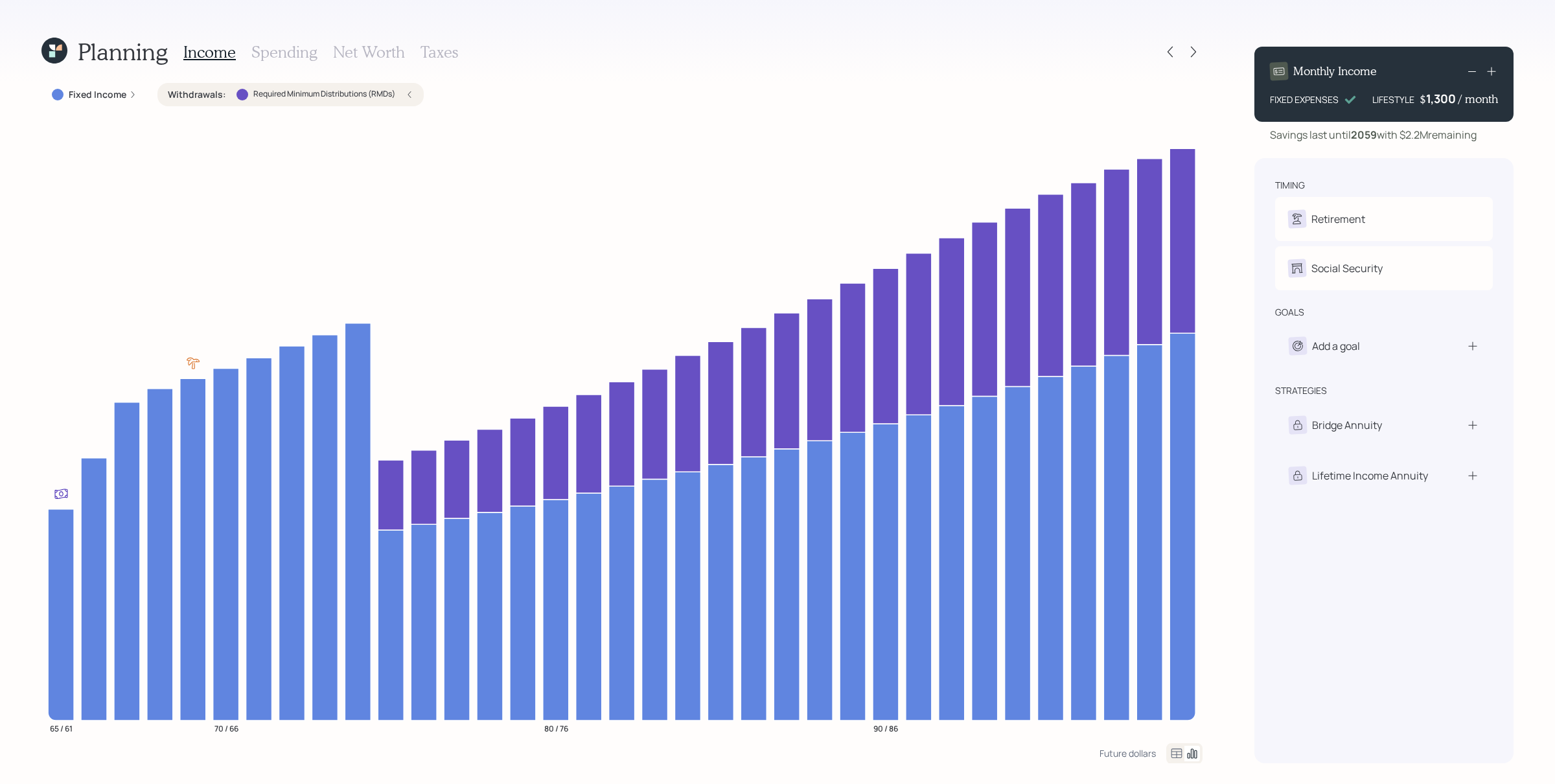
click at [323, 95] on label "Required Minimum Distributions (RMDs)" at bounding box center [324, 93] width 142 height 11
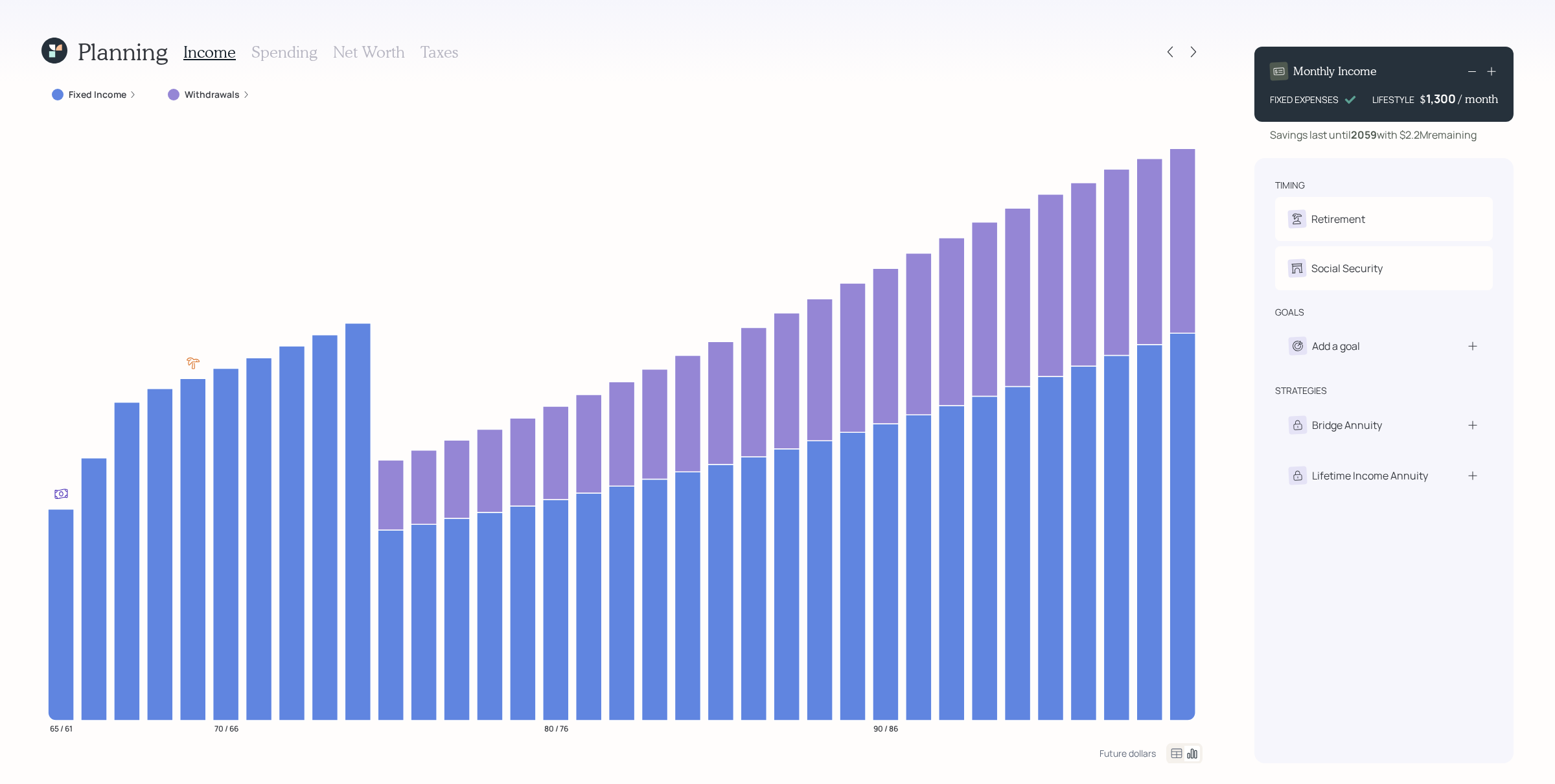
click at [363, 52] on h3 "Net Worth" at bounding box center [369, 52] width 72 height 19
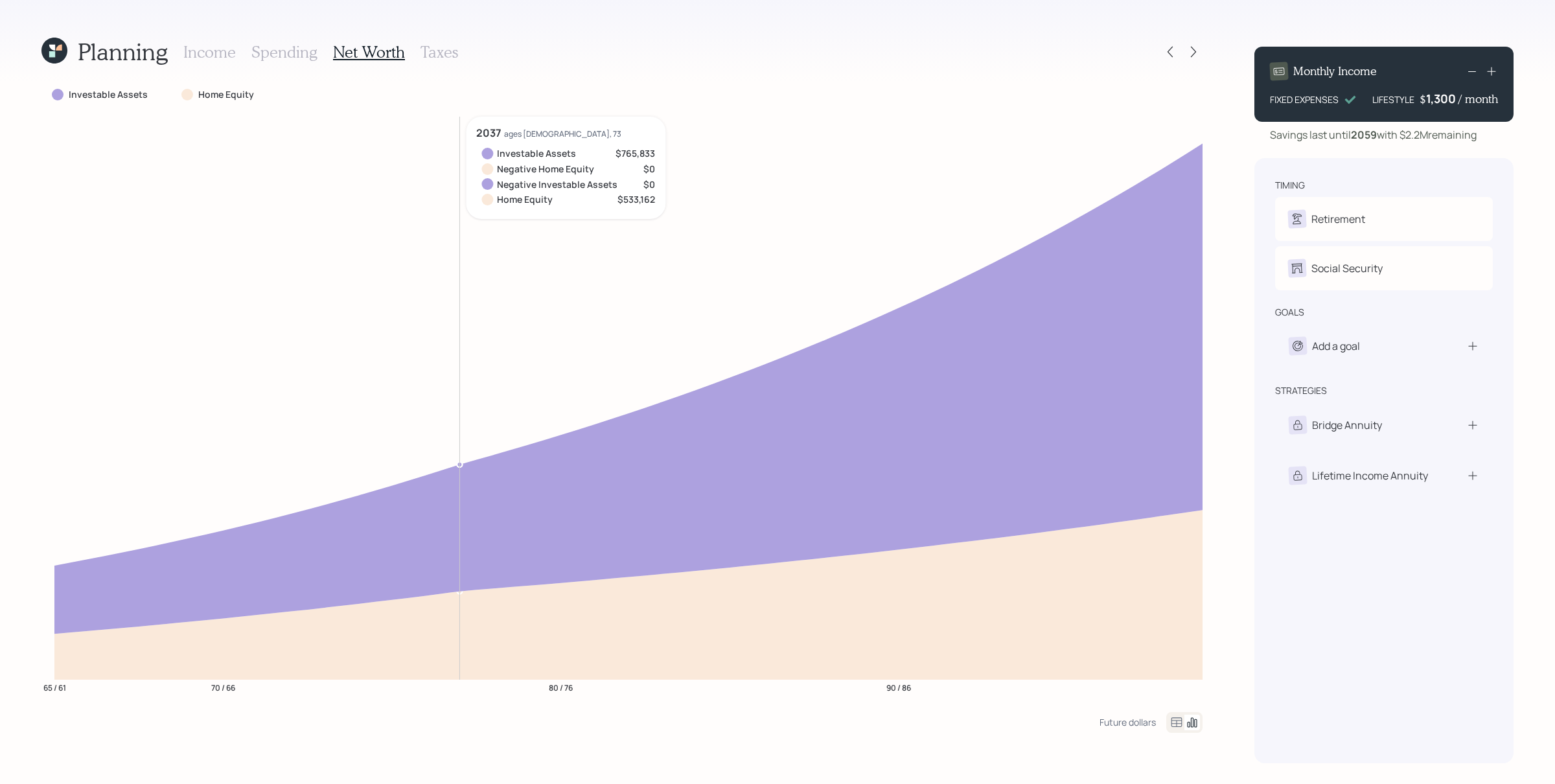
click at [282, 57] on h3 "Spending" at bounding box center [285, 52] width 66 height 19
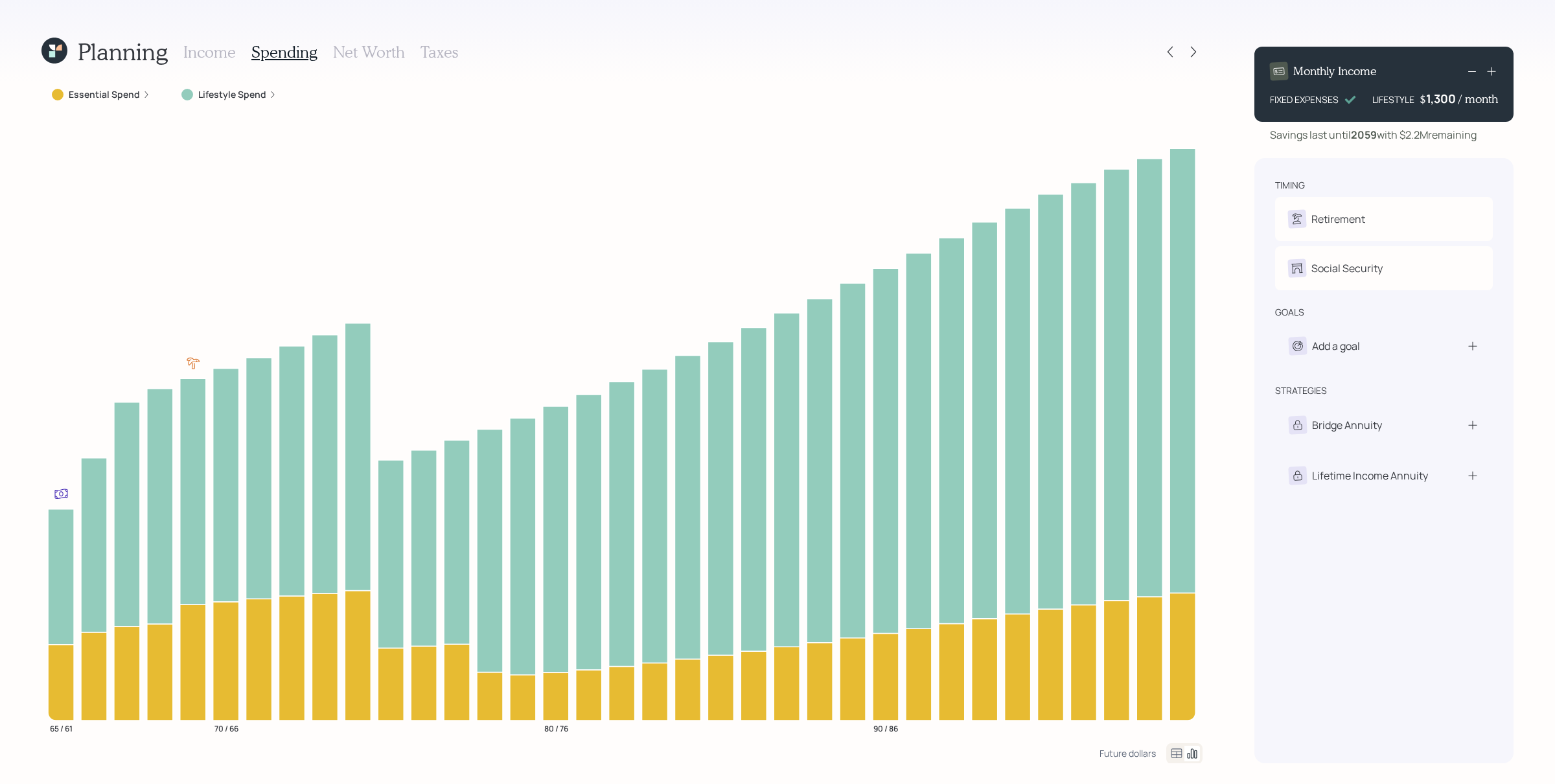
click at [216, 55] on h3 "Income" at bounding box center [210, 52] width 52 height 19
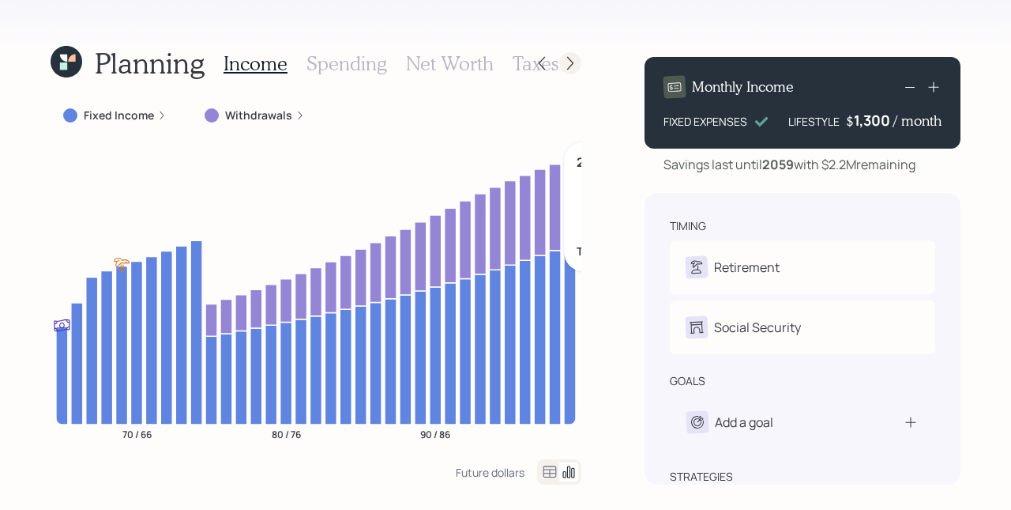
click at [567, 61] on icon at bounding box center [570, 63] width 16 height 16
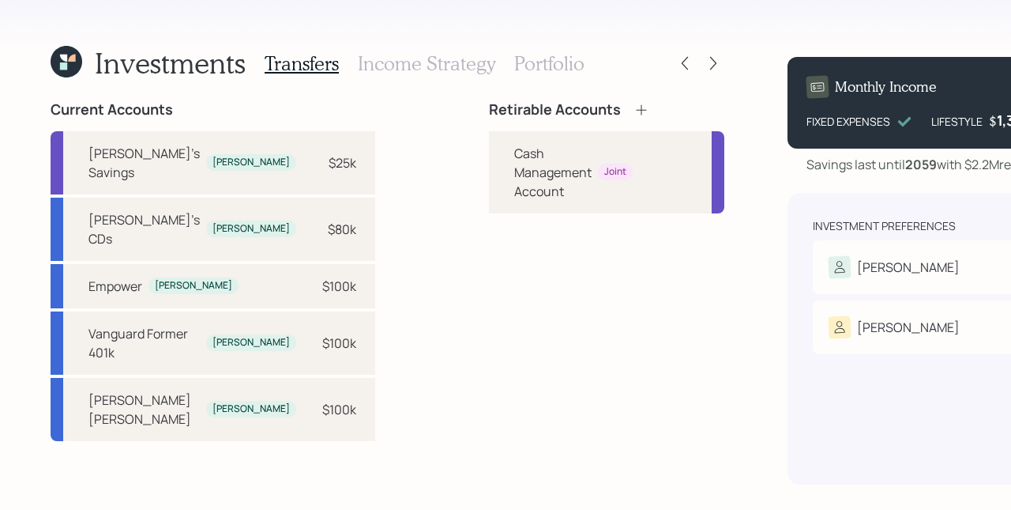
click at [489, 374] on div "Retirable Accounts Cash Management Account Joint" at bounding box center [606, 292] width 235 height 383
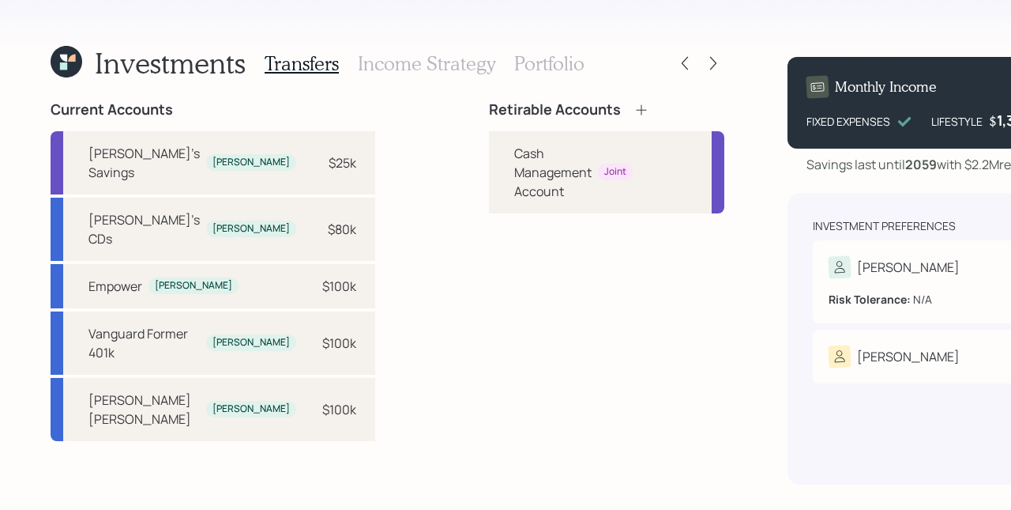
click at [829, 264] on div "[PERSON_NAME]" at bounding box center [946, 267] width 234 height 22
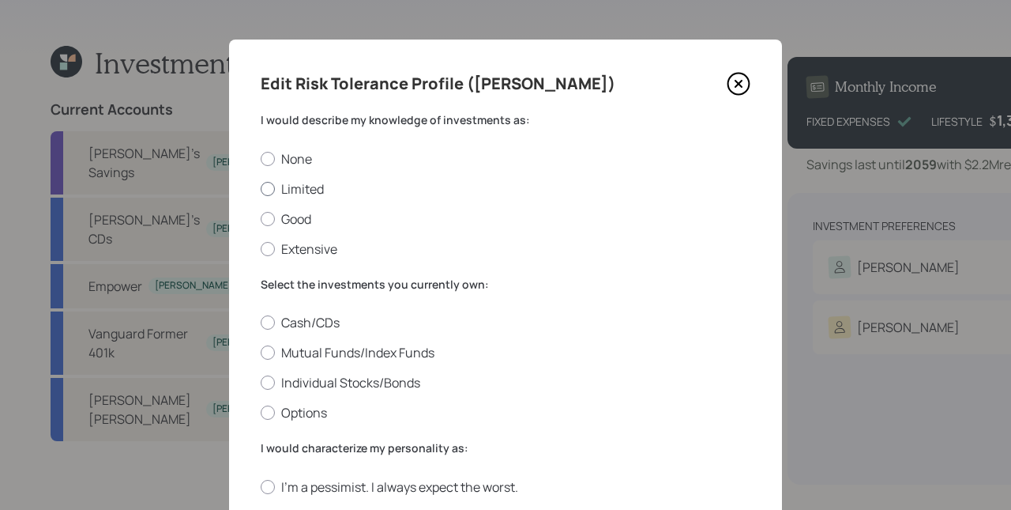
click at [302, 182] on label "Limited" at bounding box center [506, 188] width 490 height 17
click at [261, 188] on input "Limited" at bounding box center [260, 188] width 1 height 1
radio input "true"
drag, startPoint x: 307, startPoint y: 351, endPoint x: 357, endPoint y: 340, distance: 51.0
click at [307, 351] on label "Mutual Funds/Index Funds" at bounding box center [506, 352] width 490 height 17
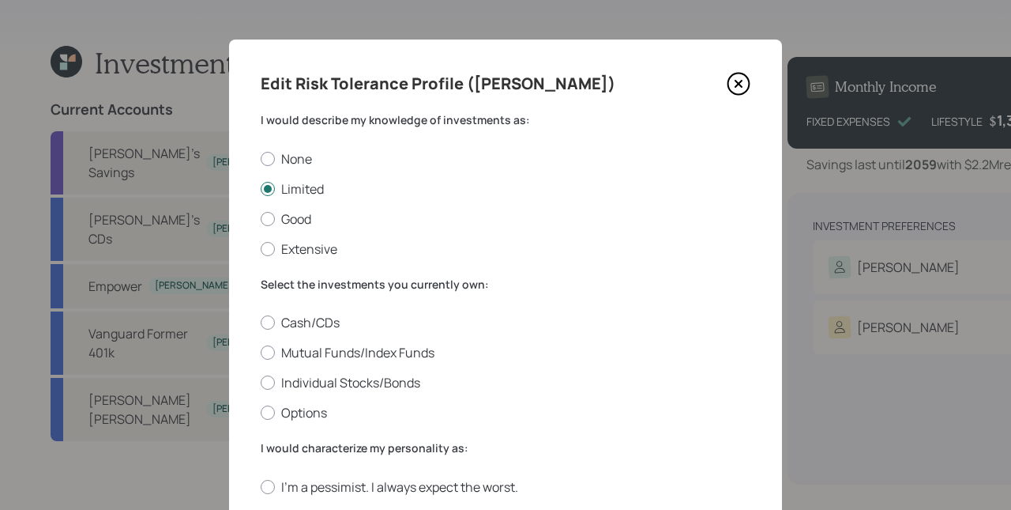
click at [261, 352] on input "Mutual Funds/Index Funds" at bounding box center [260, 352] width 1 height 1
radio input "true"
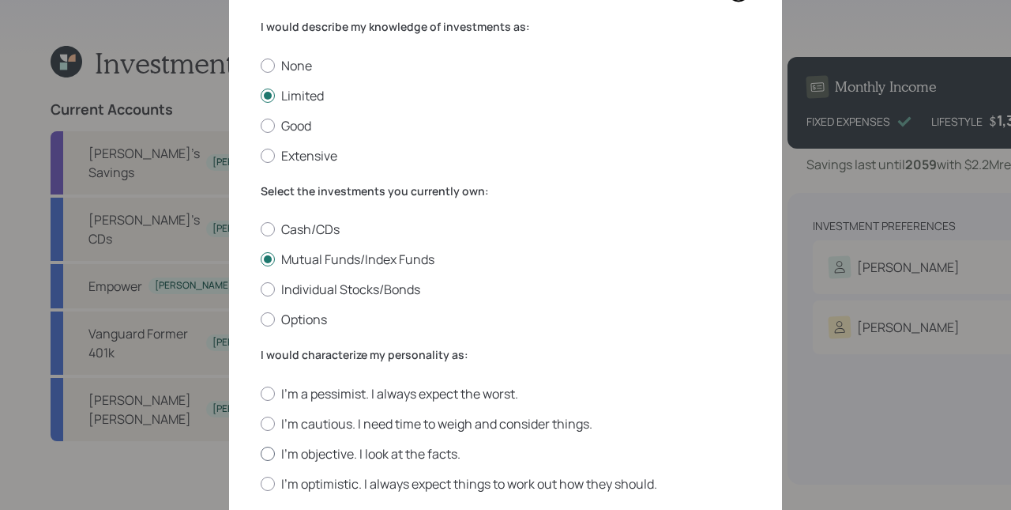
click at [320, 446] on label "I'm objective. I look at the facts." at bounding box center [506, 453] width 490 height 17
click at [261, 453] on input "I'm objective. I look at the facts." at bounding box center [260, 453] width 1 height 1
radio input "true"
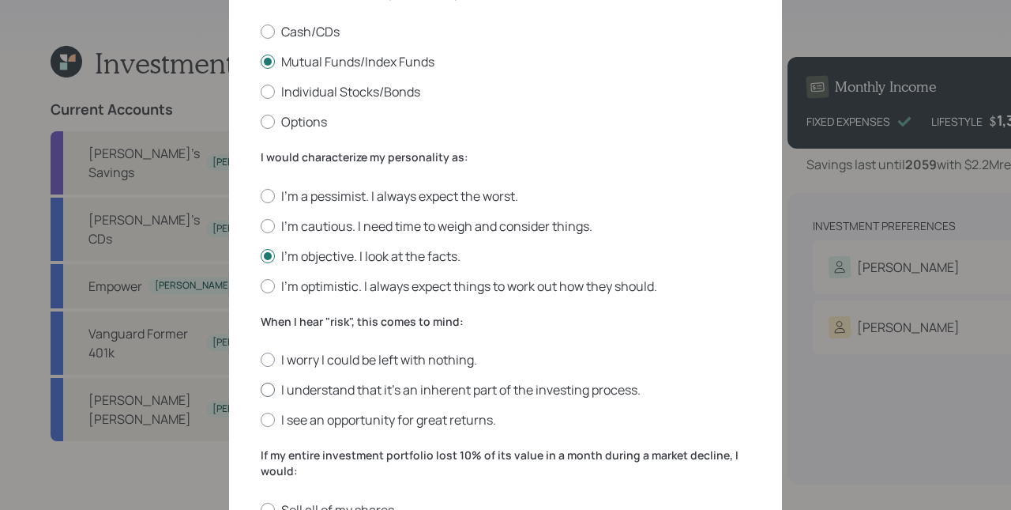
click at [297, 389] on label "I understand that it’s an inherent part of the investing process." at bounding box center [506, 389] width 490 height 17
click at [261, 389] on input "I understand that it’s an inherent part of the investing process." at bounding box center [260, 389] width 1 height 1
radio input "true"
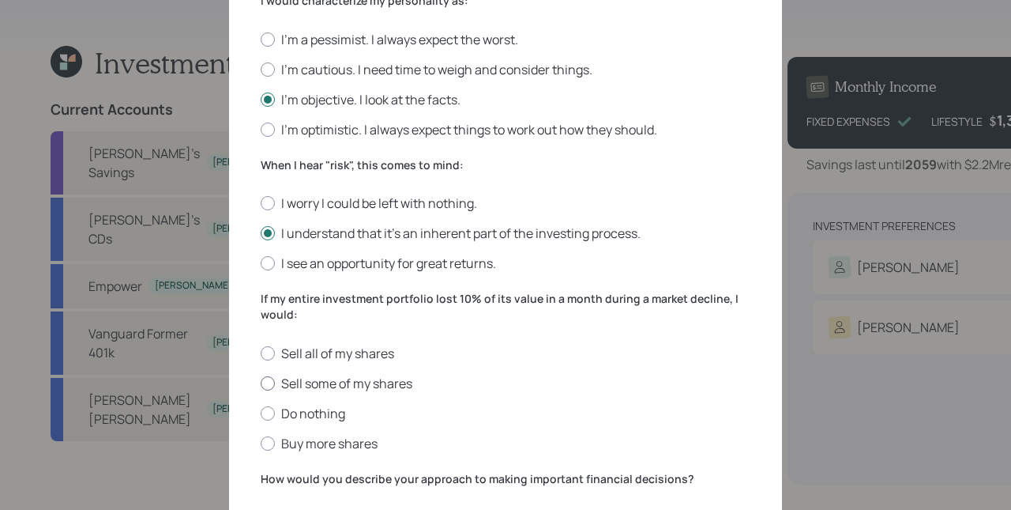
drag, startPoint x: 306, startPoint y: 405, endPoint x: 420, endPoint y: 385, distance: 116.4
click at [306, 405] on label "Do nothing" at bounding box center [506, 412] width 490 height 17
click at [261, 412] on input "Do nothing" at bounding box center [260, 412] width 1 height 1
radio input "true"
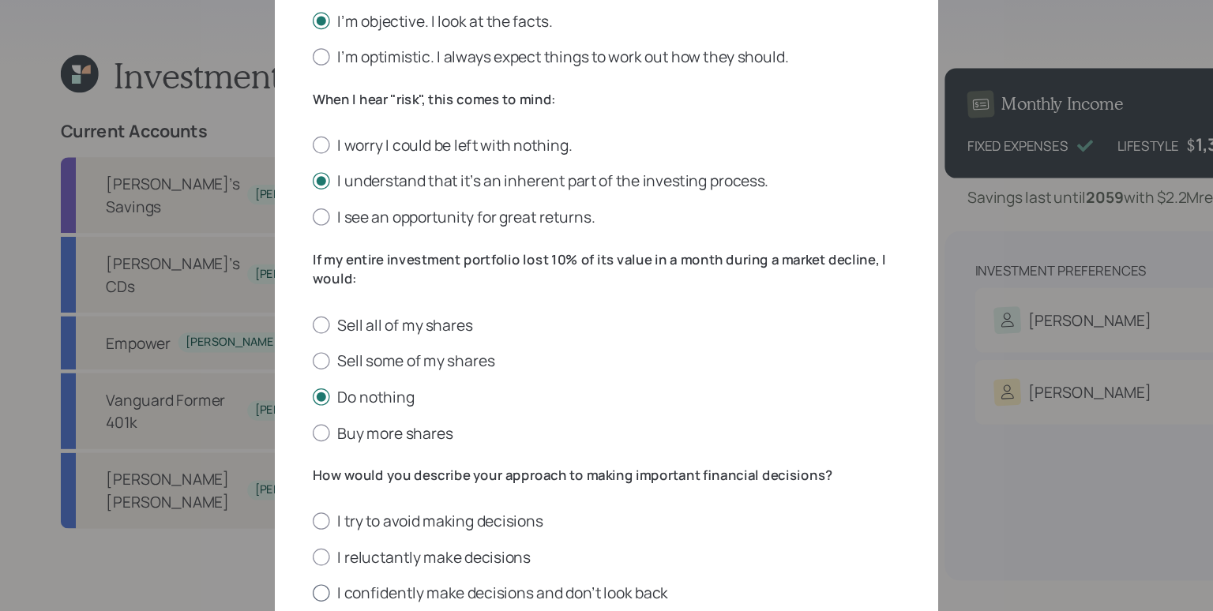
scroll to position [648, 0]
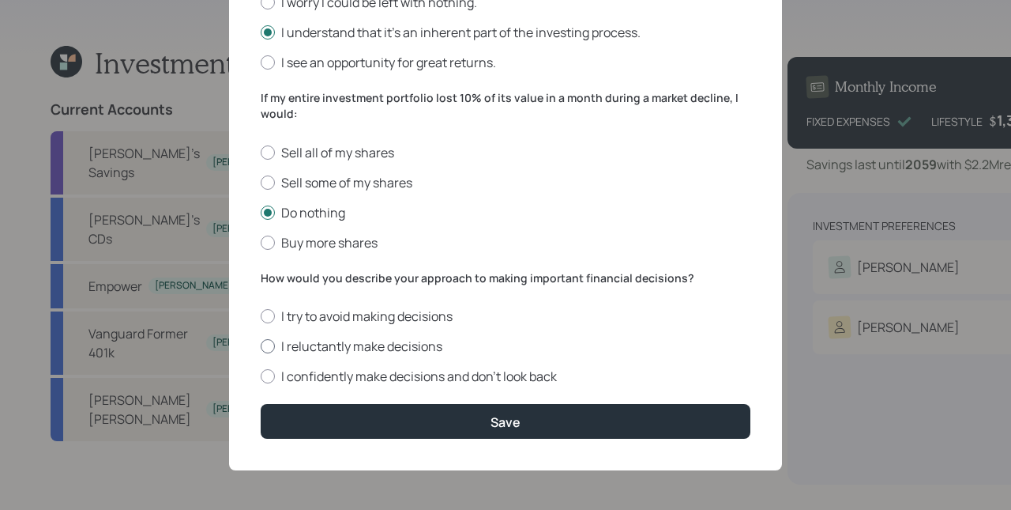
click at [297, 338] on label "I reluctantly make decisions" at bounding box center [506, 345] width 490 height 17
click at [261, 346] on input "I reluctantly make decisions" at bounding box center [260, 346] width 1 height 1
radio input "true"
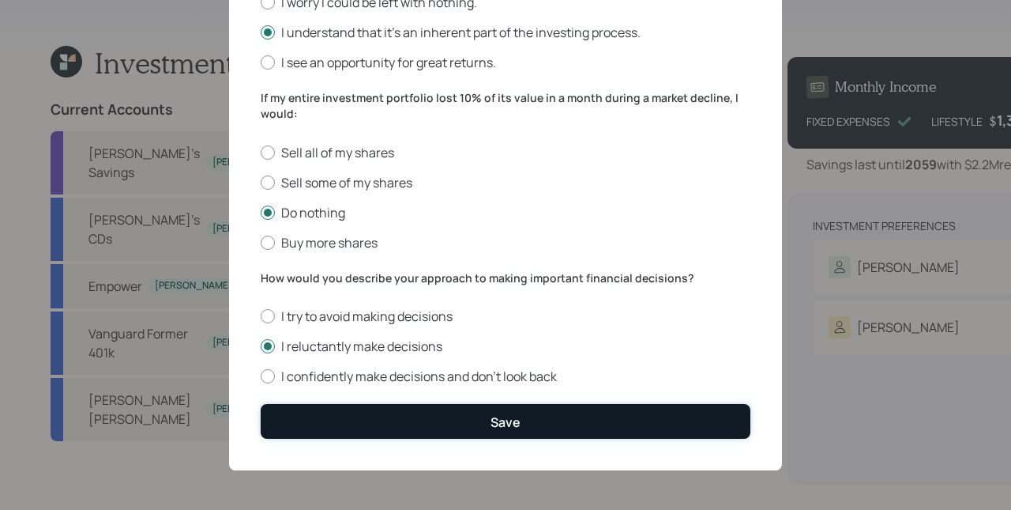
click at [434, 416] on button "Save" at bounding box center [506, 421] width 490 height 34
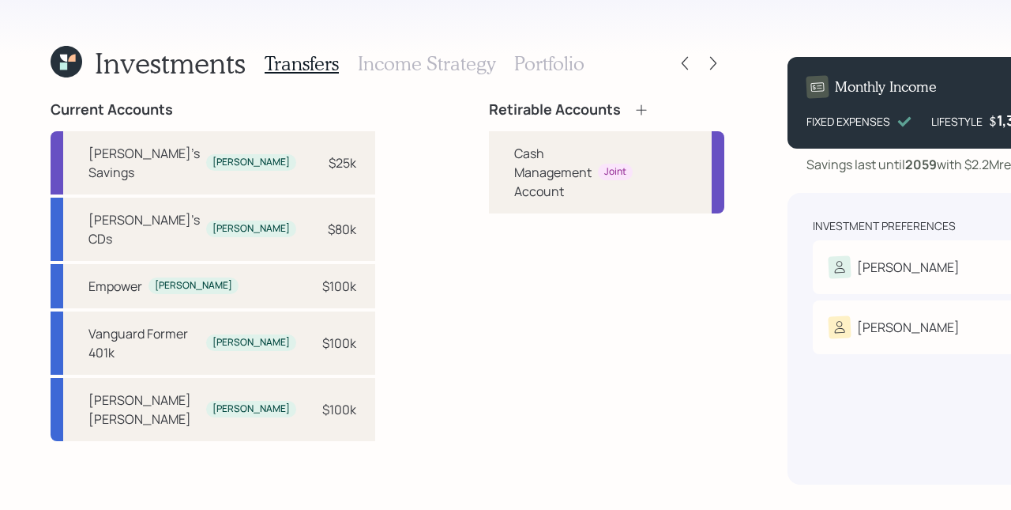
click at [422, 71] on h3 "Income Strategy" at bounding box center [426, 63] width 137 height 23
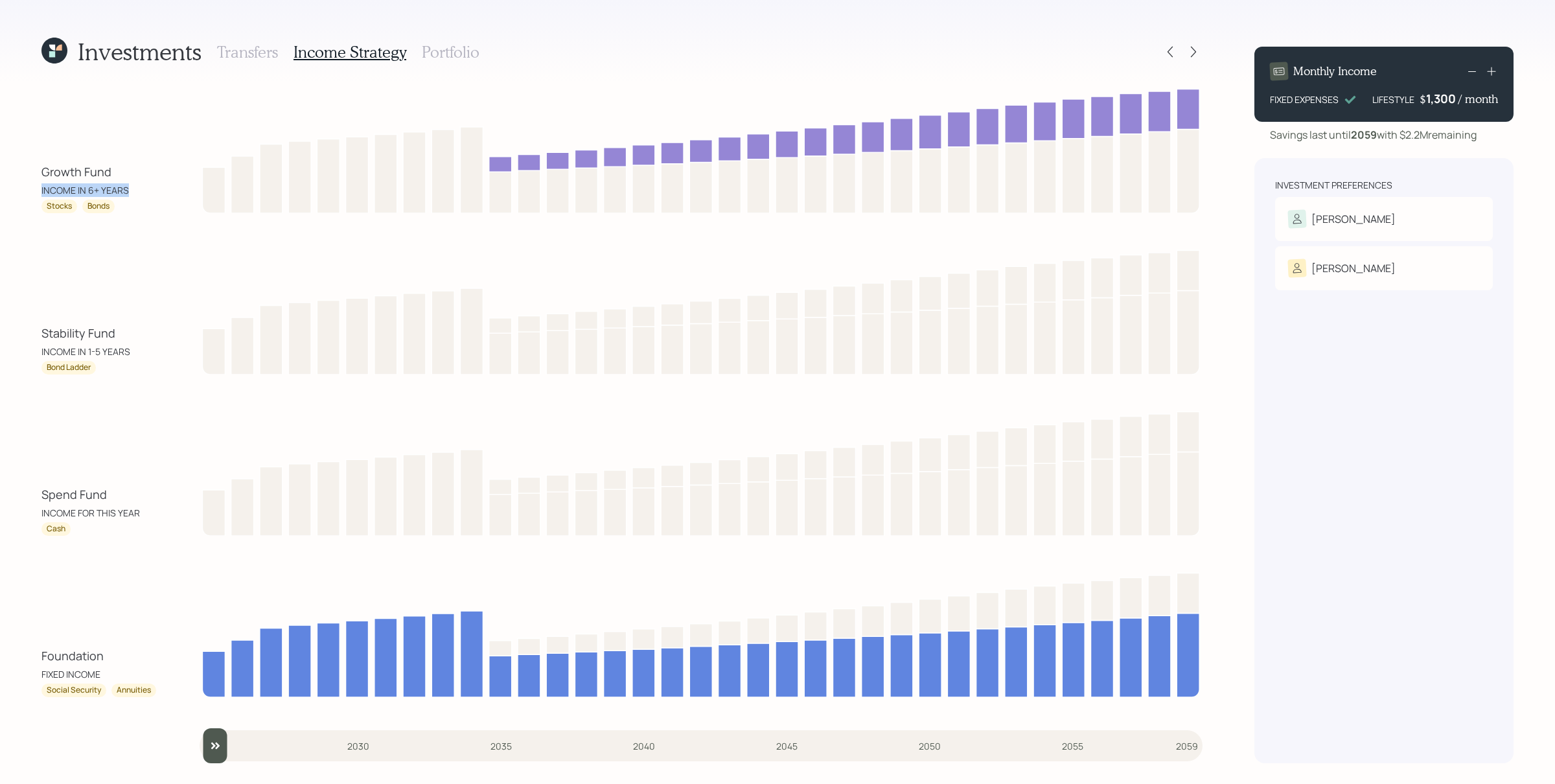
drag, startPoint x: 40, startPoint y: 193, endPoint x: 130, endPoint y: 211, distance: 91.8
click at [129, 198] on div "Investments Transfers Income Strategy Portfolio Growth Fund INCOME IN 6+ YEARS …" at bounding box center [778, 392] width 1555 height 784
click at [131, 219] on div "Growth Fund INCOME IN 6+ YEARS Stocks Bonds Stability Fund INCOME IN 1-5 YEARS …" at bounding box center [622, 422] width 1161 height 680
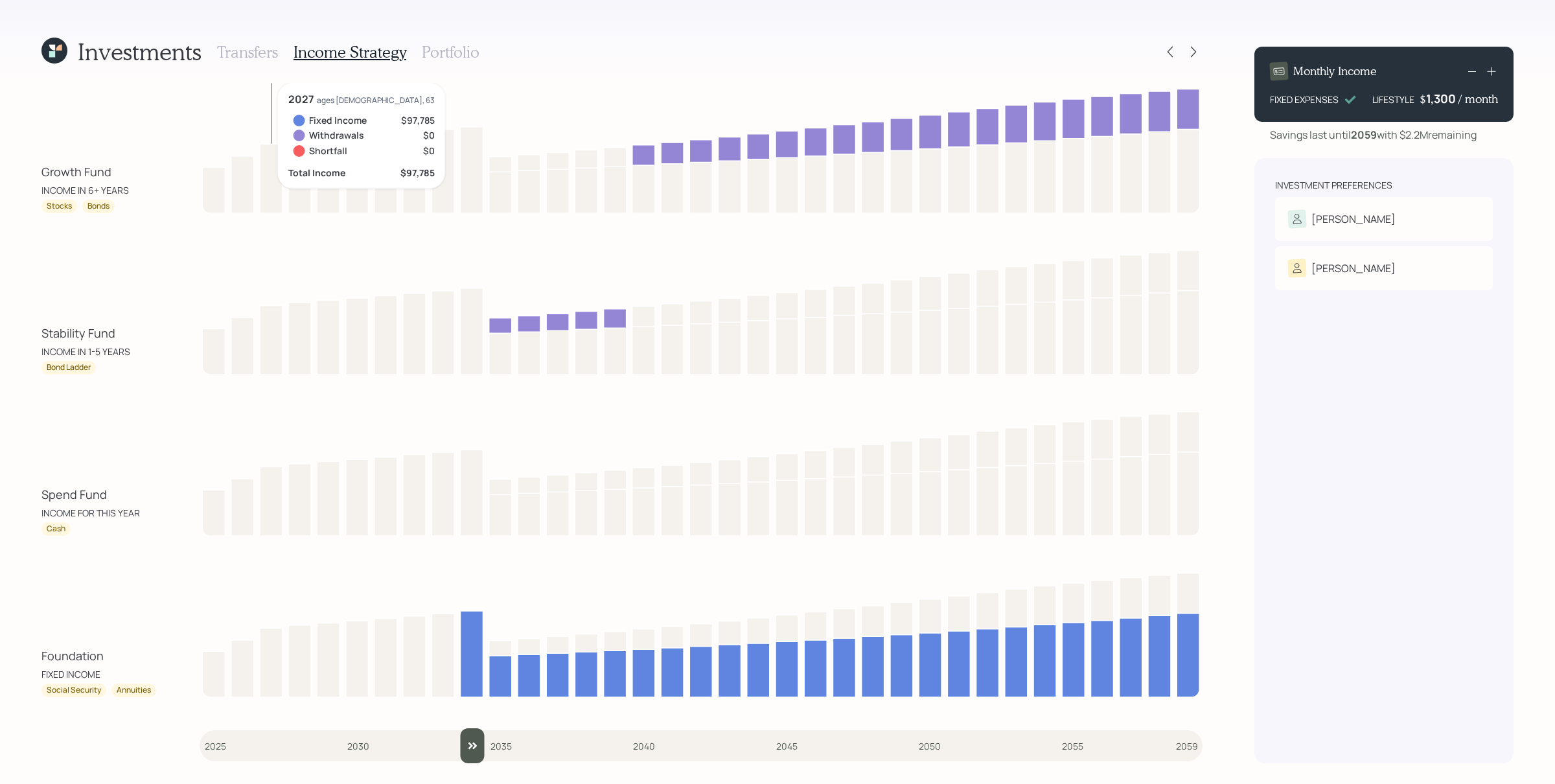
drag, startPoint x: 219, startPoint y: 752, endPoint x: 461, endPoint y: 747, distance: 242.1
click at [461, 627] on input "slider" at bounding box center [700, 745] width 1003 height 35
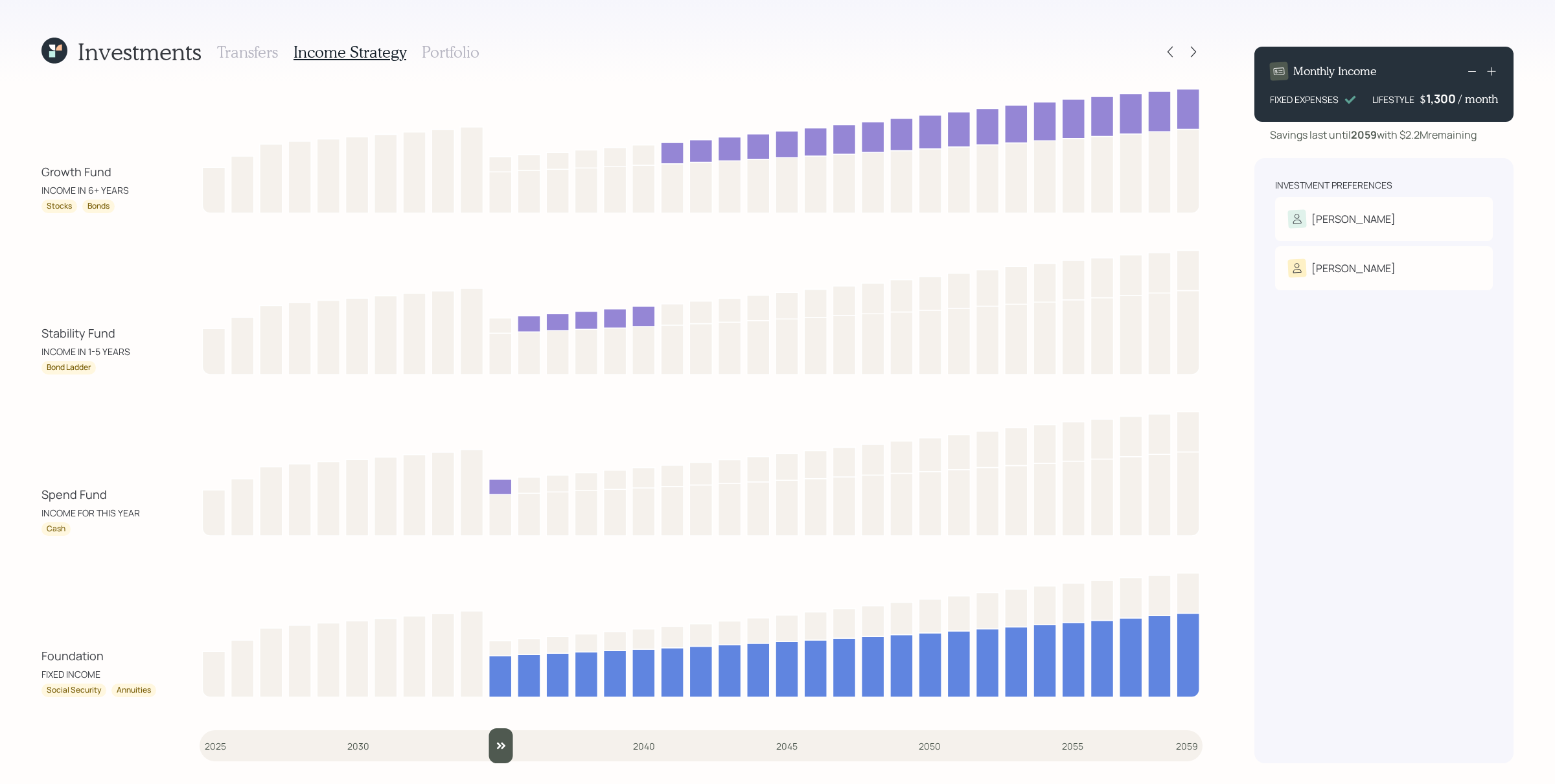
click at [486, 627] on input "slider" at bounding box center [700, 745] width 1003 height 35
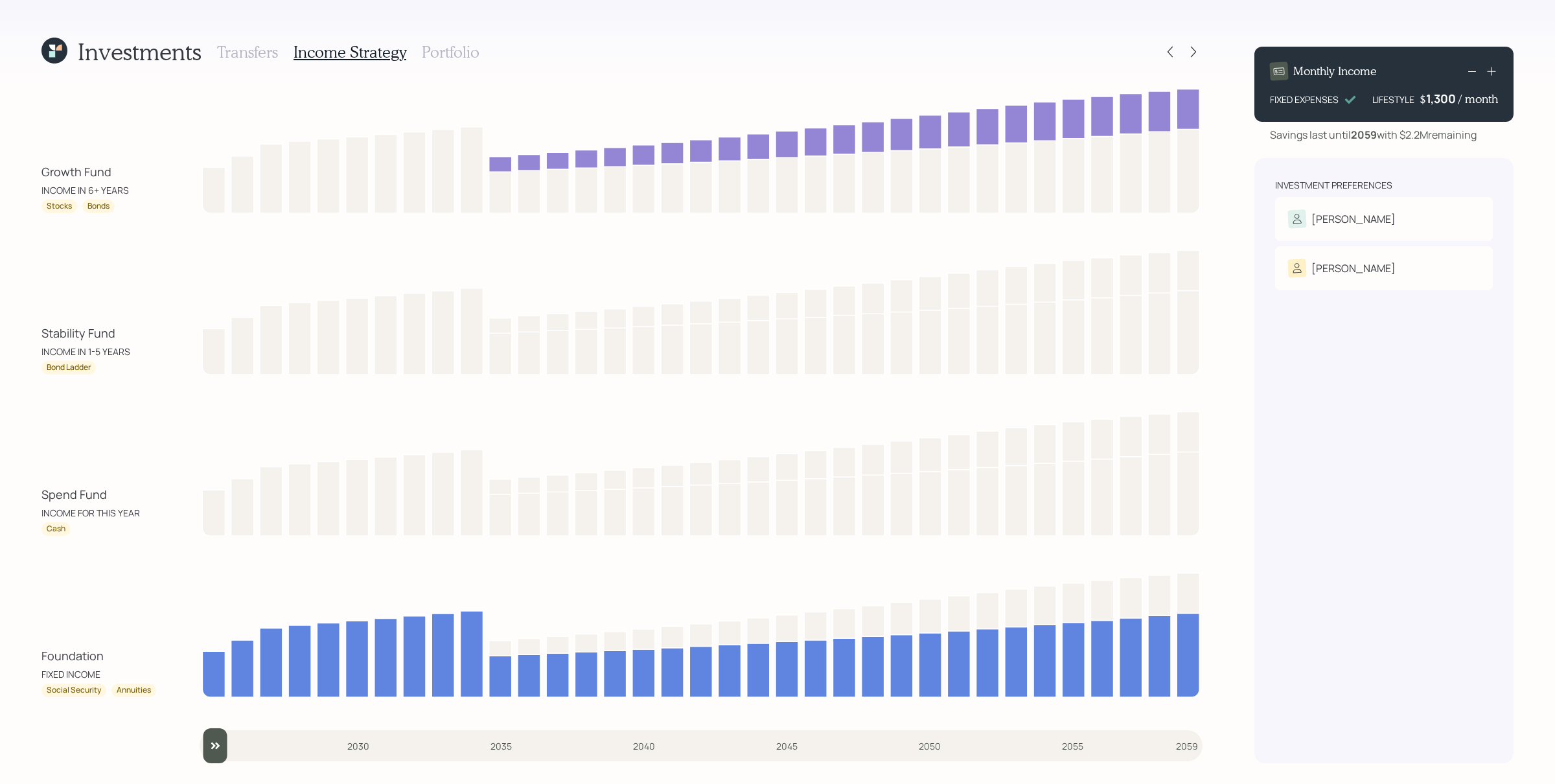
drag, startPoint x: 502, startPoint y: 748, endPoint x: 153, endPoint y: 713, distance: 350.8
type input "2025"
click at [199, 627] on input "slider" at bounding box center [700, 745] width 1003 height 35
click at [673, 246] on rect at bounding box center [673, 310] width 1 height 130
click at [252, 37] on div "Transfers Income Strategy Portfolio" at bounding box center [349, 52] width 262 height 31
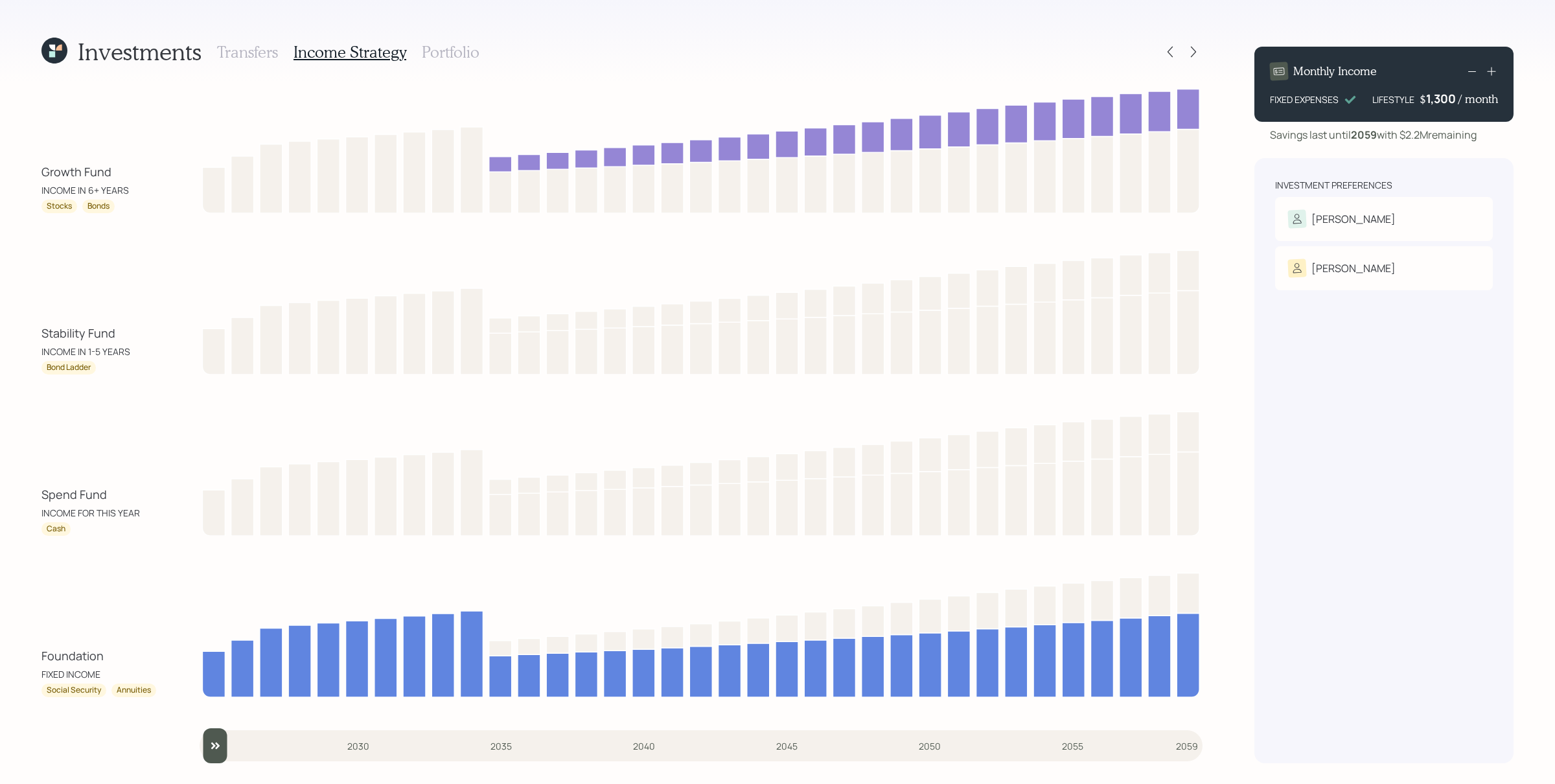
click at [254, 54] on h3 "Transfers" at bounding box center [248, 52] width 61 height 19
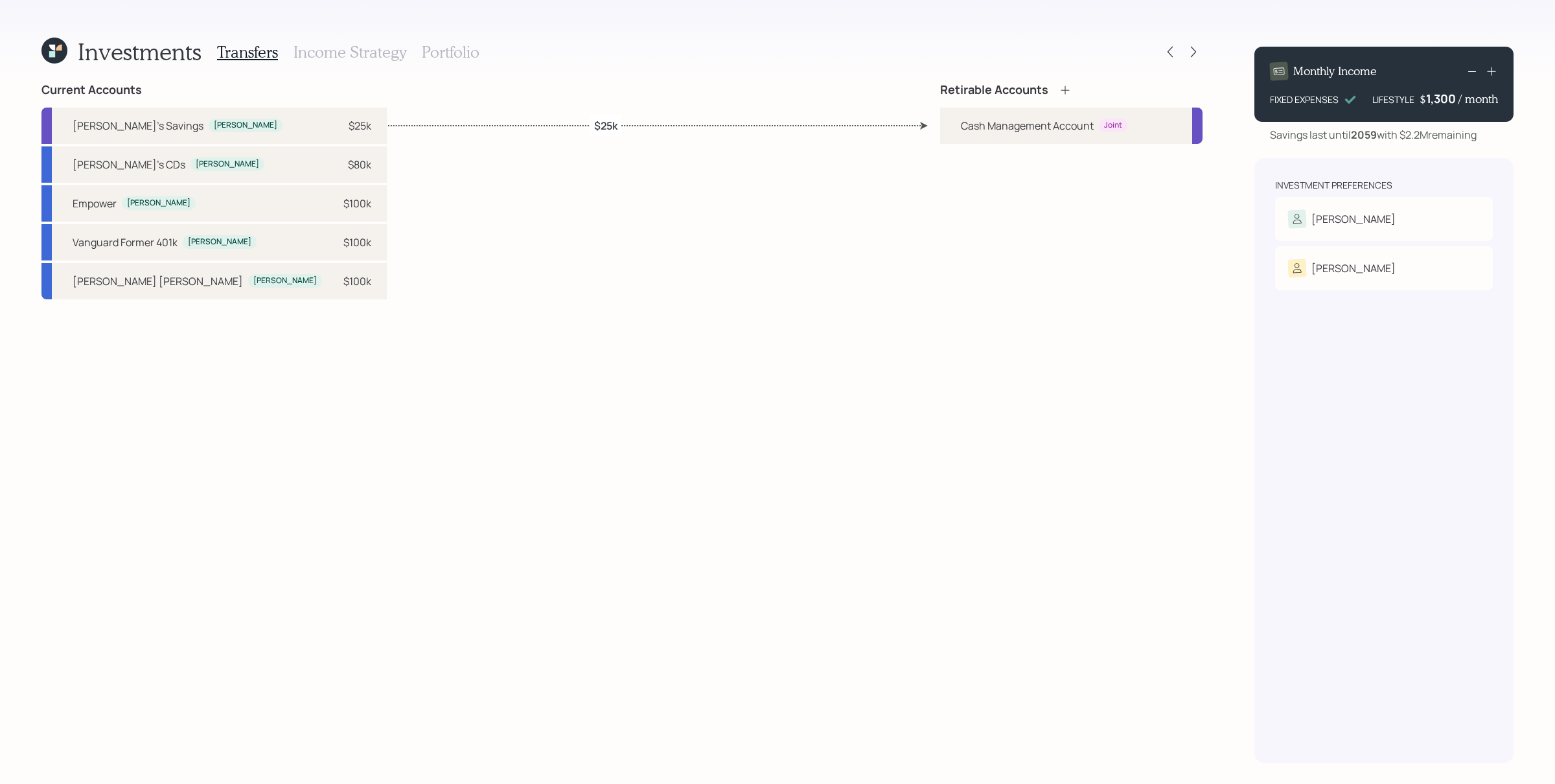
drag, startPoint x: 1072, startPoint y: 77, endPoint x: 1066, endPoint y: 91, distance: 15.2
click at [1072, 79] on div "Investments Transfers Income Strategy Portfolio Current Accounts Garry's Saving…" at bounding box center [622, 399] width 1161 height 727
click at [1065, 93] on icon at bounding box center [1065, 89] width 8 height 8
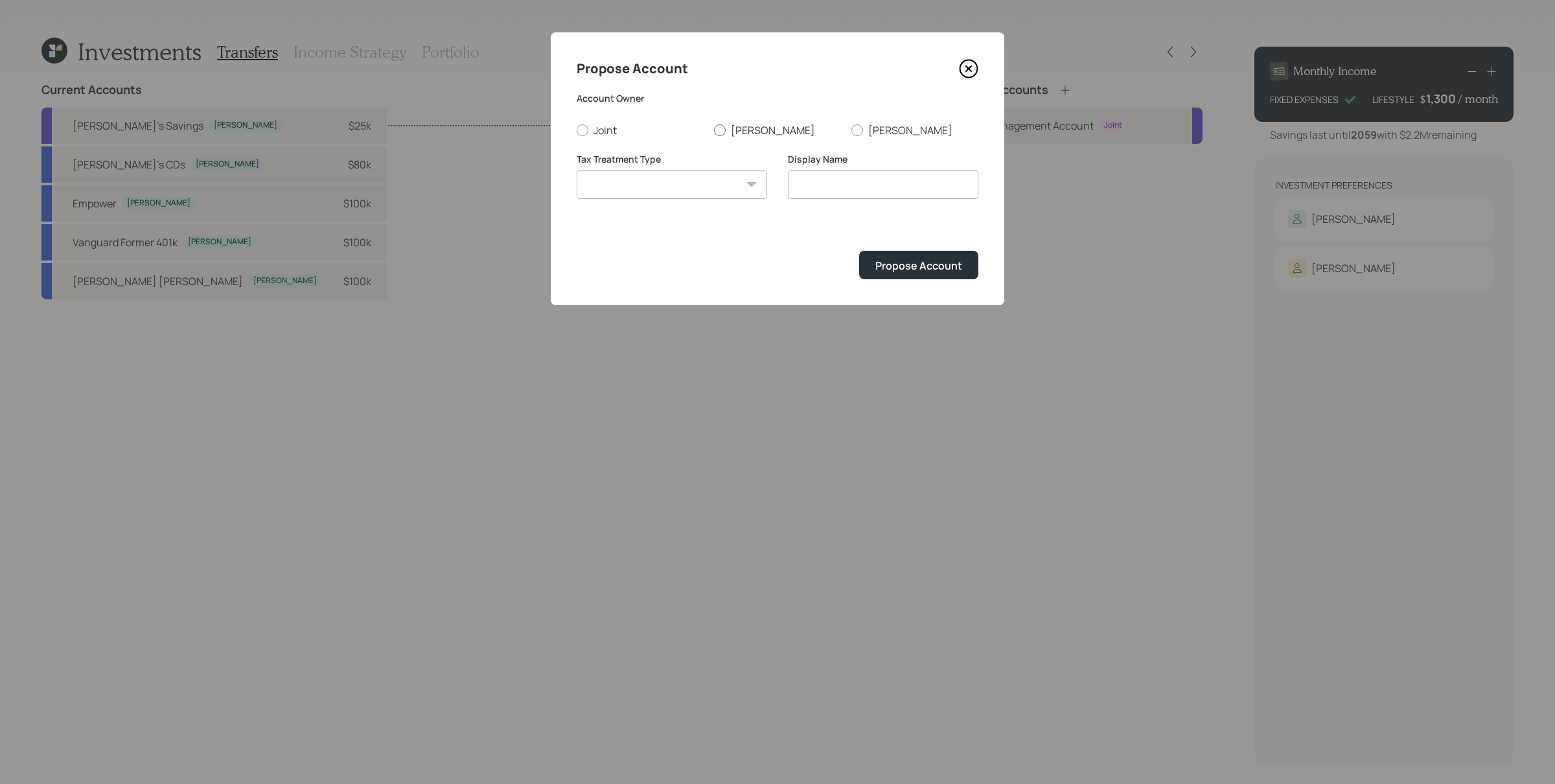
click at [757, 127] on label "[PERSON_NAME]" at bounding box center [778, 130] width 127 height 14
click at [714, 130] on input "[PERSON_NAME]" at bounding box center [714, 130] width 1 height 1
radio input "true"
click at [692, 179] on select "Roth Taxable Traditional" at bounding box center [672, 185] width 190 height 29
select select "traditional"
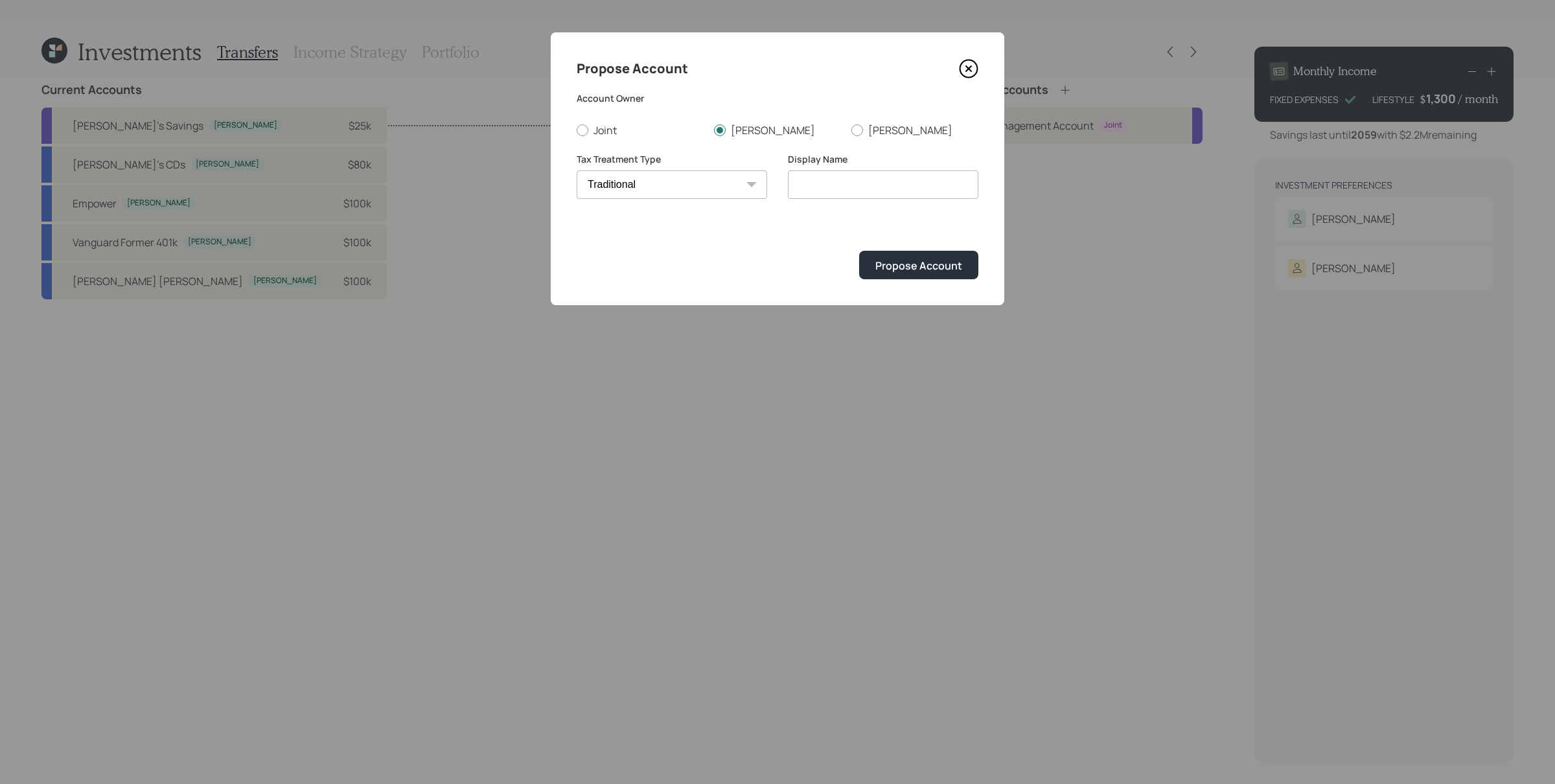
click at [577, 171] on select "Roth Taxable Traditional" at bounding box center [672, 185] width 190 height 29
click at [899, 189] on input "Traditional" at bounding box center [883, 185] width 190 height 29
type input "Traditional IRA"
click at [859, 251] on button "Propose Account" at bounding box center [918, 265] width 119 height 28
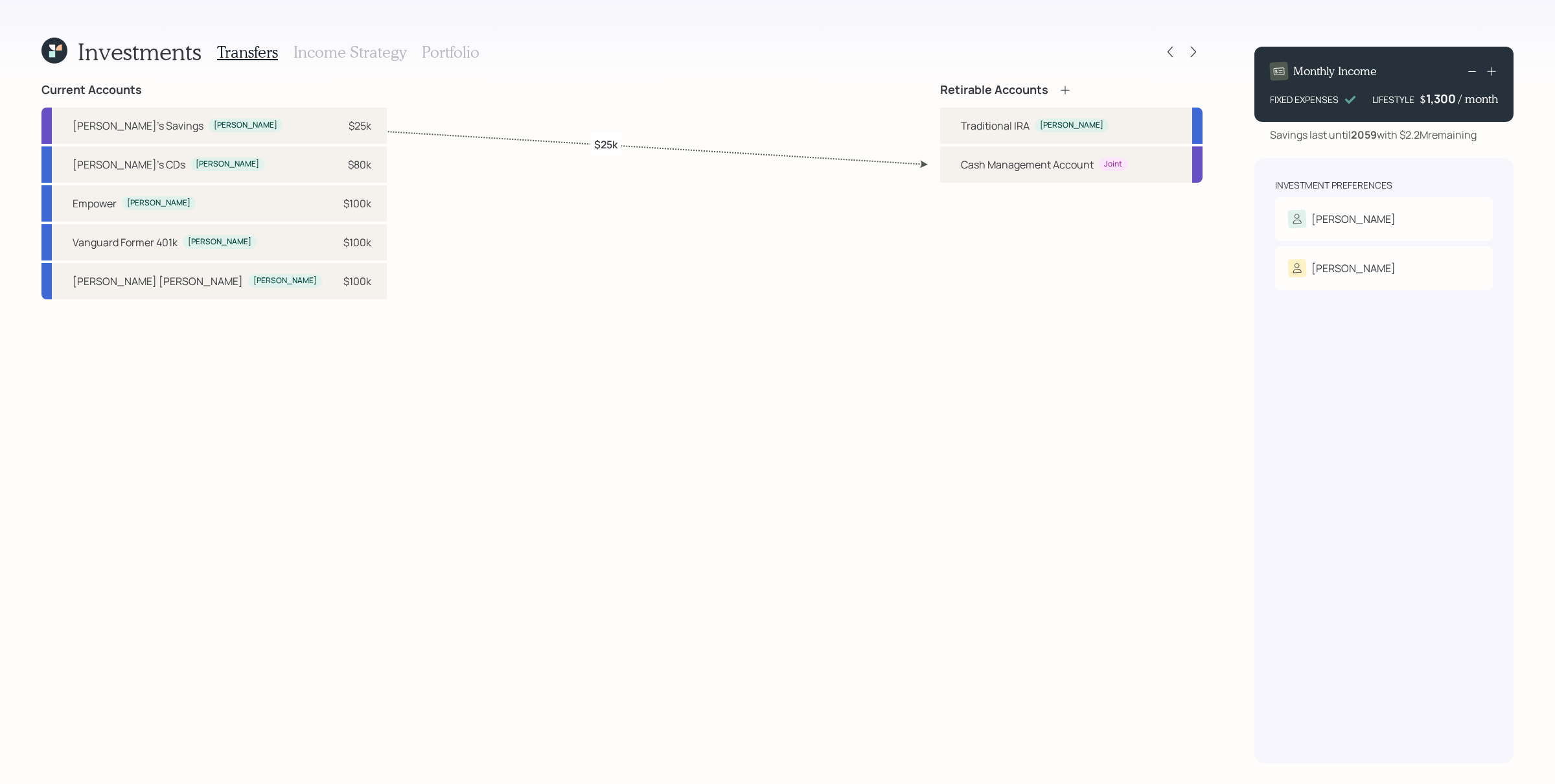
drag, startPoint x: 253, startPoint y: 203, endPoint x: 653, endPoint y: 154, distance: 403.0
click at [344, 203] on div "$100k" at bounding box center [358, 203] width 28 height 16
click at [1002, 128] on div "Traditional IRA" at bounding box center [996, 125] width 69 height 16
select select "bf53658f-116d-427f-96b4-e41cd0f29e0c"
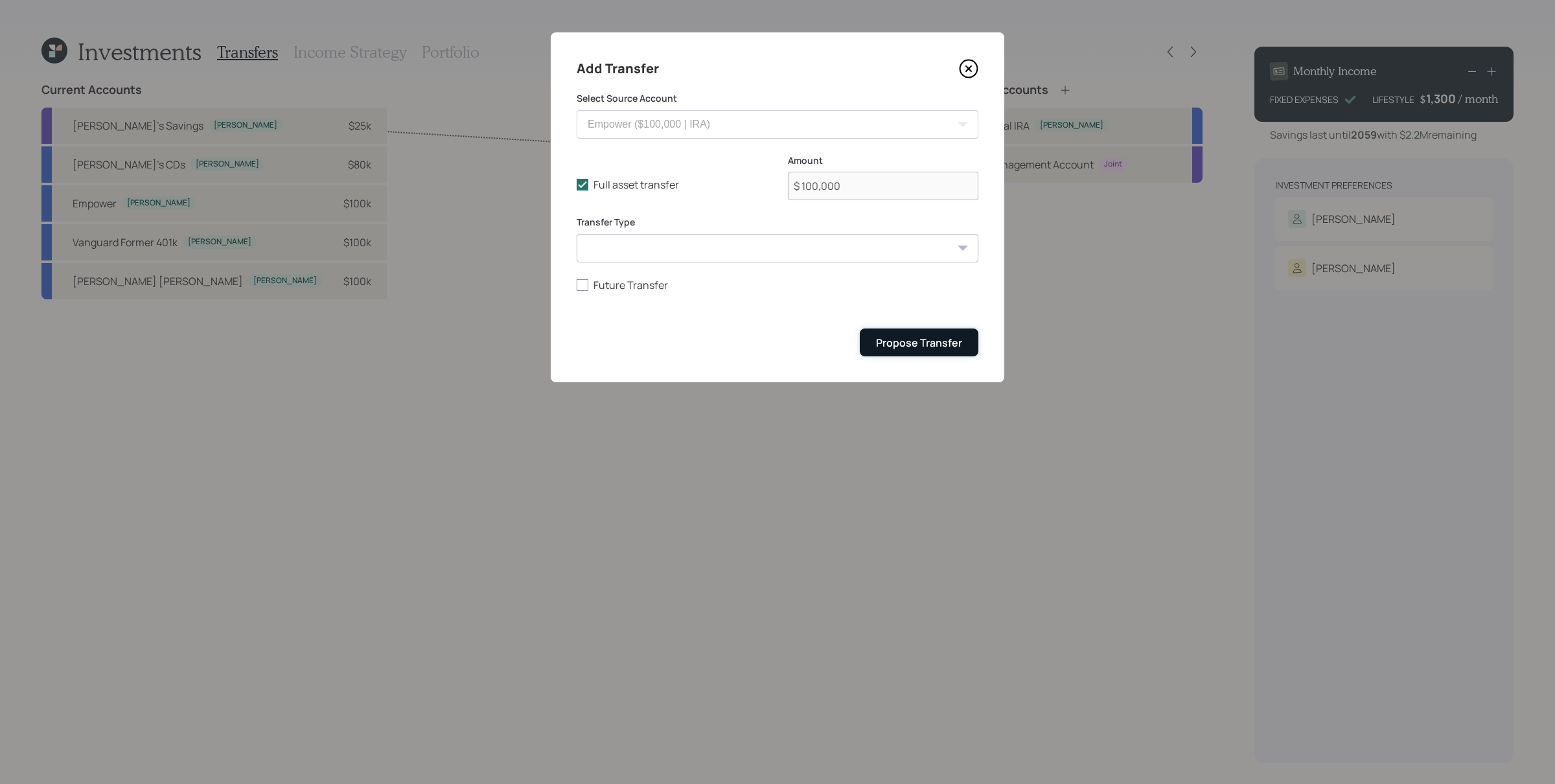
click at [932, 353] on button "Propose Transfer" at bounding box center [919, 343] width 119 height 28
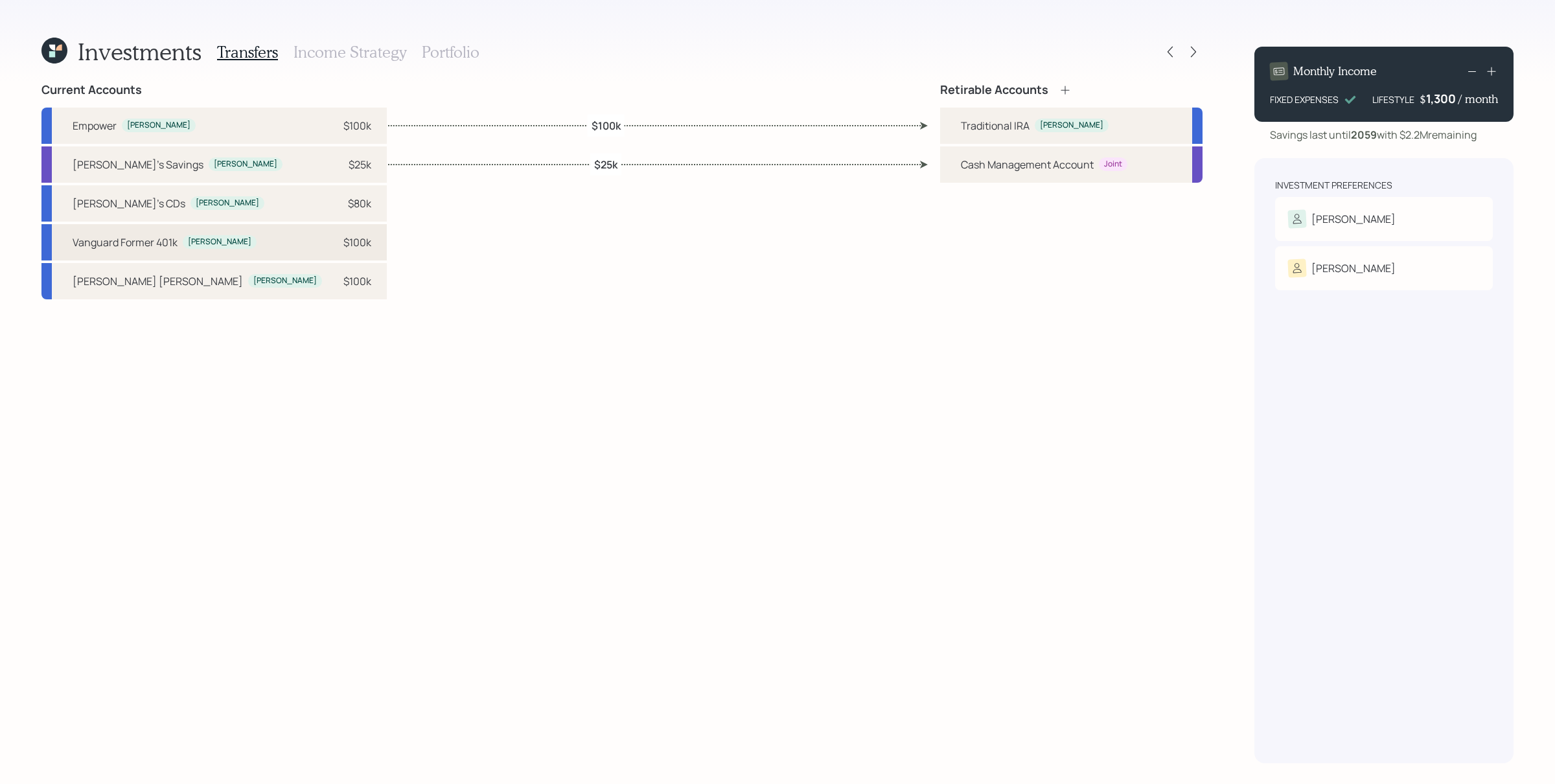
click at [332, 242] on div "$100k" at bounding box center [351, 242] width 39 height 16
click at [971, 121] on div "Traditional IRA" at bounding box center [996, 125] width 69 height 16
select select "16e383b8-4636-4681-8261-6efd1a5a7e9c"
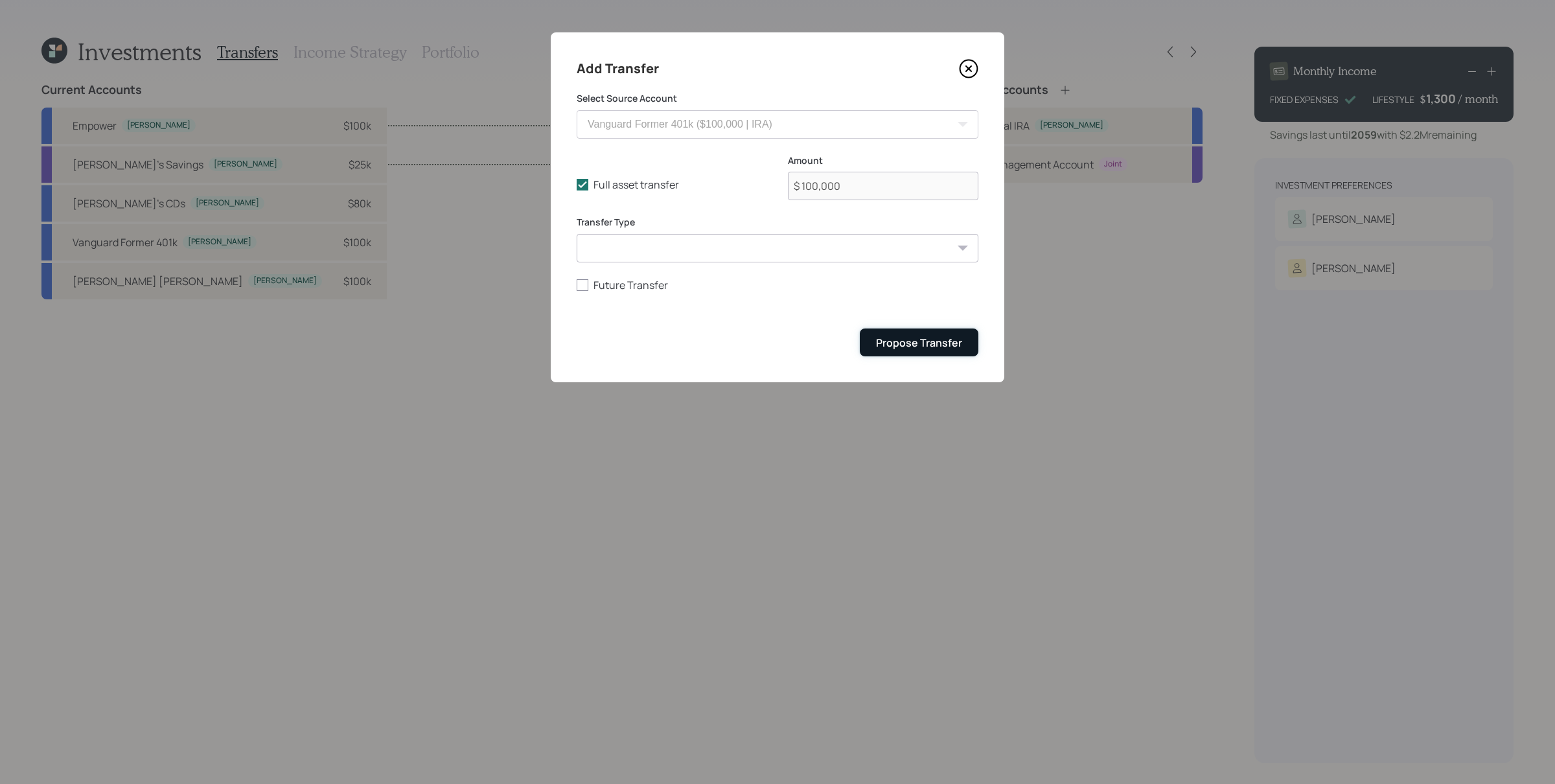
click at [940, 348] on div "Propose Transfer" at bounding box center [919, 342] width 86 height 14
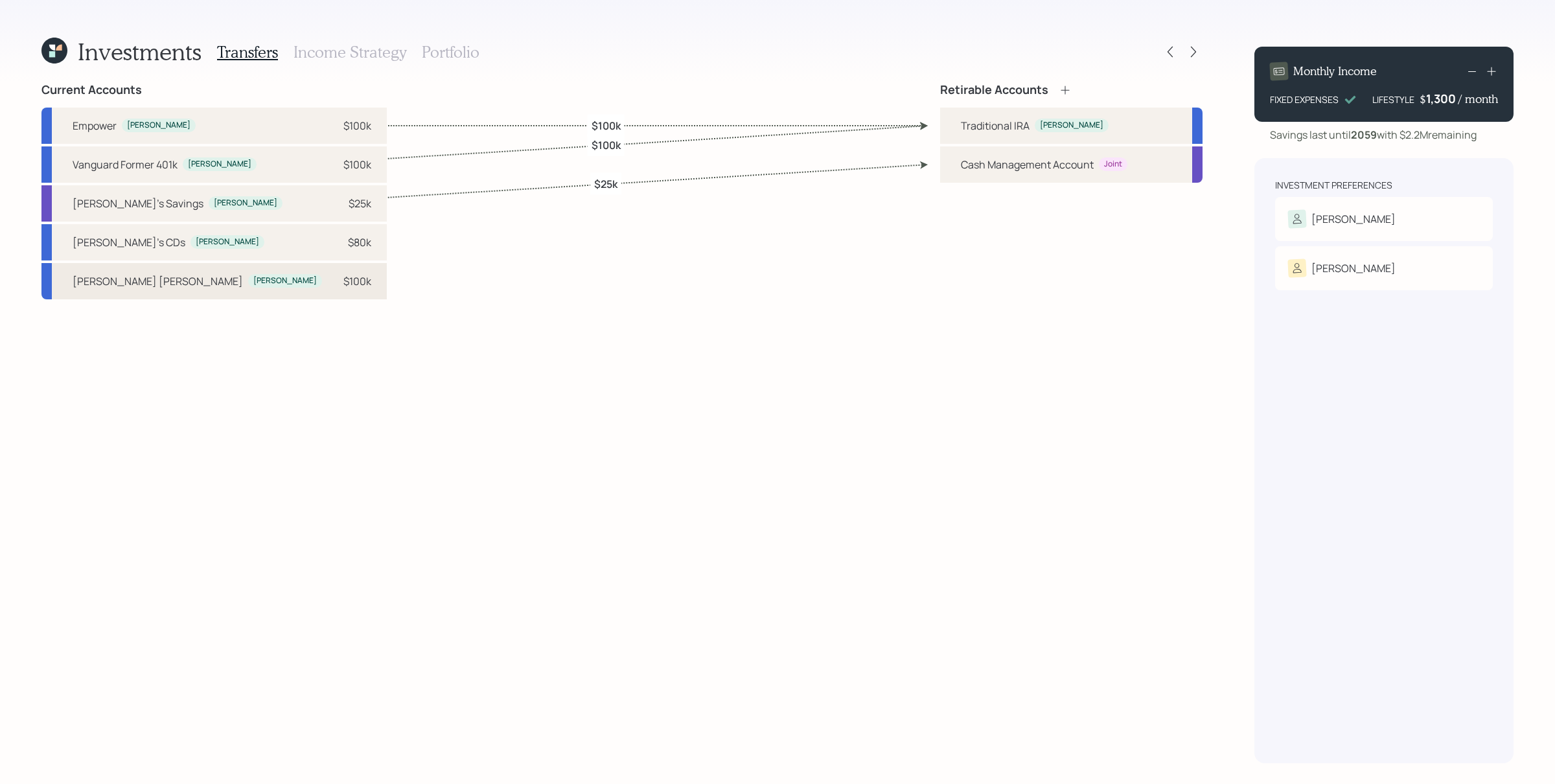
click at [189, 281] on div "John Hancock Garry $100k" at bounding box center [214, 281] width 345 height 36
click at [961, 125] on div "Traditional IRA" at bounding box center [996, 125] width 69 height 16
select select "c6c56391-d08b-4470-b7c5-e48de0e0e132"
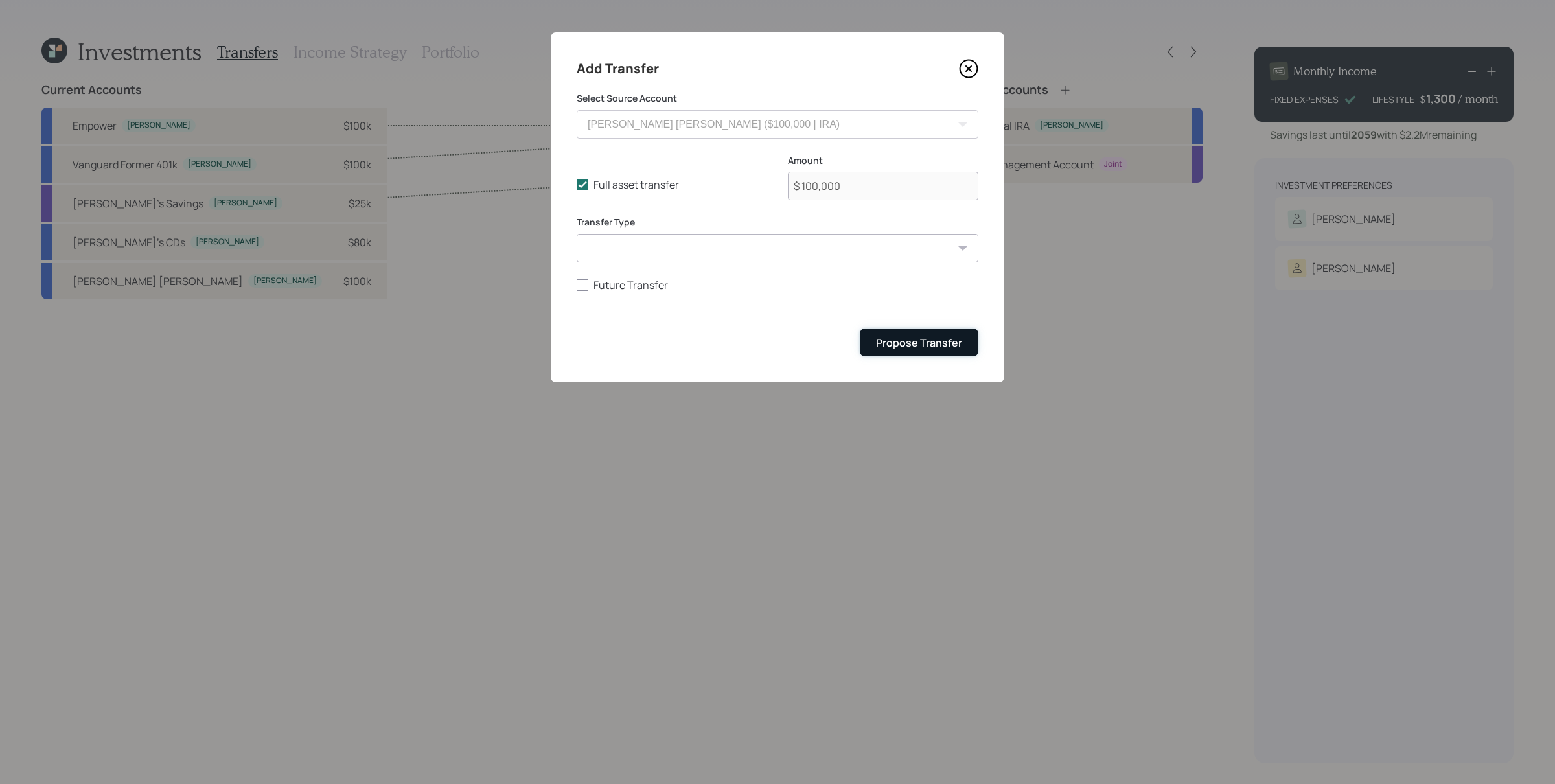
click at [889, 329] on button "Propose Transfer" at bounding box center [919, 343] width 119 height 28
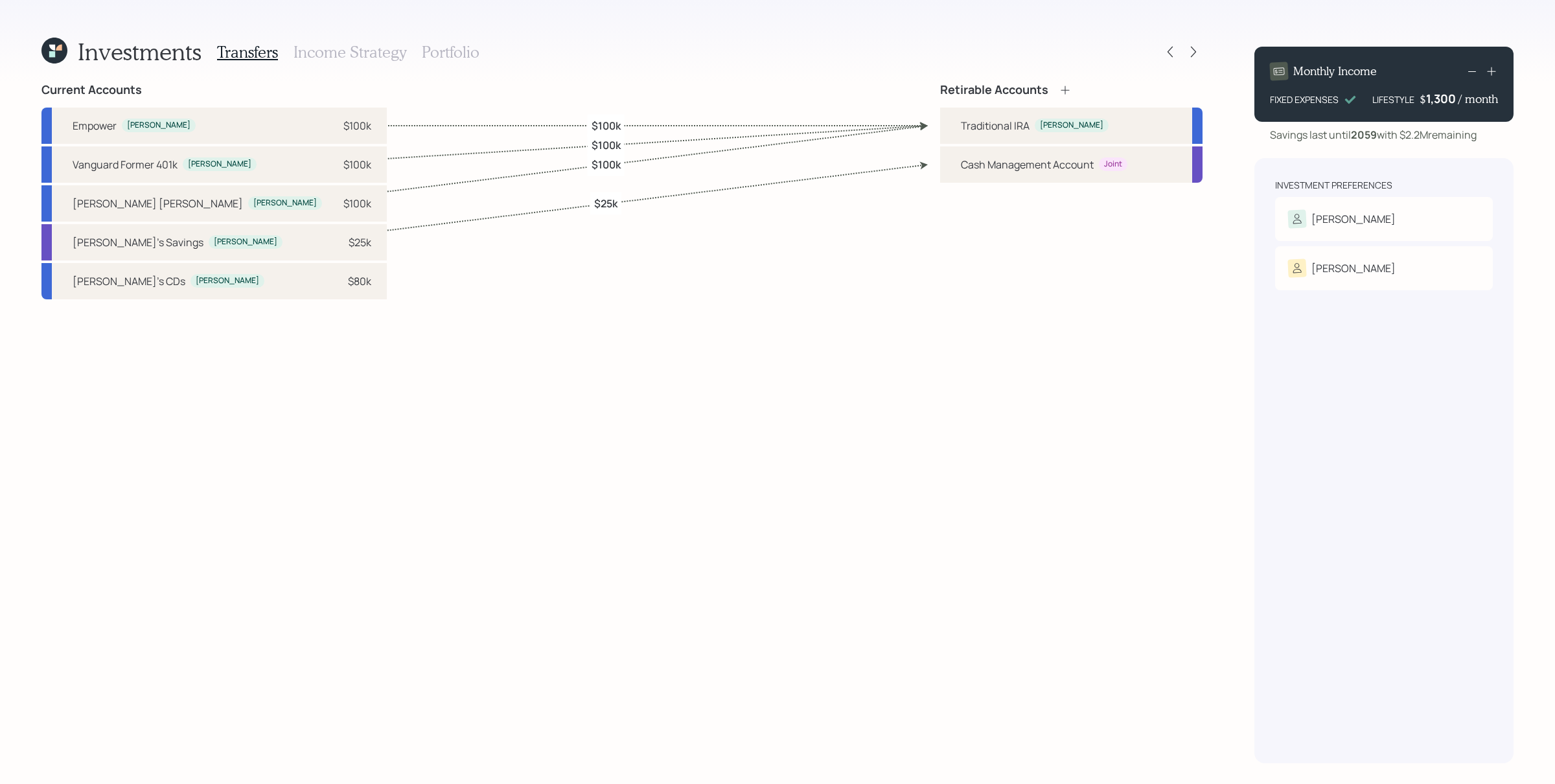
click at [435, 57] on h3 "Portfolio" at bounding box center [450, 52] width 57 height 19
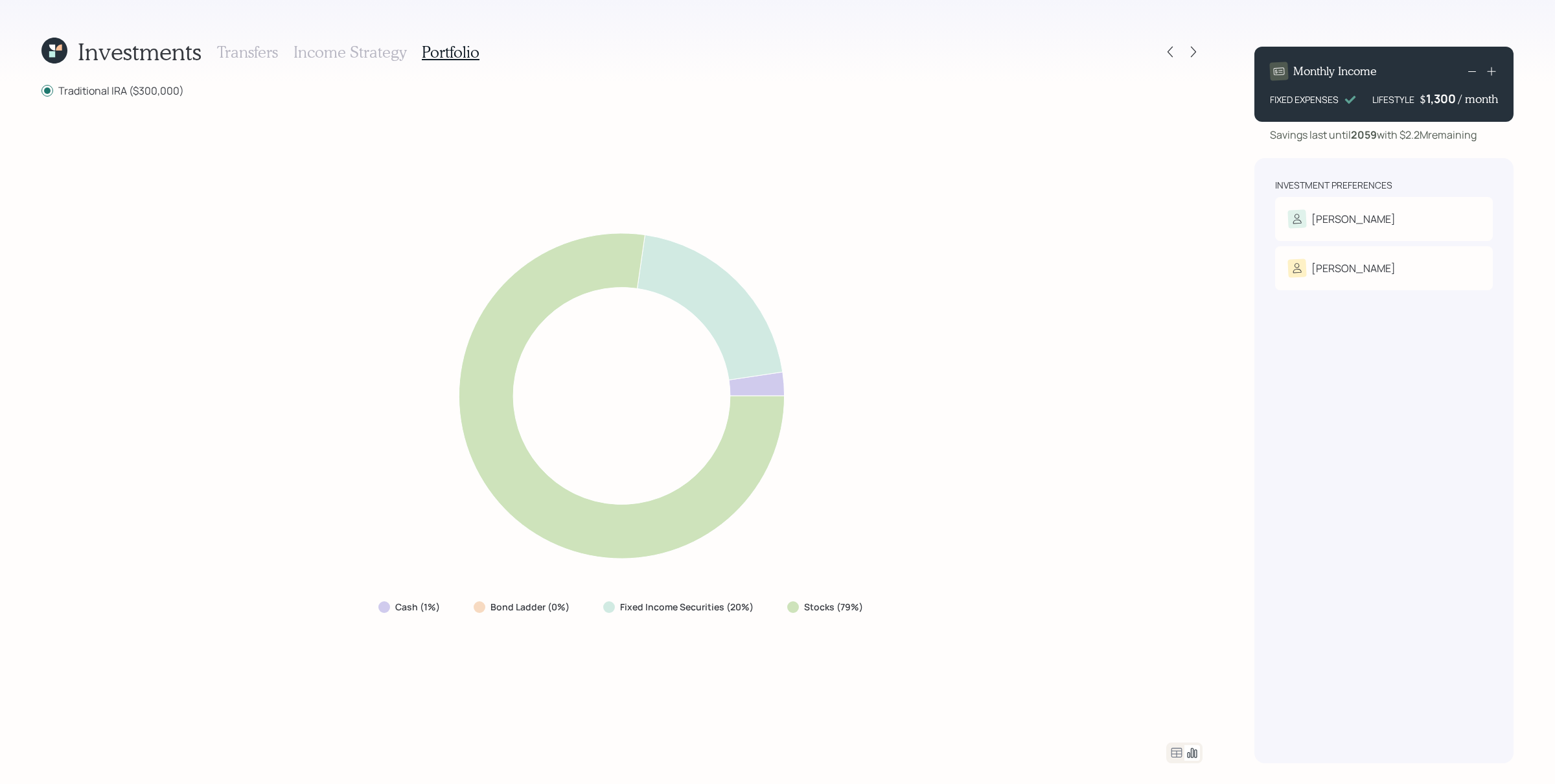
click at [889, 432] on icon at bounding box center [621, 395] width 696 height 368
click at [1178, 627] on icon at bounding box center [1176, 752] width 16 height 16
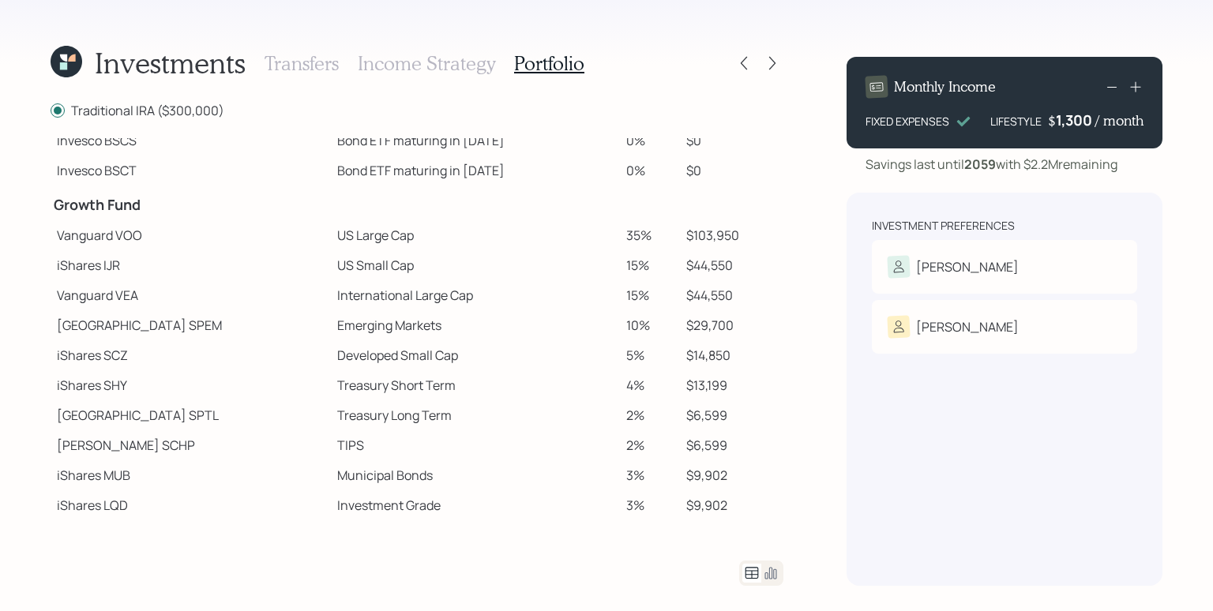
scroll to position [200, 0]
click at [799, 354] on div "Investments Transfers Income Strategy Portfolio Traditional IRA ($300,000) Spen…" at bounding box center [606, 305] width 1213 height 611
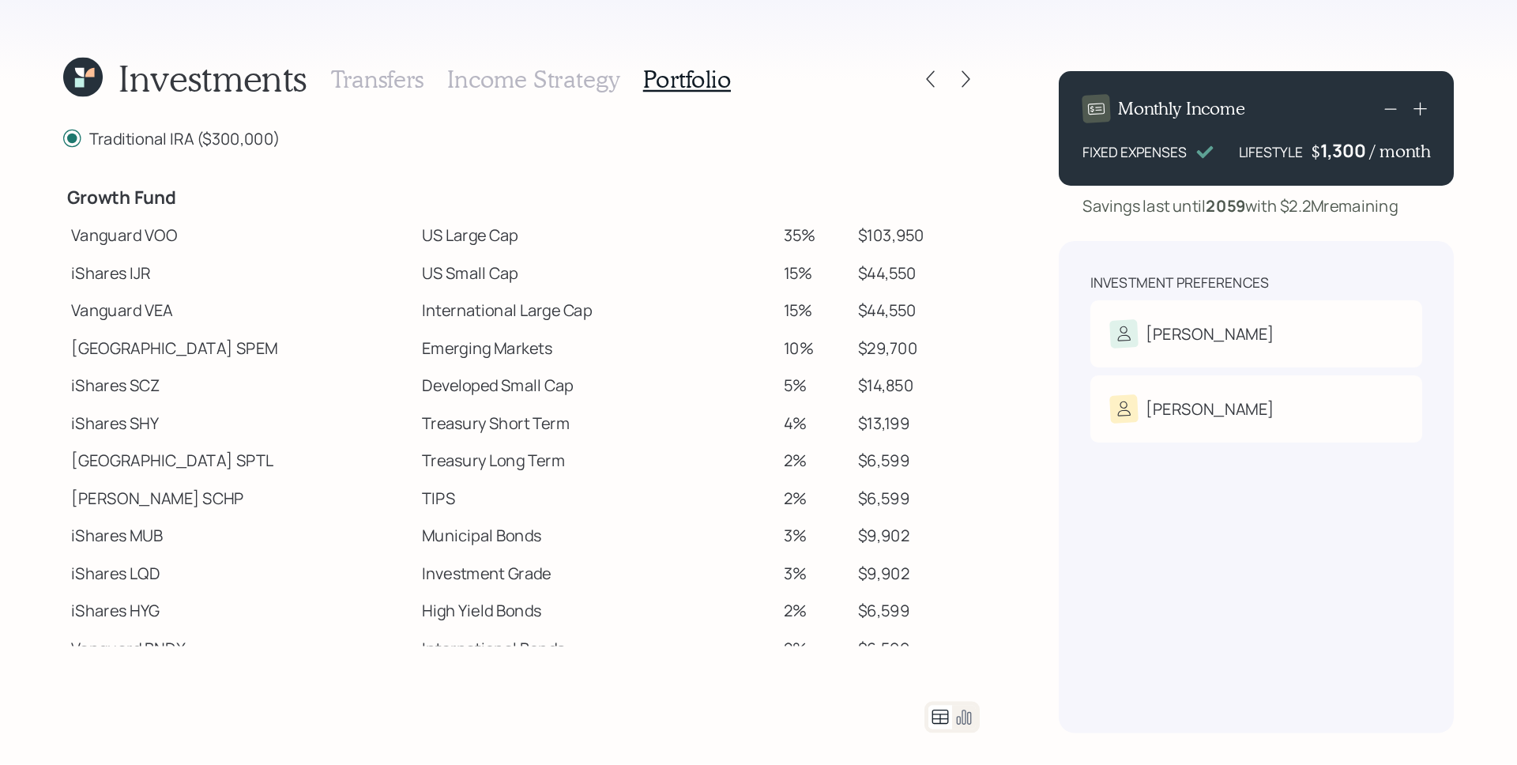
scroll to position [259, 0]
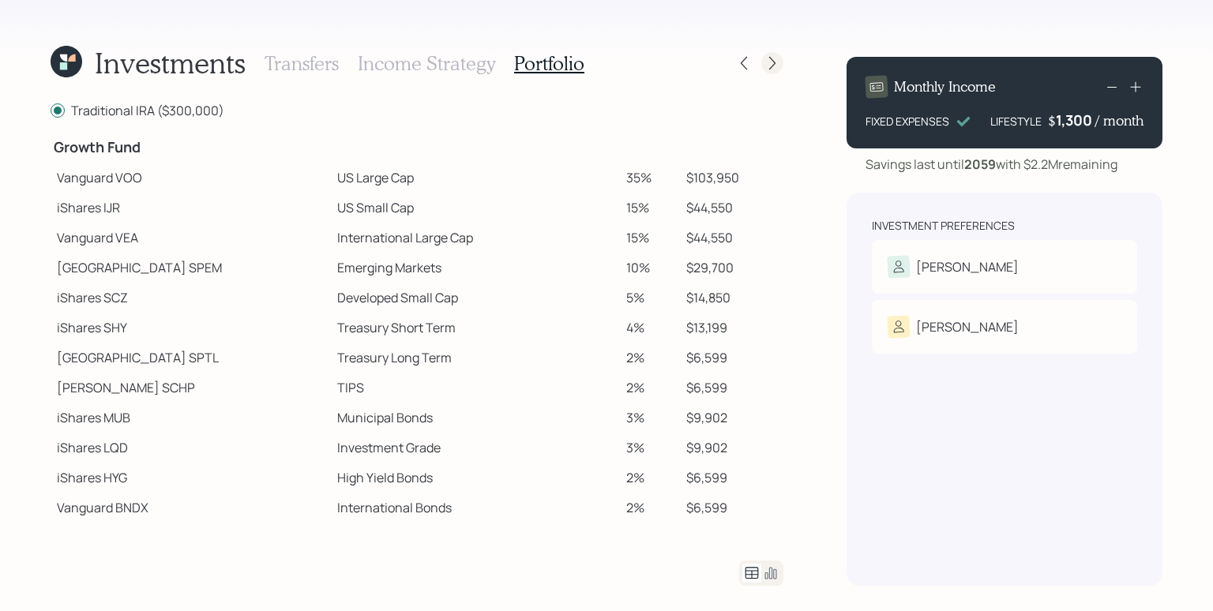
click at [777, 54] on div at bounding box center [773, 63] width 22 height 22
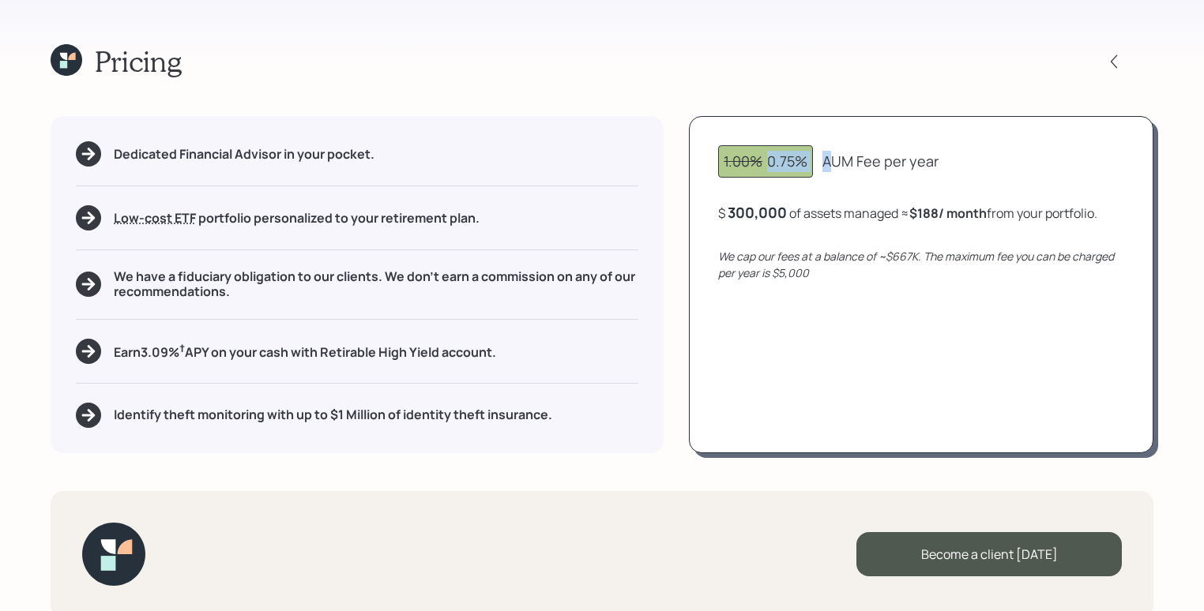
drag, startPoint x: 770, startPoint y: 160, endPoint x: 839, endPoint y: 165, distance: 68.9
click at [839, 165] on div "1.00% 0.75% AUM Fee per year" at bounding box center [921, 161] width 406 height 32
click at [822, 189] on div "1.00% 0.75% AUM Fee per year $ 300,000 of assets managed ≈ $188 / month from yo…" at bounding box center [921, 284] width 464 height 337
click at [767, 216] on div "300000" at bounding box center [755, 212] width 55 height 19
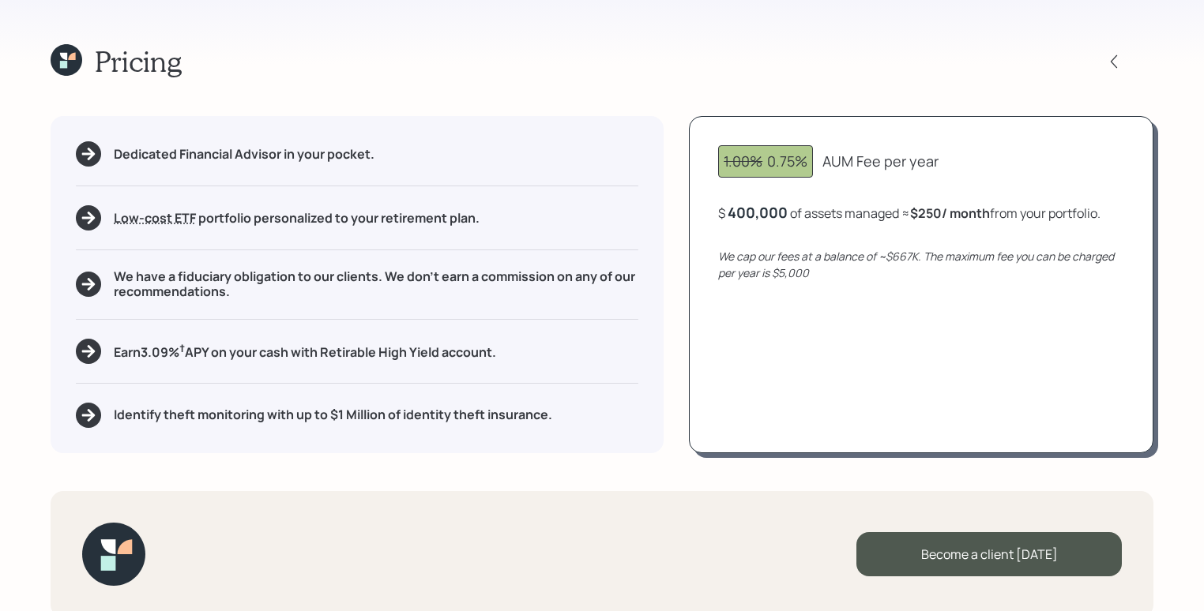
click at [784, 236] on div "1.00% 0.75% AUM Fee per year $ 400,000 of assets managed ≈ $250 / month from yo…" at bounding box center [921, 284] width 464 height 337
click at [747, 209] on div "400000" at bounding box center [756, 212] width 56 height 19
click at [748, 210] on div "400000" at bounding box center [756, 212] width 56 height 19
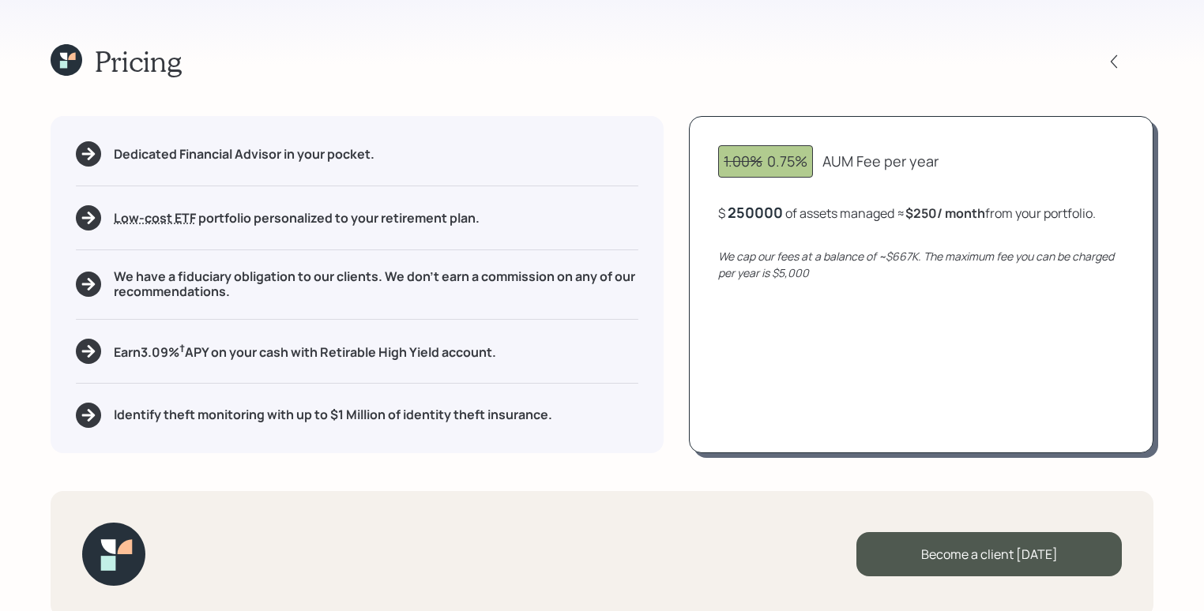
click at [893, 313] on div "1.00% 0.75% AUM Fee per year $ 250000 of assets managed ≈ $250 / month from you…" at bounding box center [921, 284] width 464 height 337
click at [777, 216] on div "250,000" at bounding box center [757, 212] width 59 height 19
click at [777, 216] on div "250000" at bounding box center [755, 212] width 55 height 19
click at [850, 348] on div "1.00% 0.75% AUM Fee per year $ 300000 of assets managed ≈ $156 / month from you…" at bounding box center [921, 284] width 464 height 337
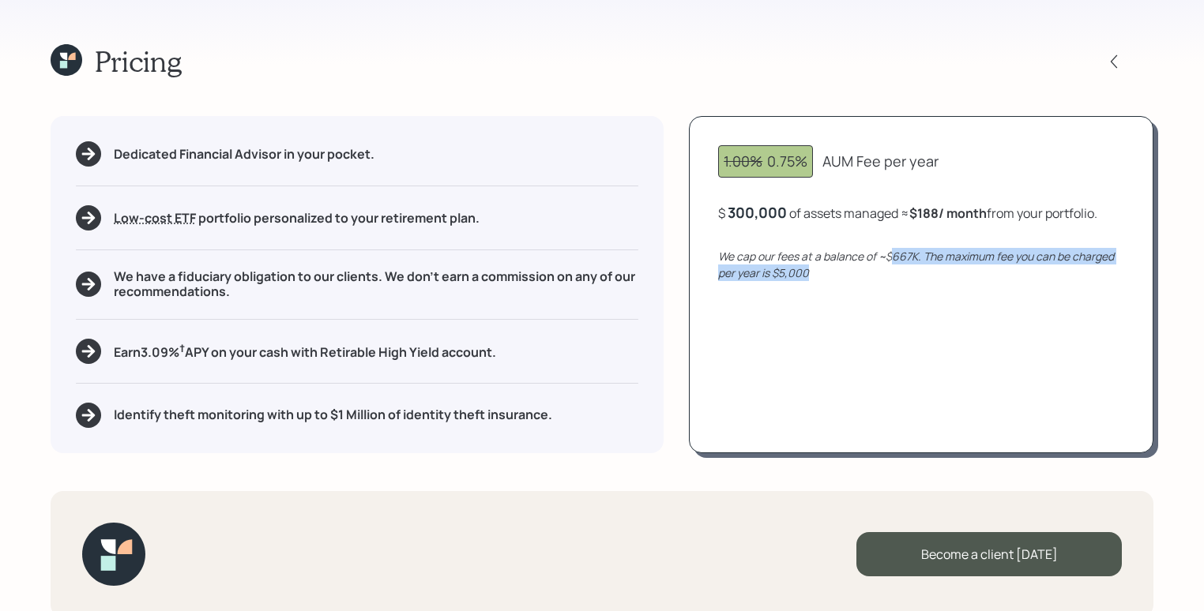
drag, startPoint x: 892, startPoint y: 258, endPoint x: 920, endPoint y: 268, distance: 30.0
click at [920, 268] on div "We cap our fees at a balance of ~$667K. The maximum fee you can be charged per …" at bounding box center [921, 264] width 406 height 33
click at [916, 261] on icon "We cap our fees at a balance of ~$667K. The maximum fee you can be charged per …" at bounding box center [916, 265] width 396 height 32
drag, startPoint x: 781, startPoint y: 276, endPoint x: 826, endPoint y: 279, distance: 45.1
click at [826, 279] on div "We cap our fees at a balance of ~$667K. The maximum fee you can be charged per …" at bounding box center [921, 264] width 406 height 33
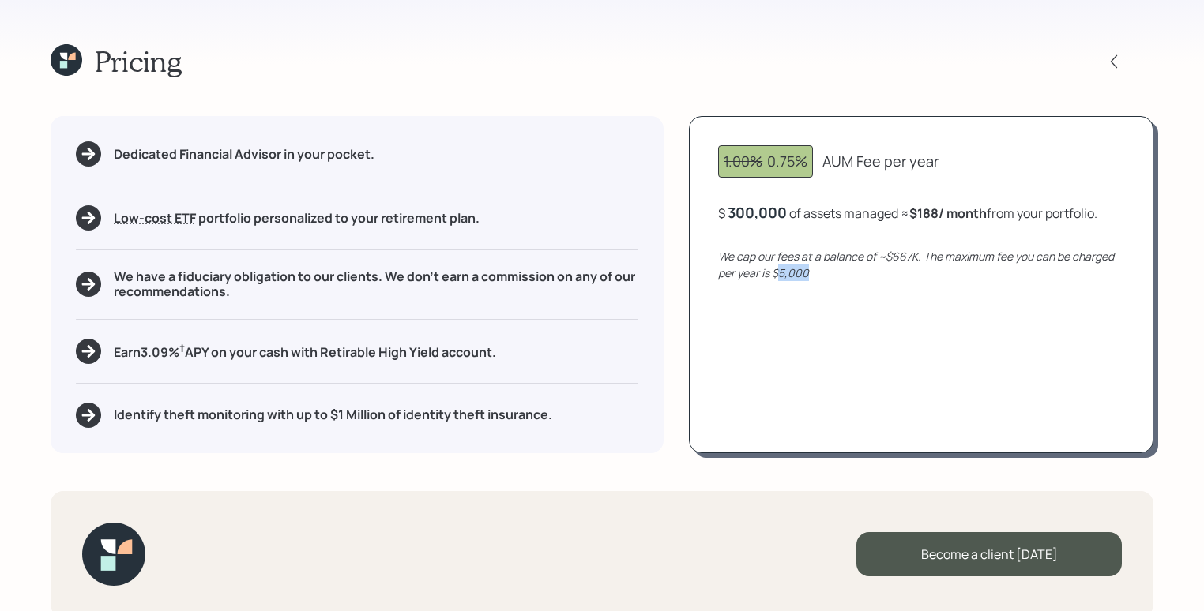
click at [848, 307] on div "1.00% 0.75% AUM Fee per year $ 300,000 of assets managed ≈ $188 / month from yo…" at bounding box center [921, 284] width 464 height 337
drag, startPoint x: 765, startPoint y: 161, endPoint x: 824, endPoint y: 167, distance: 59.5
click at [824, 167] on div "1.00% 0.75% AUM Fee per year" at bounding box center [921, 161] width 406 height 32
drag, startPoint x: 851, startPoint y: 227, endPoint x: 798, endPoint y: 241, distance: 54.8
click at [851, 227] on div "1.00% 0.75% AUM Fee per year $ 300,000 of assets managed ≈ $188 / month from yo…" at bounding box center [921, 284] width 464 height 337
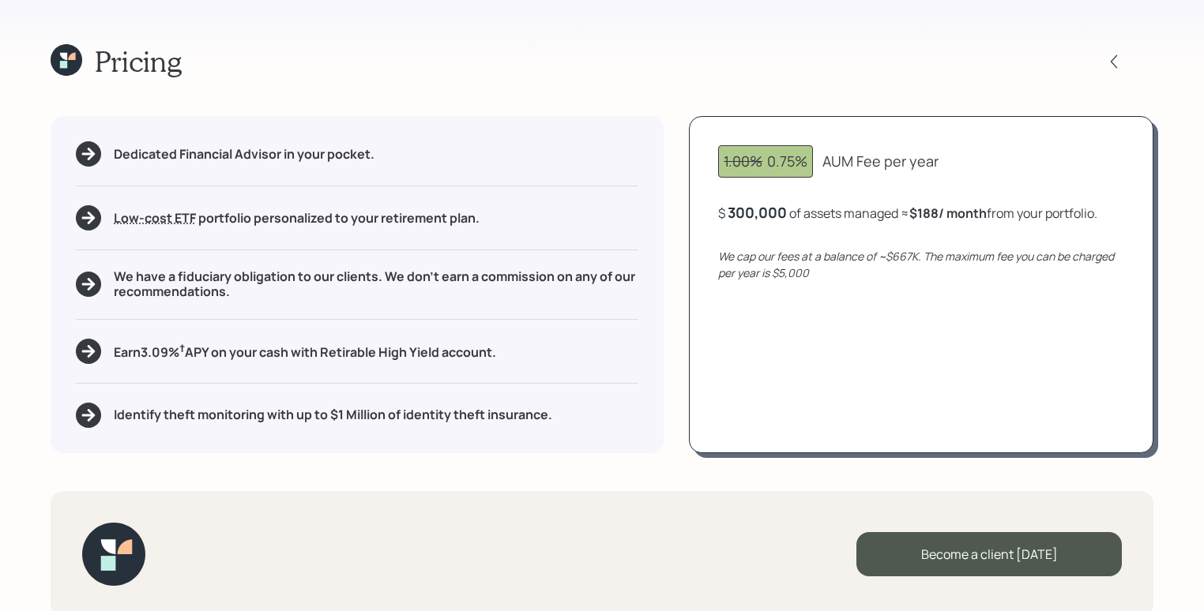
click at [245, 452] on div "Dedicated Financial Advisor in your pocket. Low-cost ETF Retirable uses diversi…" at bounding box center [357, 284] width 613 height 337
click at [76, 51] on icon at bounding box center [67, 60] width 32 height 32
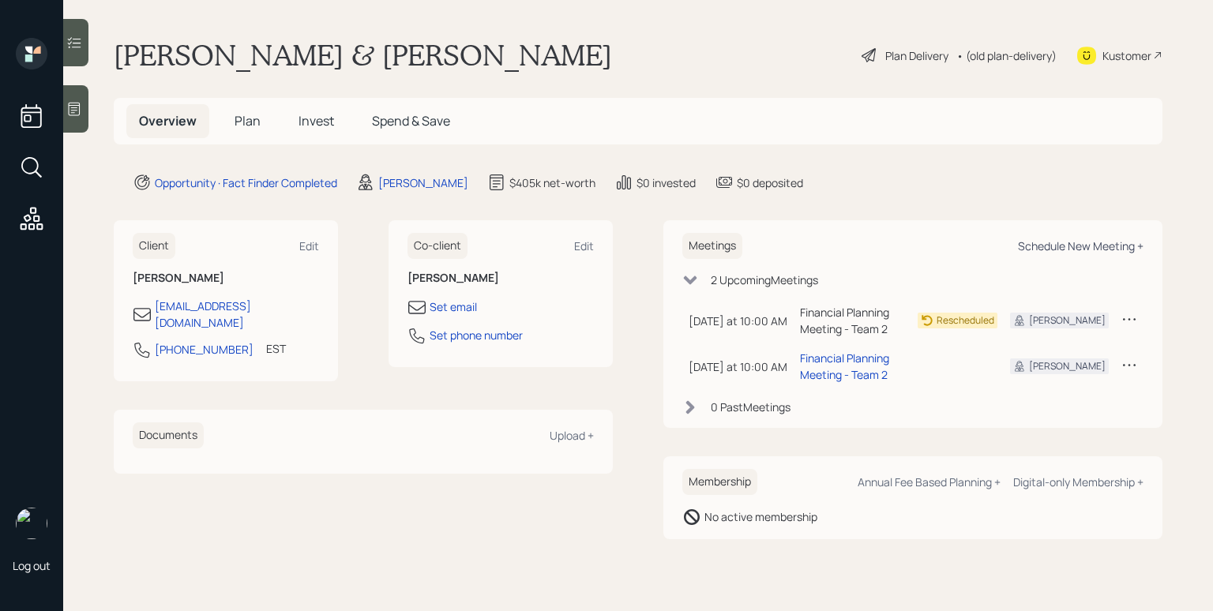
click at [1078, 248] on div "Schedule New Meeting +" at bounding box center [1081, 246] width 126 height 15
select select "d946c976-65aa-4529-ac9d-02c4f1114fc0"
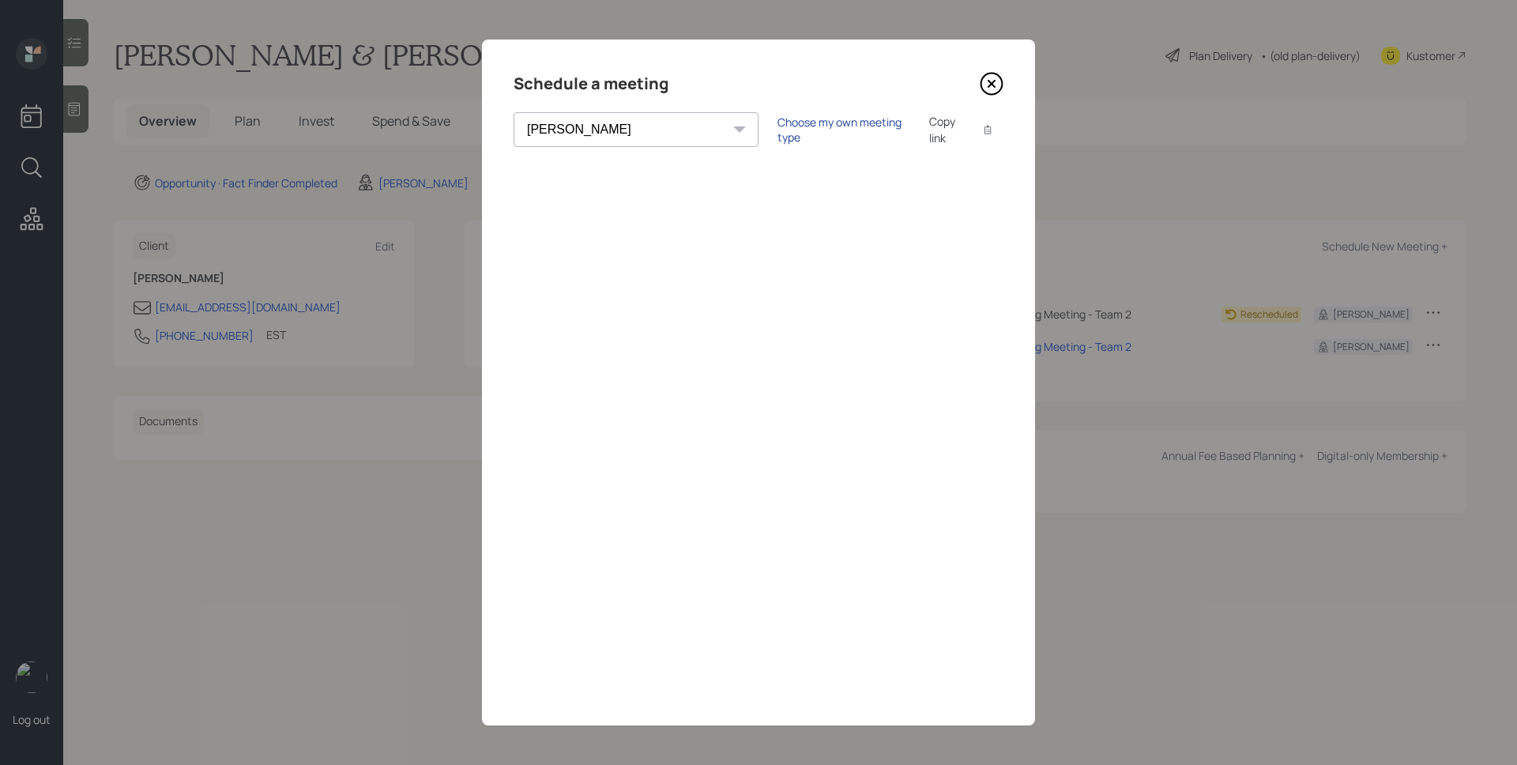
click at [777, 136] on div "Choose my own meeting type" at bounding box center [843, 130] width 133 height 30
click at [991, 88] on icon at bounding box center [992, 84] width 24 height 24
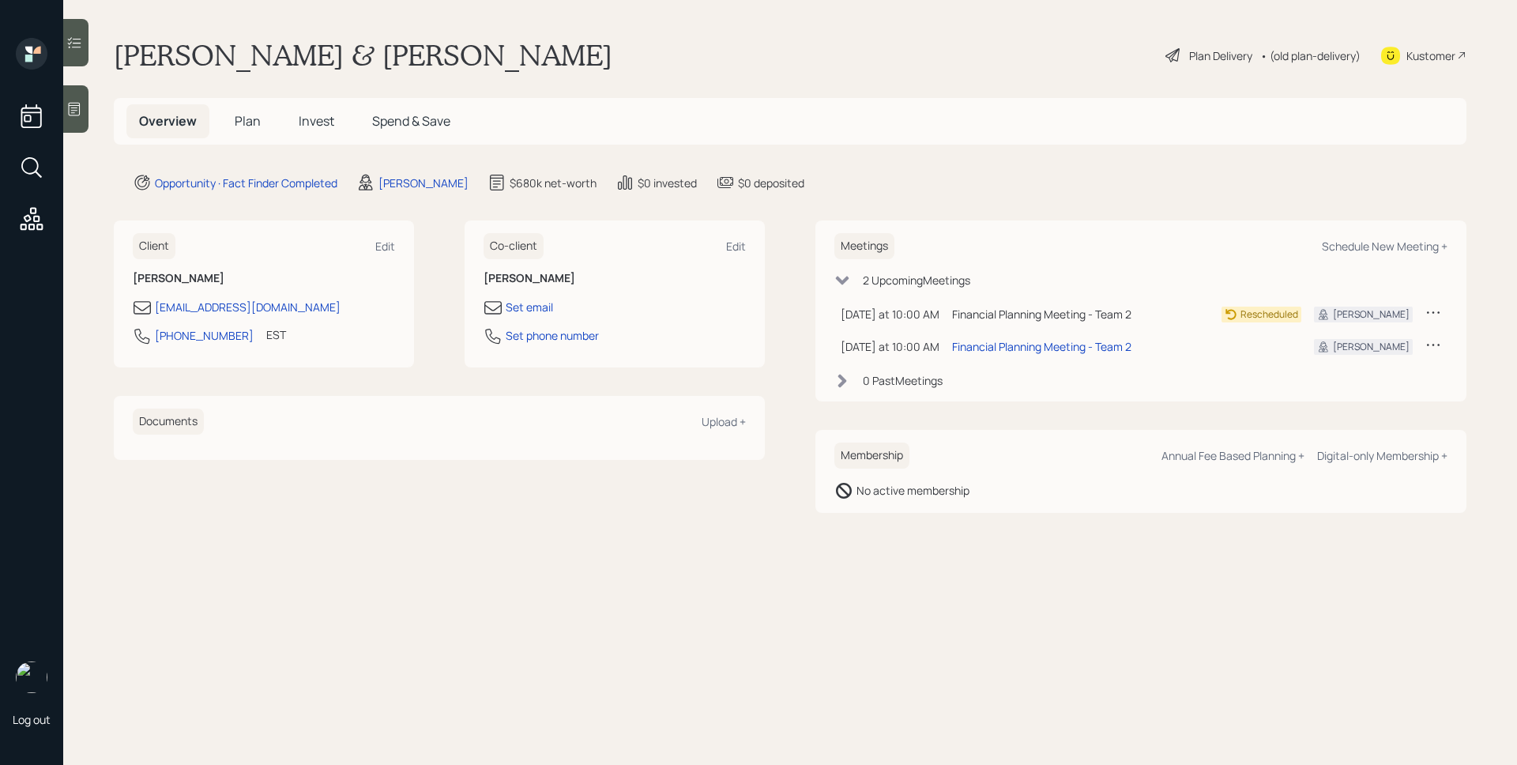
click at [245, 109] on h5 "Plan" at bounding box center [247, 121] width 51 height 34
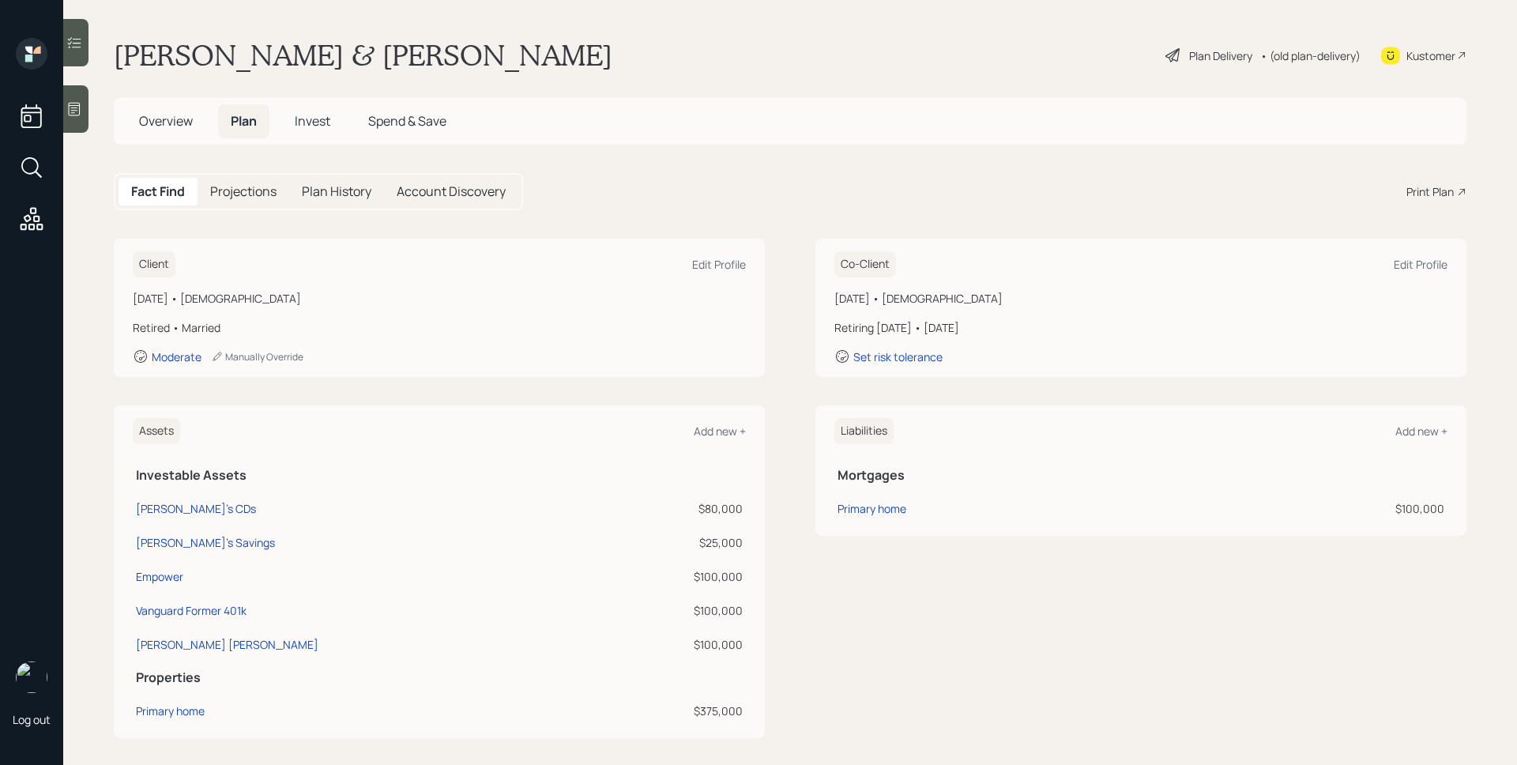
click at [1422, 208] on div "Fact Find Projections Plan History Account Discovery Print Plan" at bounding box center [790, 191] width 1352 height 37
click at [1420, 190] on div "Print Plan" at bounding box center [1429, 191] width 47 height 17
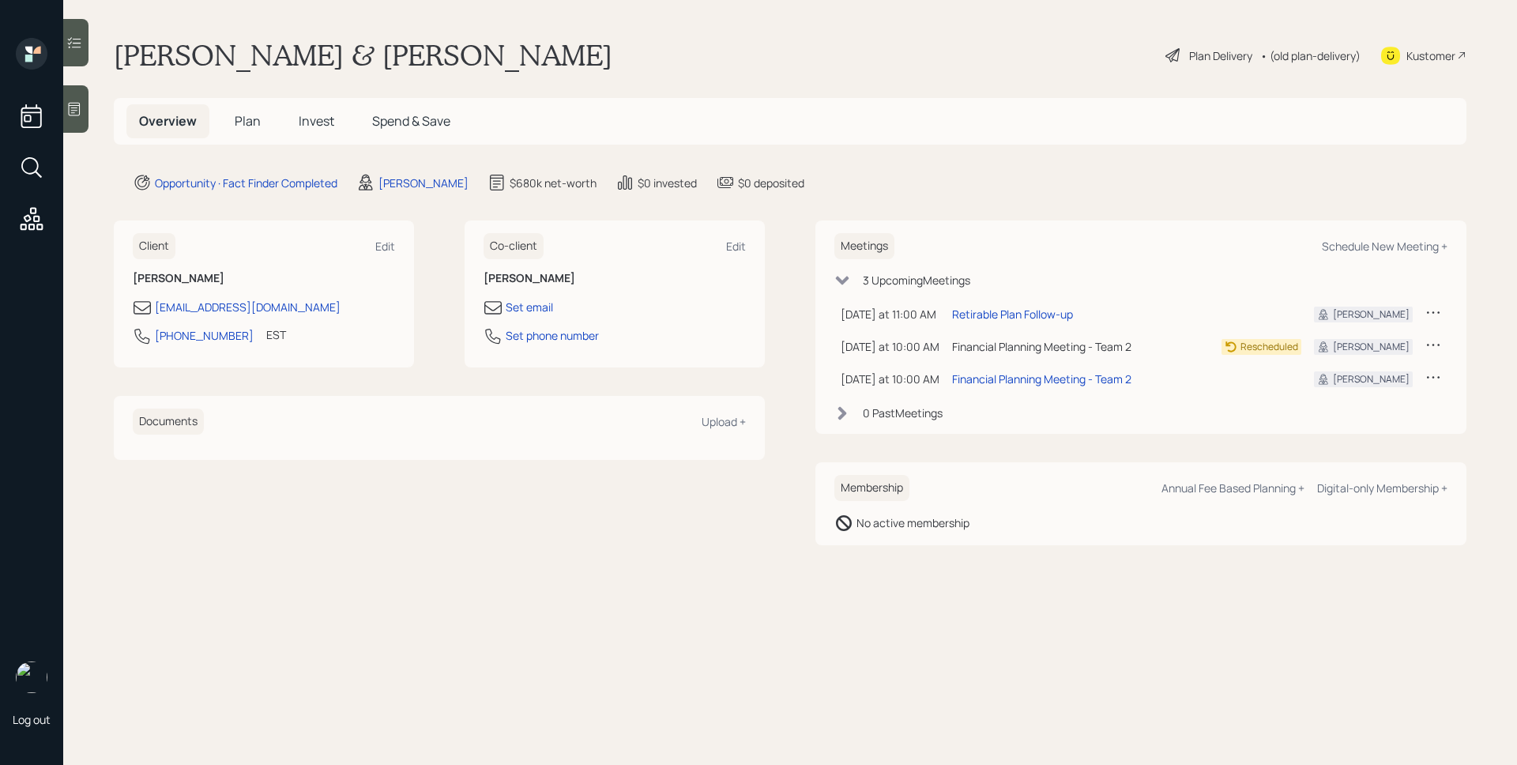
click at [242, 108] on h5 "Plan" at bounding box center [247, 121] width 51 height 34
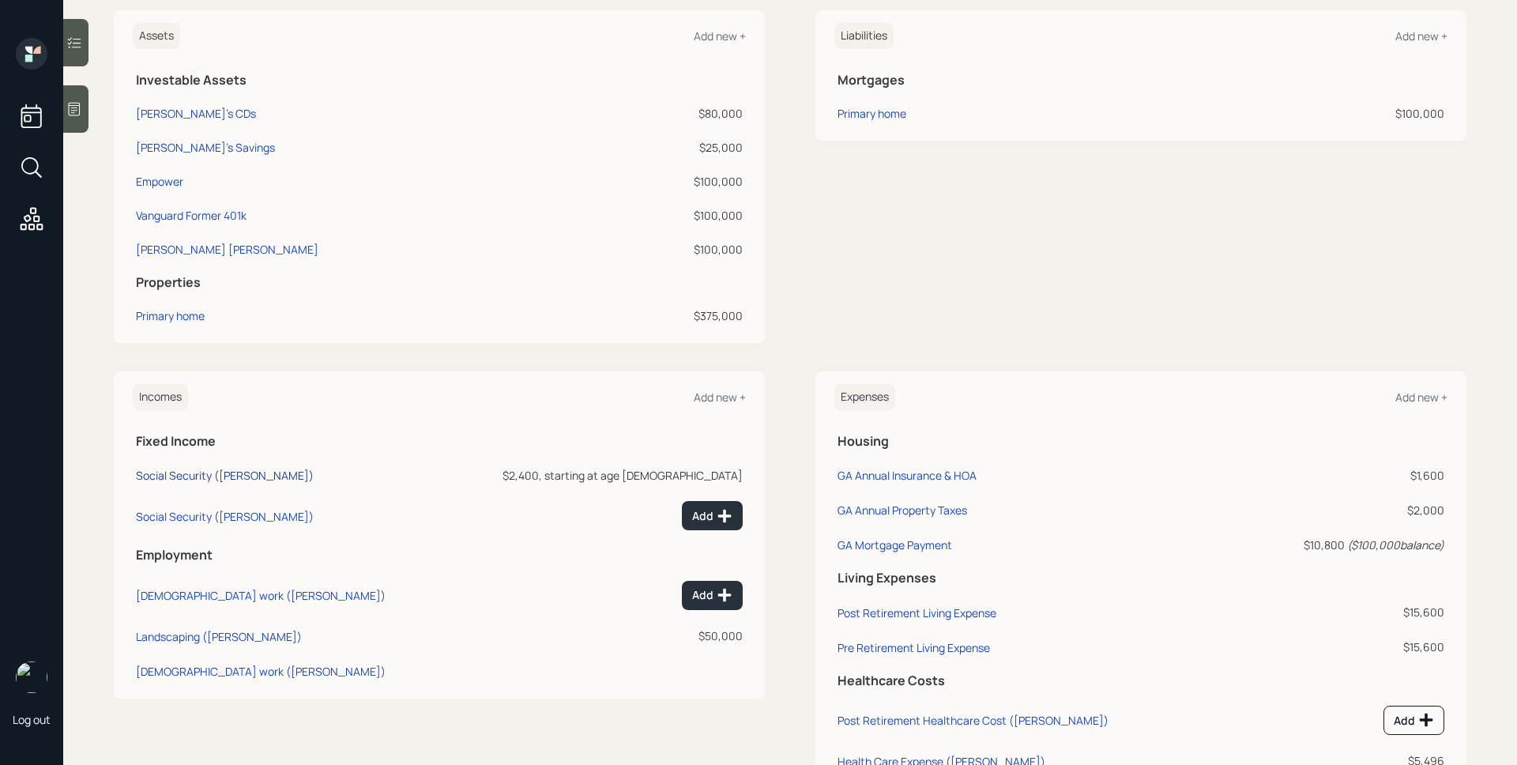
scroll to position [416, 0]
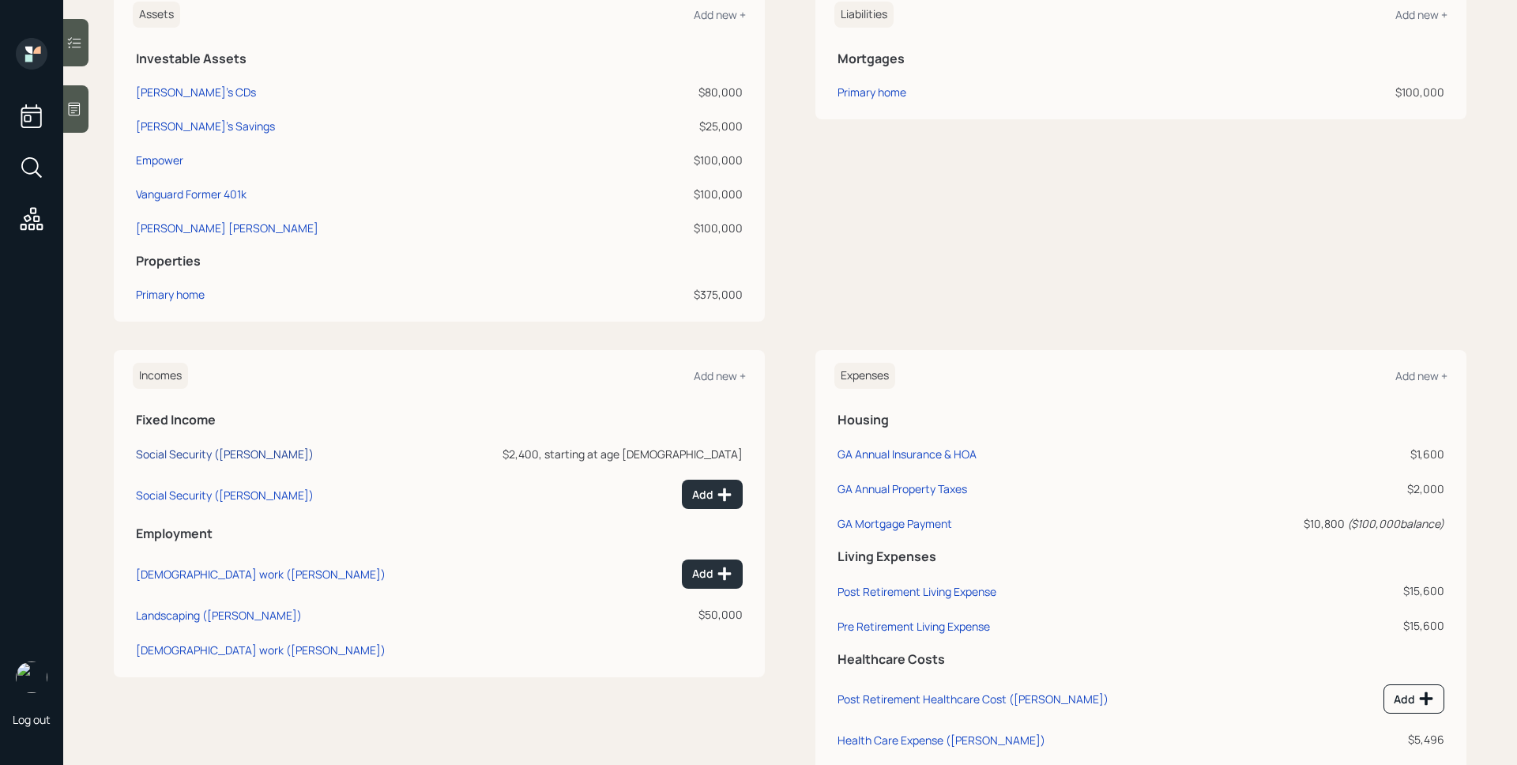
click at [170, 453] on div "Social Security (Garry)" at bounding box center [225, 453] width 178 height 15
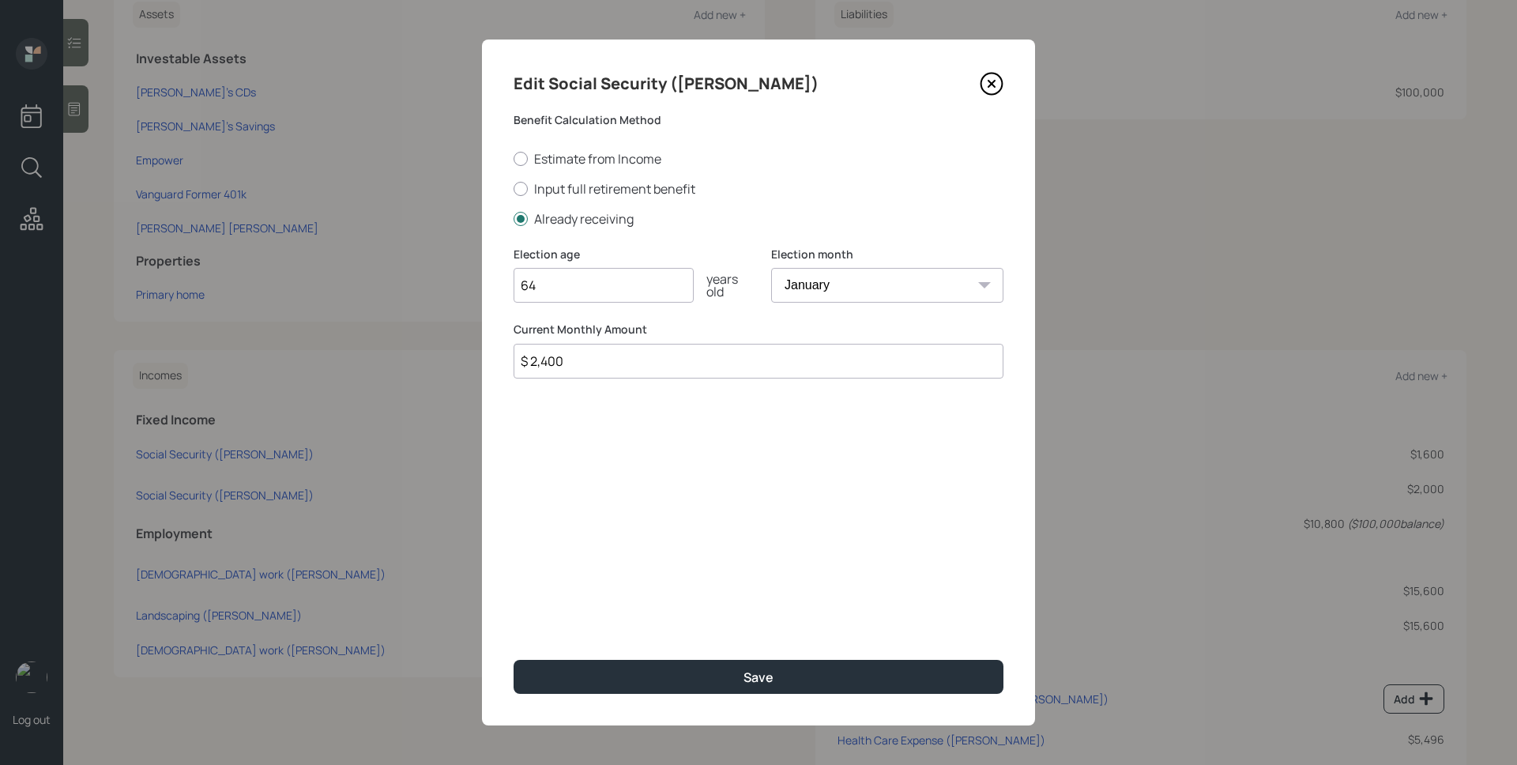
drag, startPoint x: 570, startPoint y: 286, endPoint x: 530, endPoint y: 282, distance: 40.5
click at [530, 282] on input "64" at bounding box center [603, 285] width 180 height 35
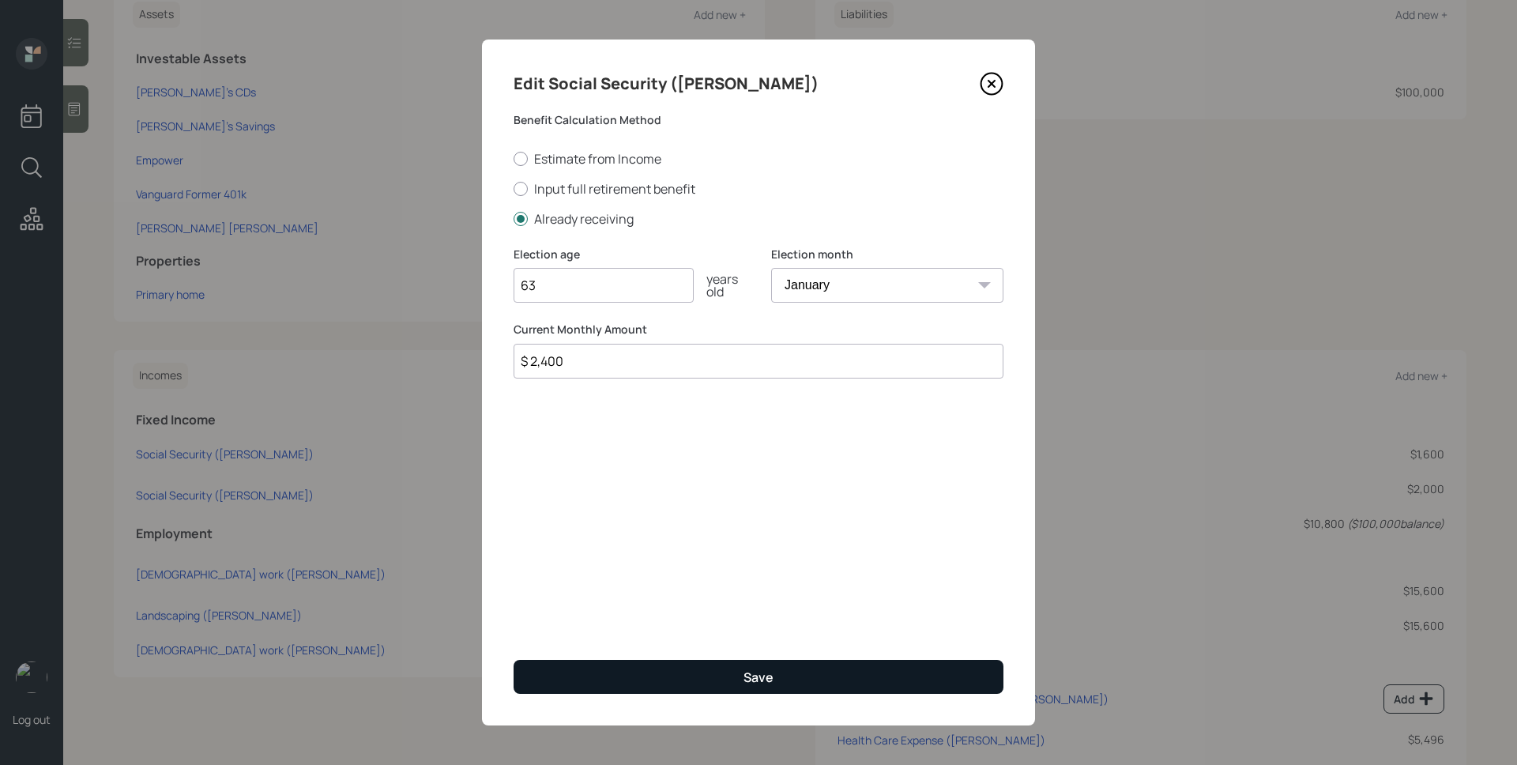
type input "63"
click at [811, 671] on button "Save" at bounding box center [758, 677] width 490 height 34
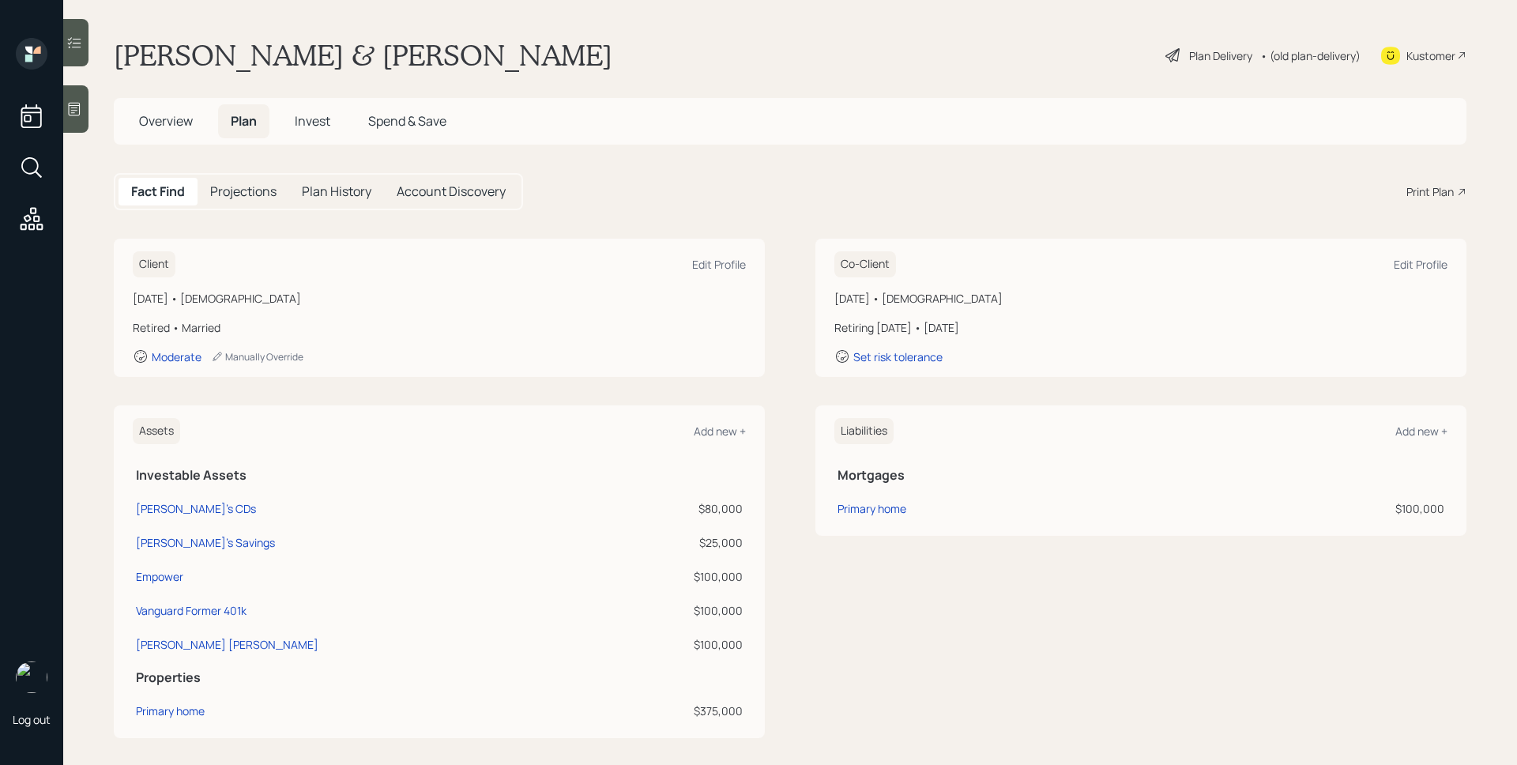
click at [1194, 60] on div "Plan Delivery" at bounding box center [1220, 55] width 63 height 17
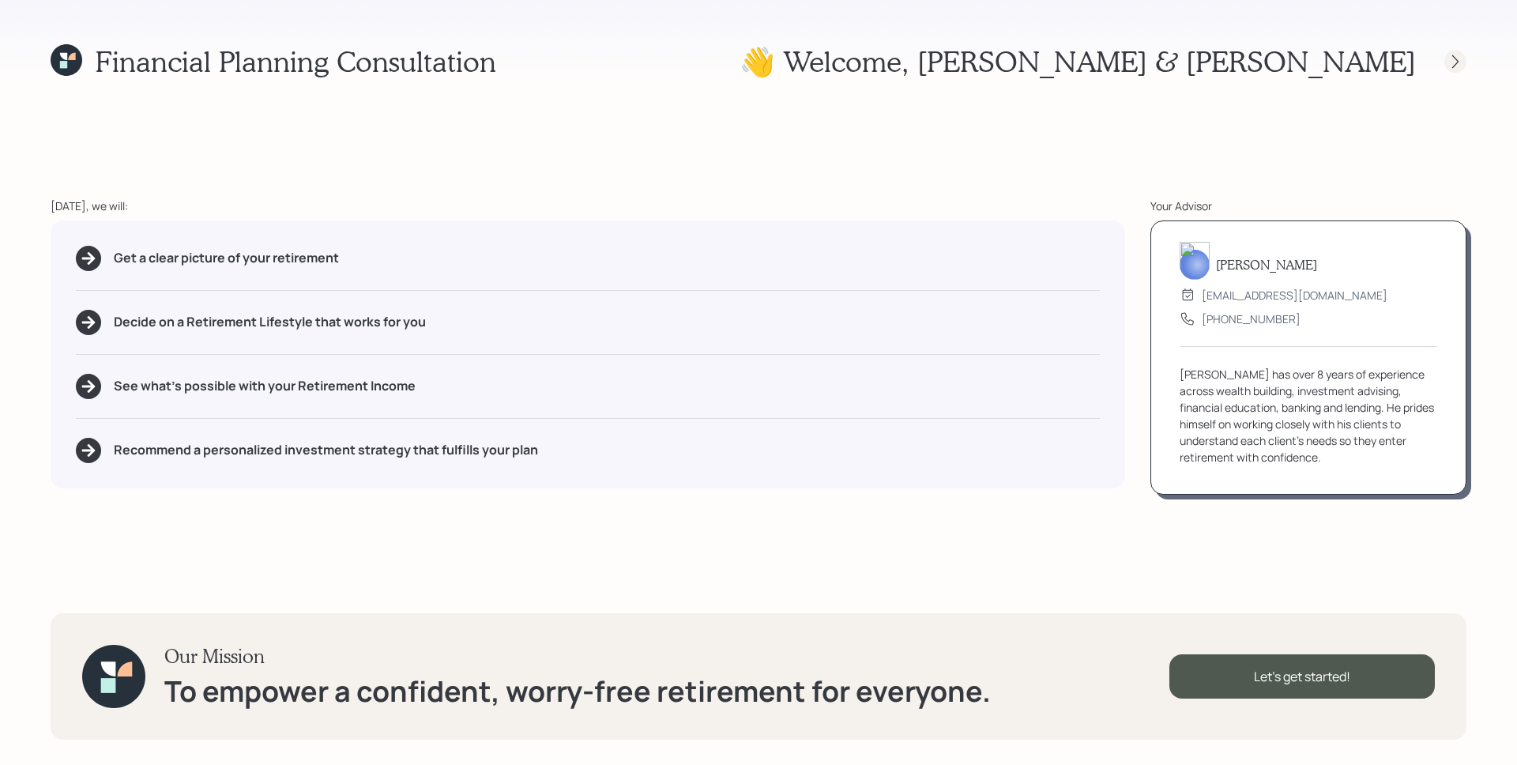
click at [1452, 58] on icon at bounding box center [1455, 62] width 16 height 16
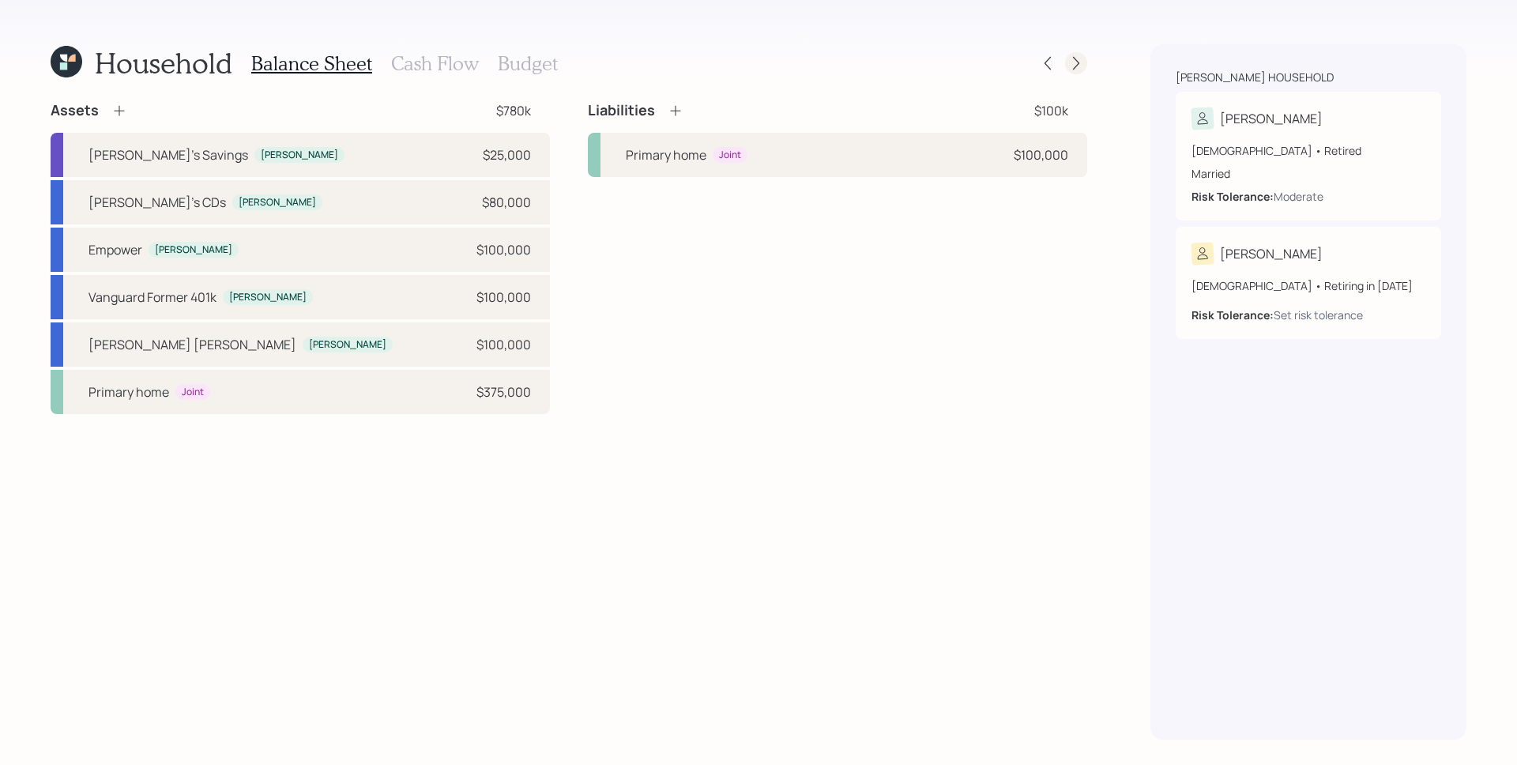
click at [1073, 65] on icon at bounding box center [1076, 63] width 16 height 16
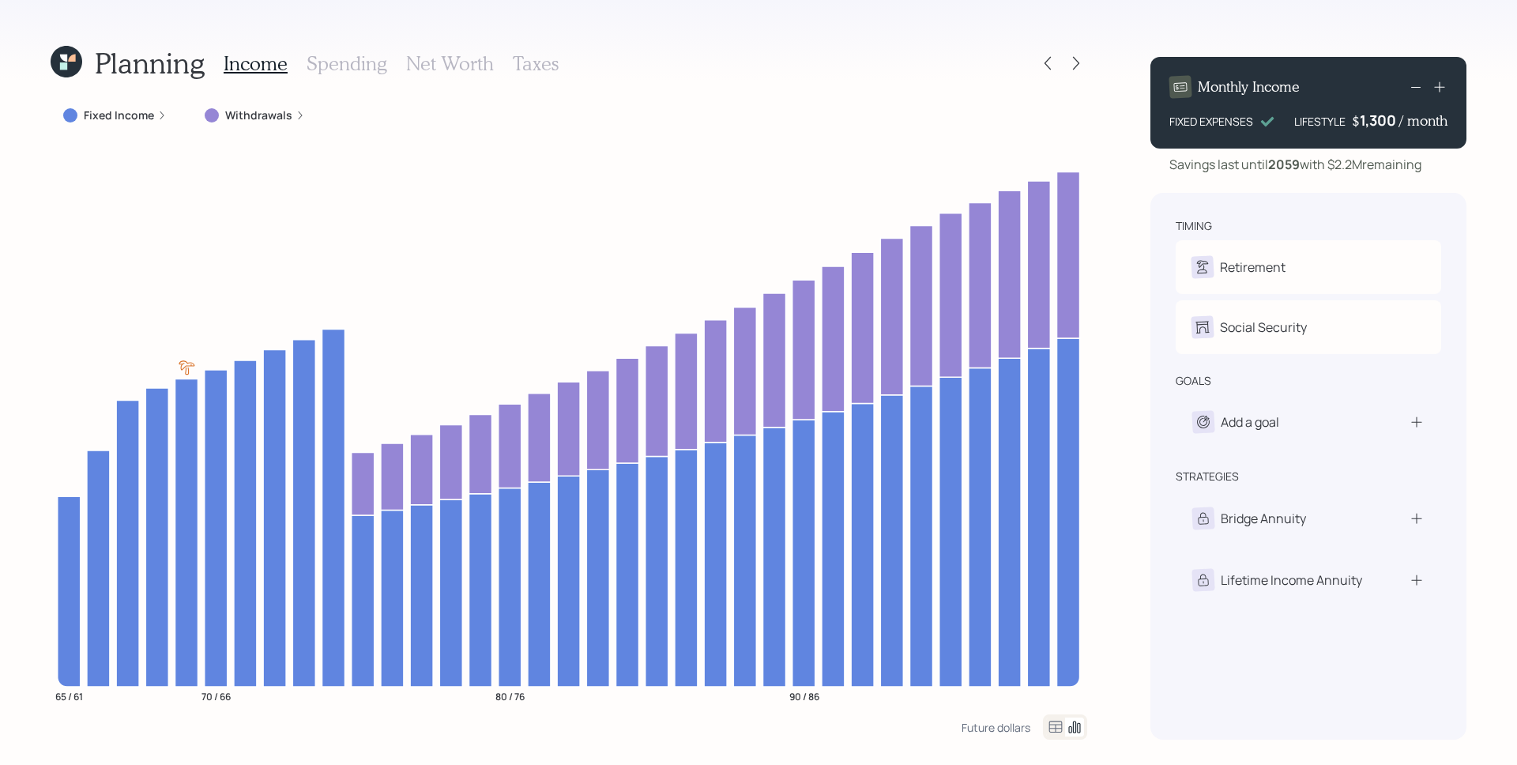
click at [160, 115] on icon at bounding box center [161, 115] width 9 height 9
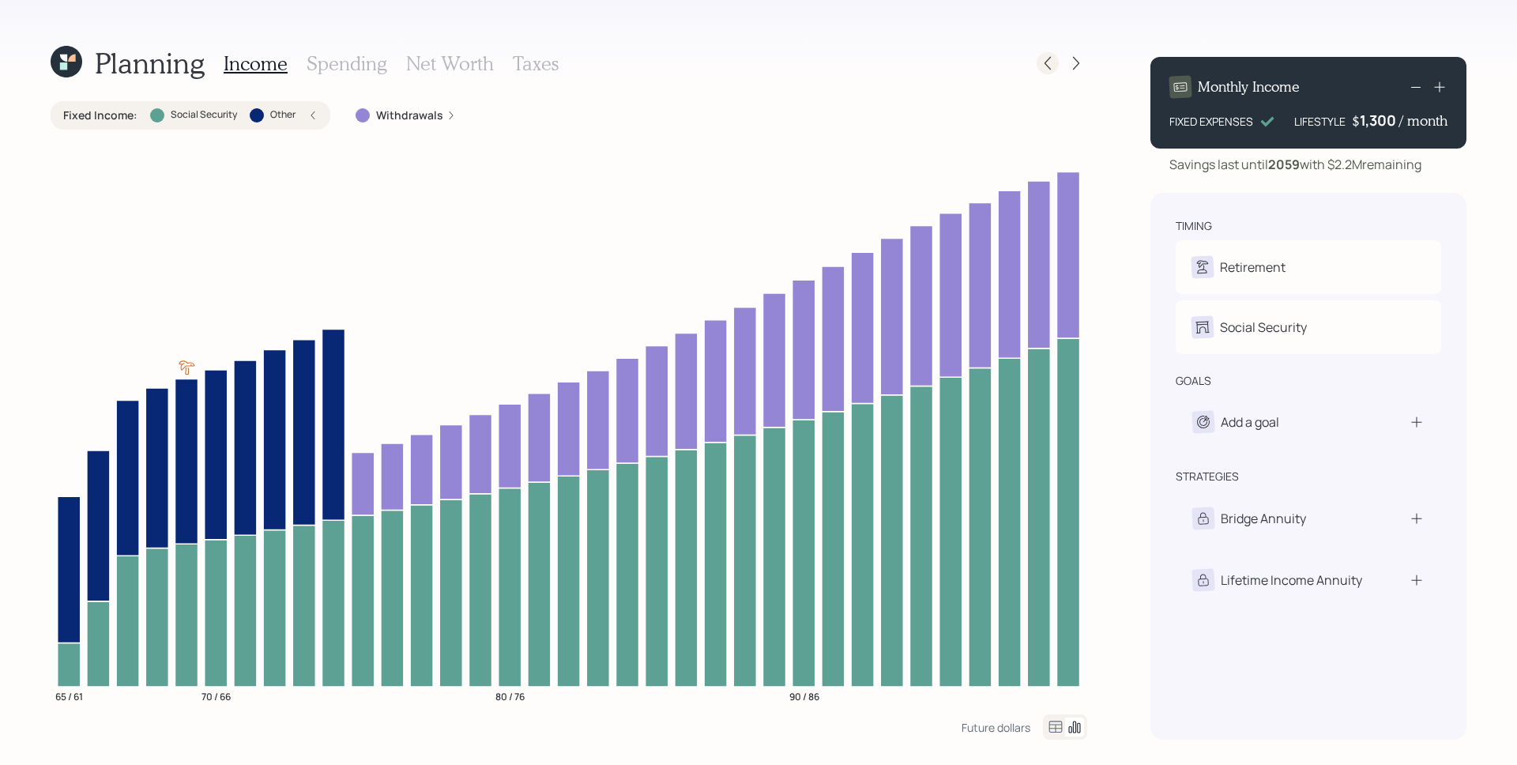
click at [1051, 66] on icon at bounding box center [1048, 63] width 16 height 16
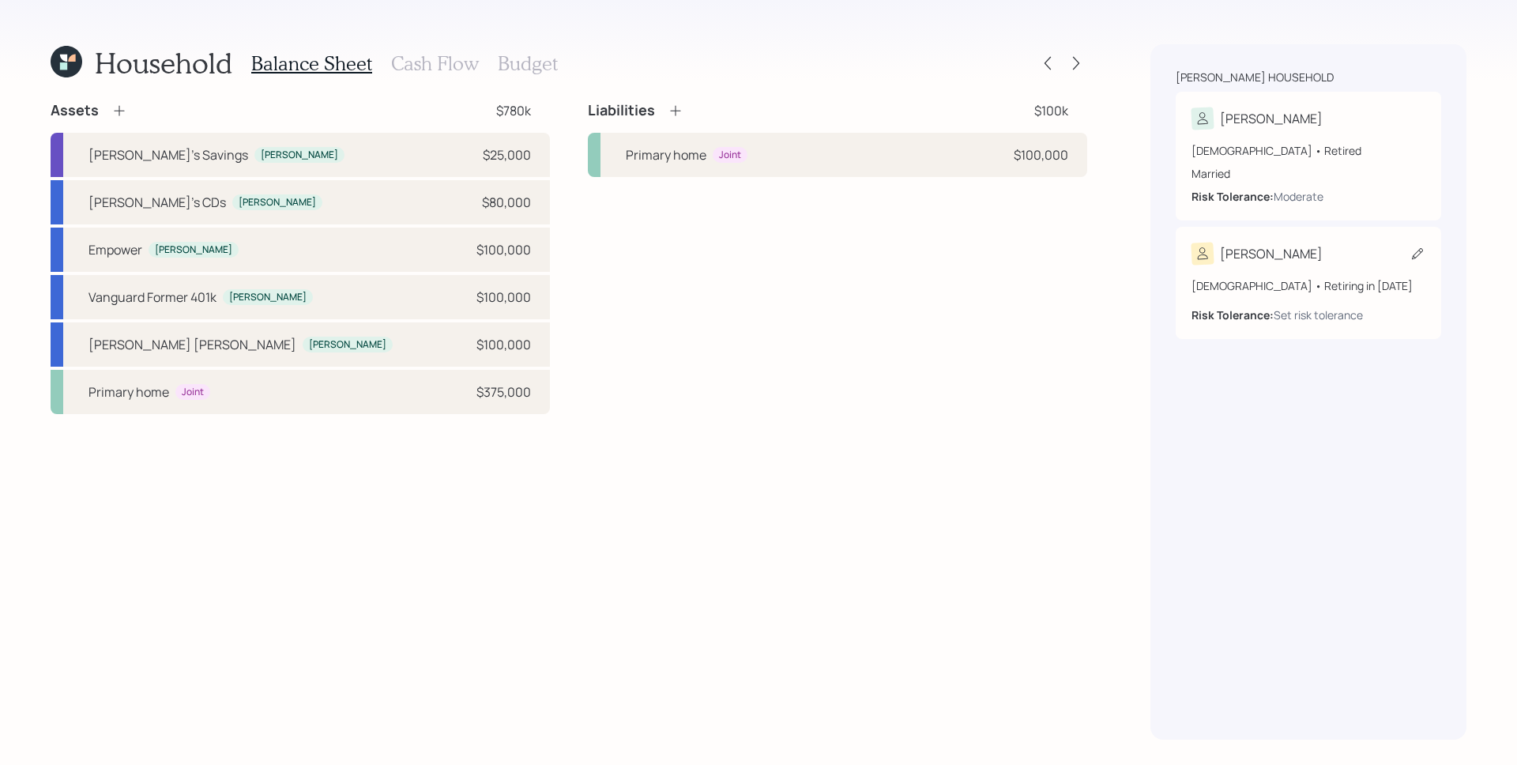
click at [1416, 255] on icon at bounding box center [1417, 253] width 11 height 11
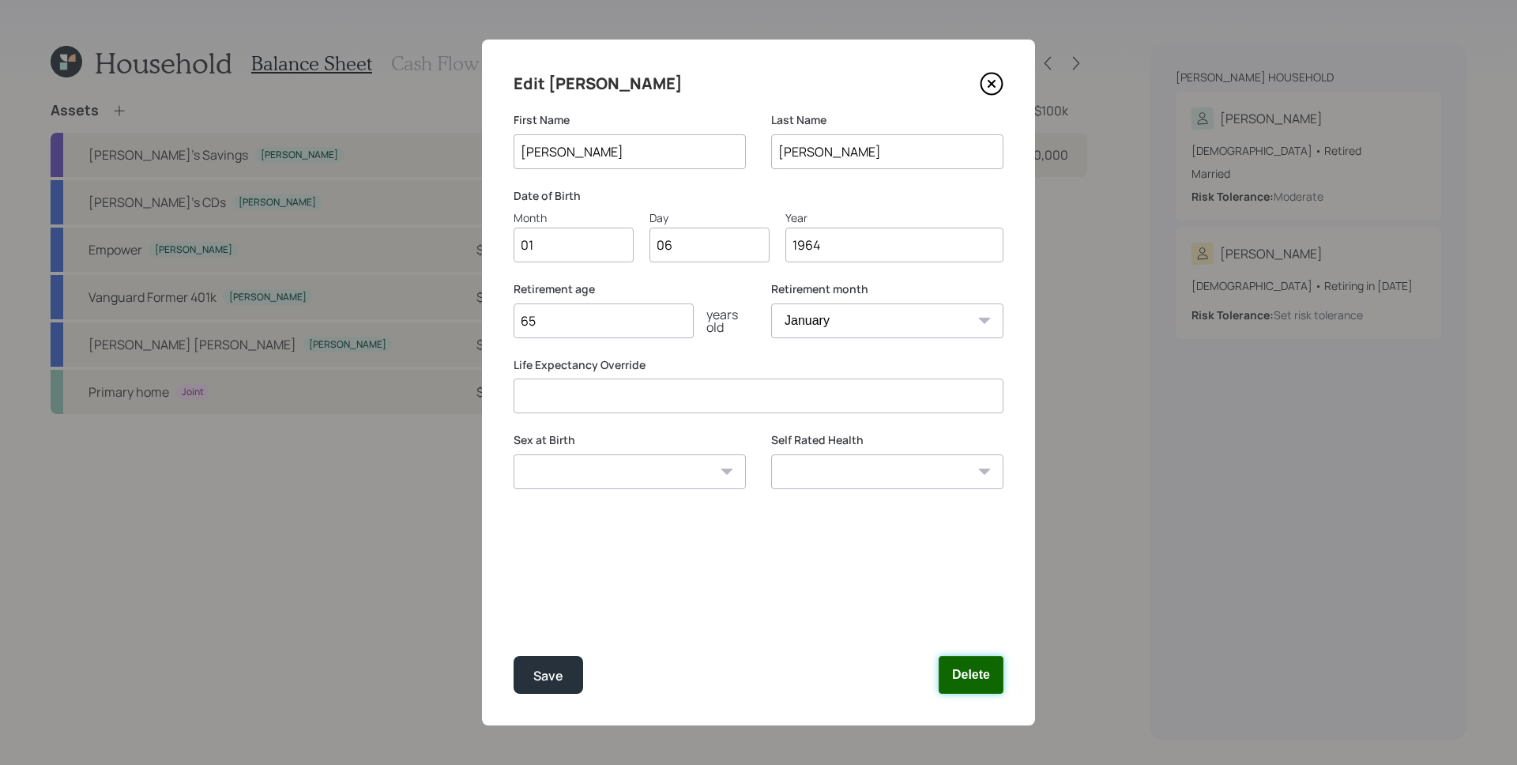
click at [976, 681] on button "Delete" at bounding box center [970, 675] width 65 height 38
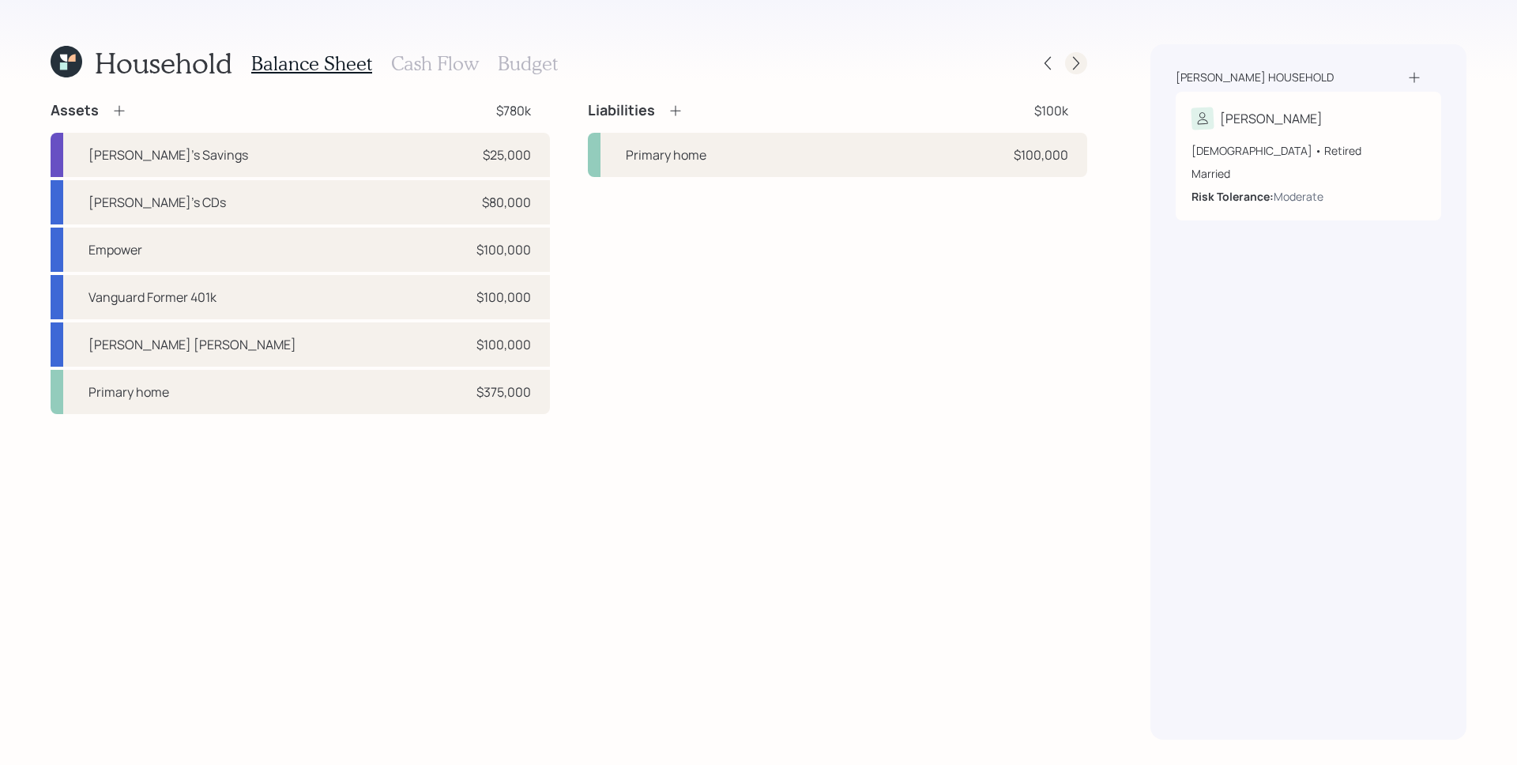
click at [1078, 62] on icon at bounding box center [1076, 63] width 6 height 13
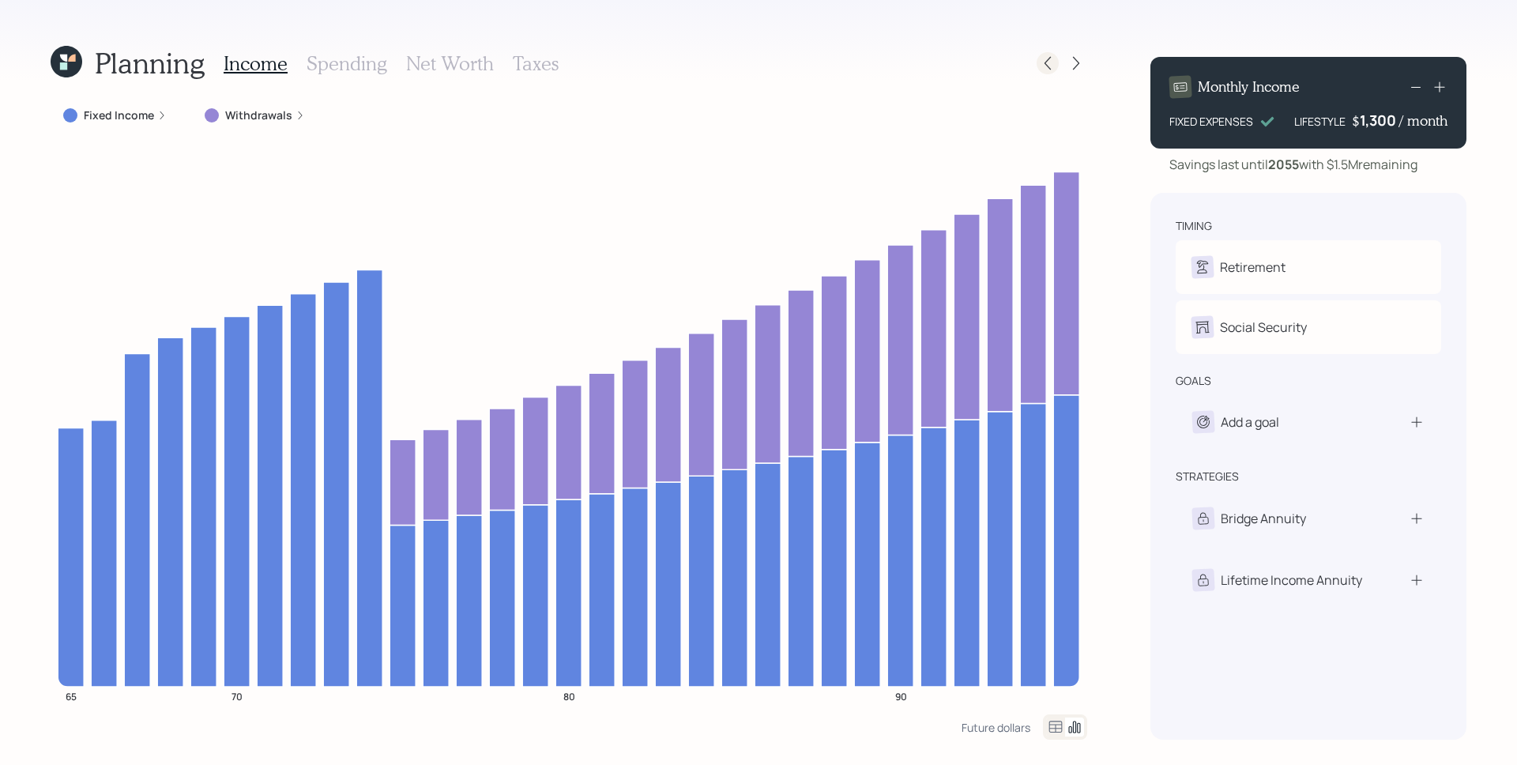
click at [1049, 52] on div at bounding box center [1047, 63] width 22 height 22
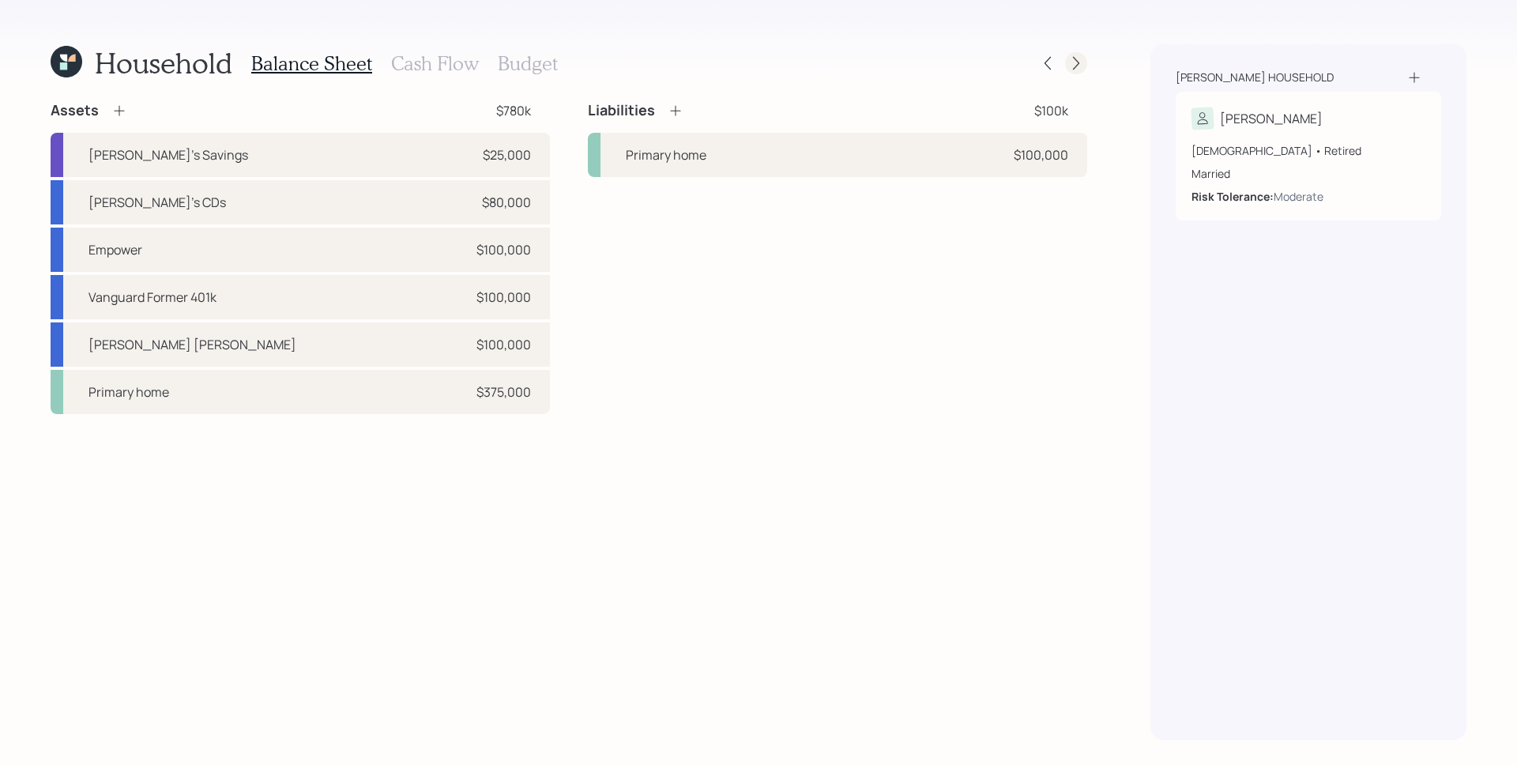
click at [1081, 59] on icon at bounding box center [1076, 63] width 16 height 16
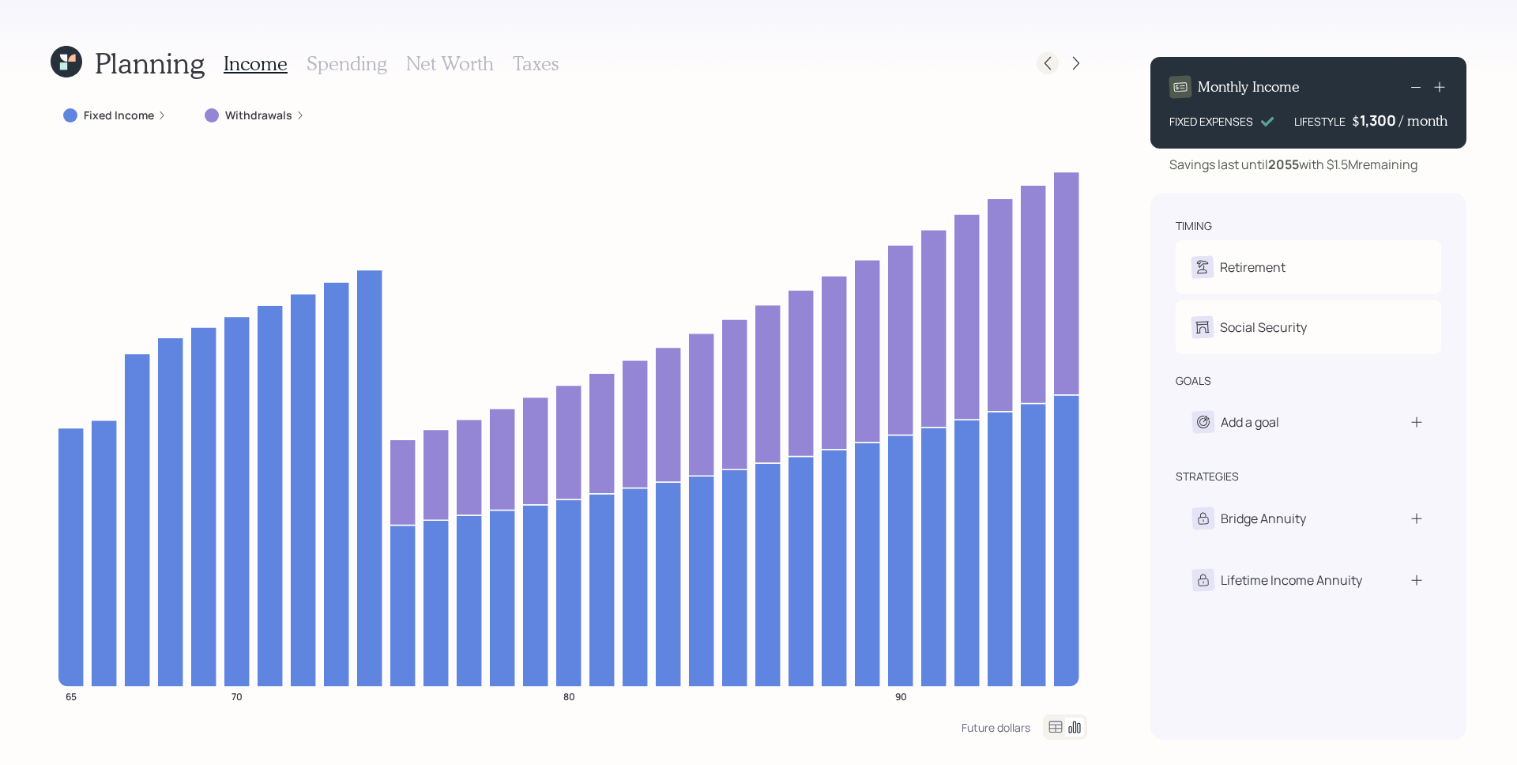
click at [1049, 58] on icon at bounding box center [1048, 63] width 16 height 16
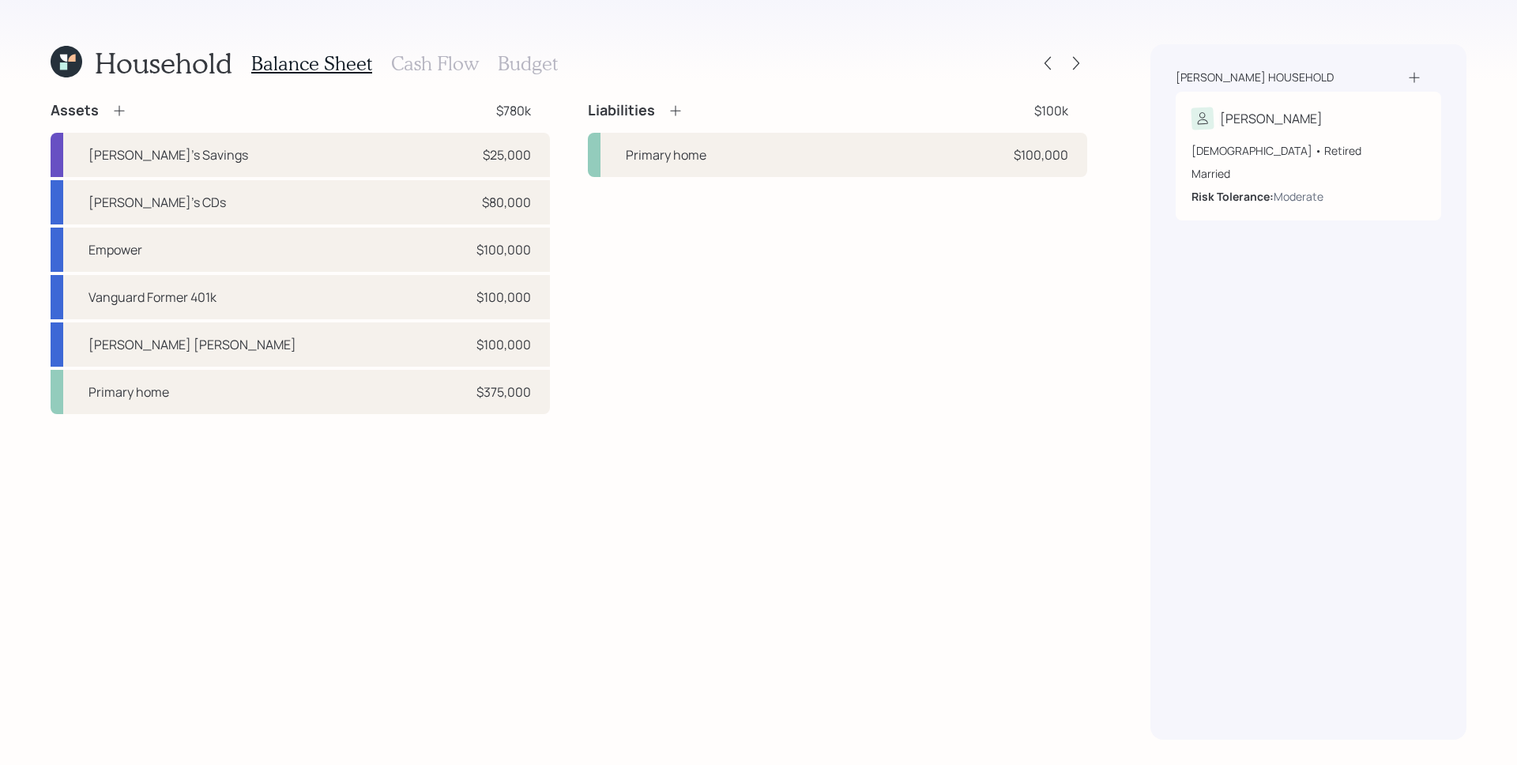
click at [76, 55] on icon at bounding box center [67, 62] width 32 height 32
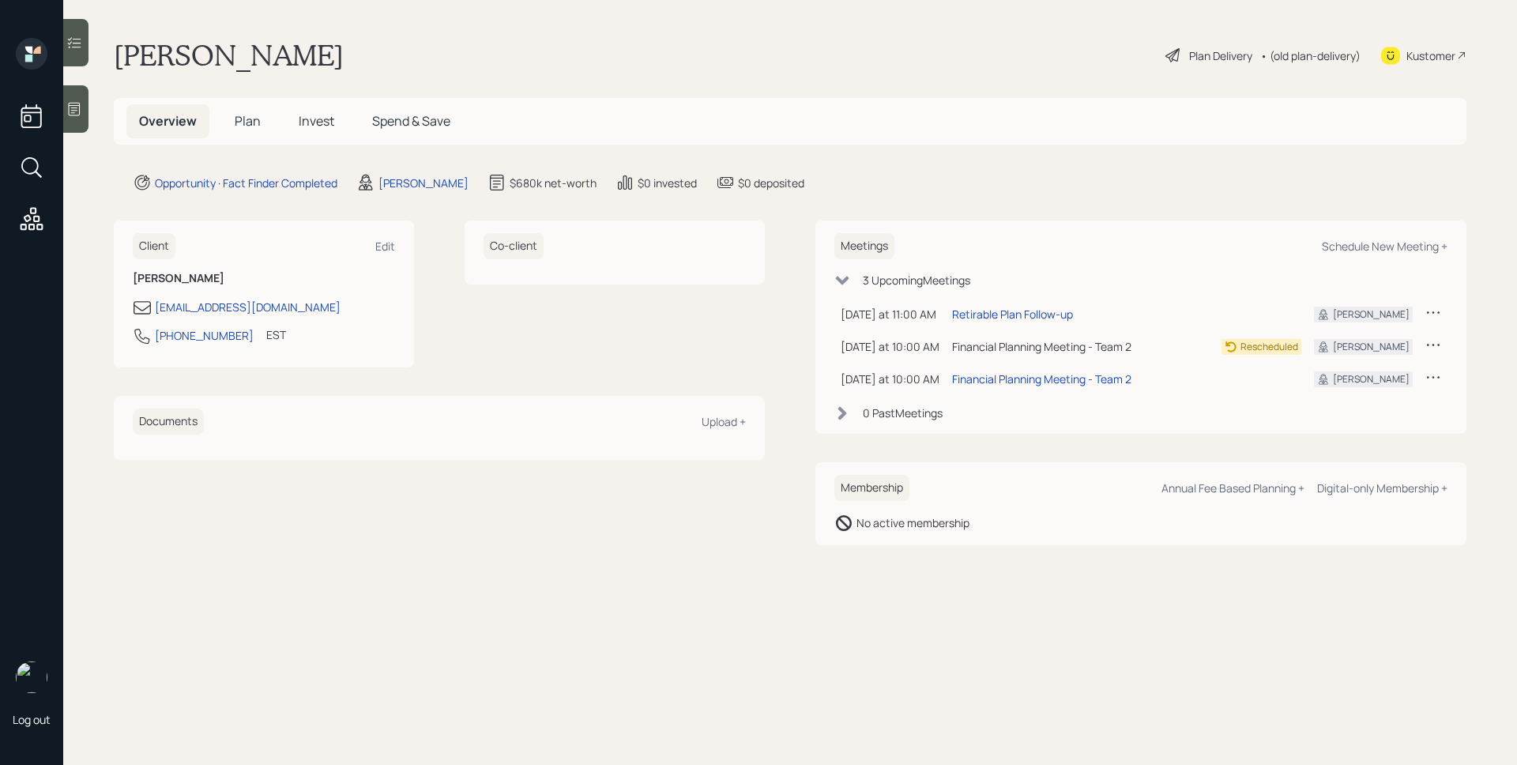
click at [316, 112] on span "Invest" at bounding box center [317, 120] width 36 height 17
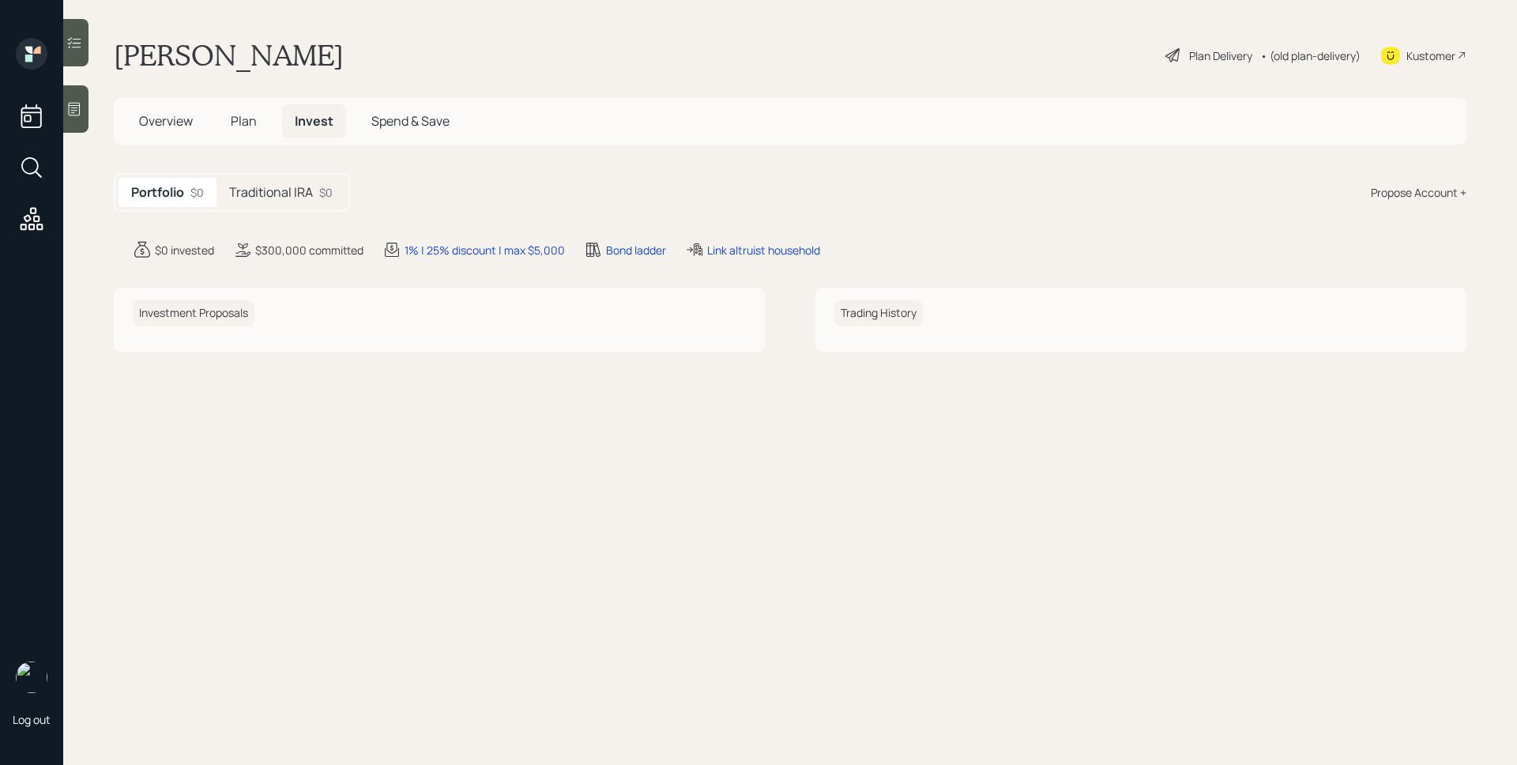
click at [235, 118] on span "Plan" at bounding box center [244, 120] width 26 height 17
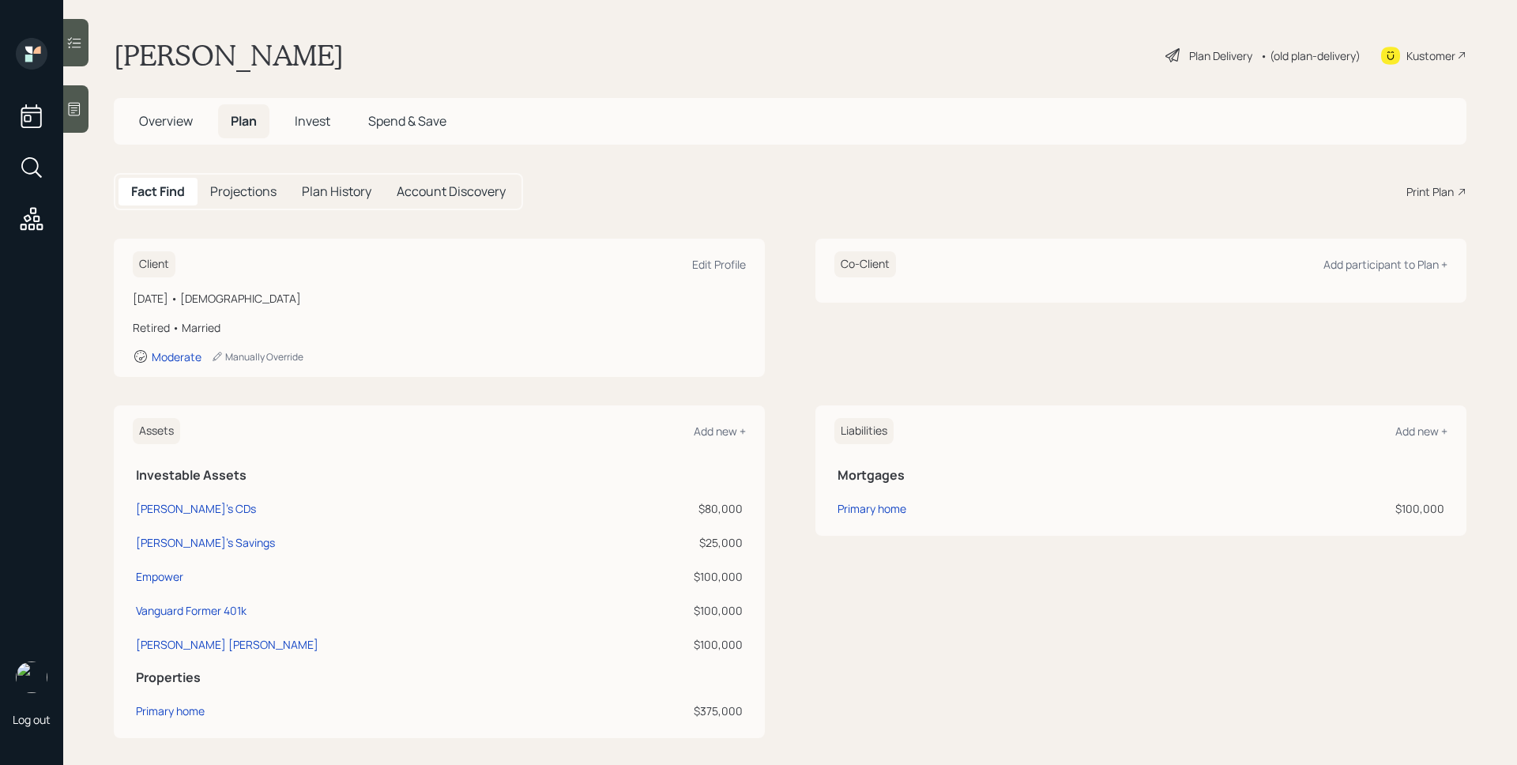
click at [1435, 191] on div "Print Plan" at bounding box center [1429, 191] width 47 height 17
